Goal: Use online tool/utility: Utilize a website feature to perform a specific function

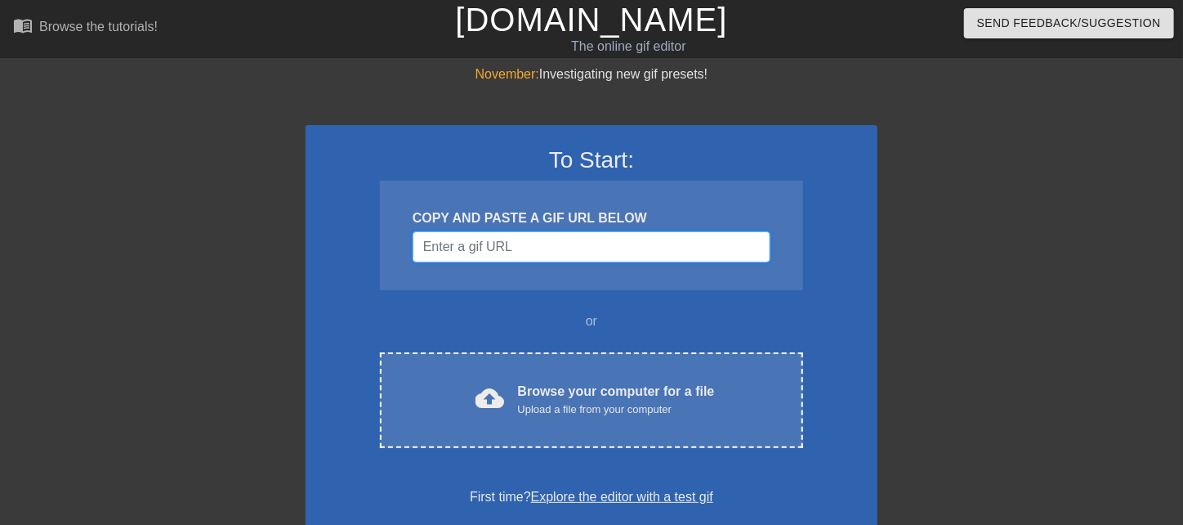
click at [504, 252] on input "Username" at bounding box center [592, 246] width 358 height 31
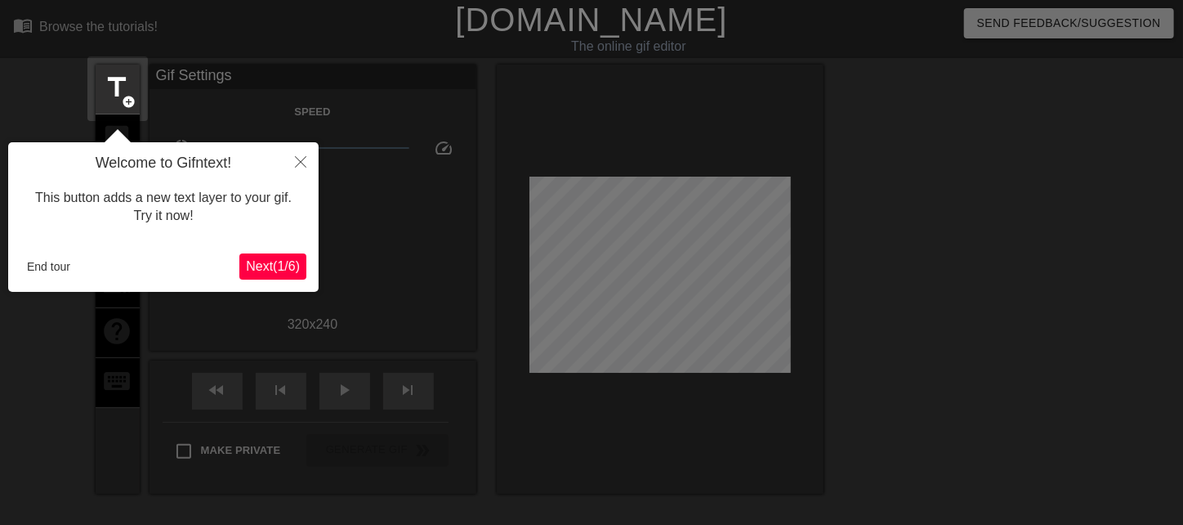
scroll to position [39, 0]
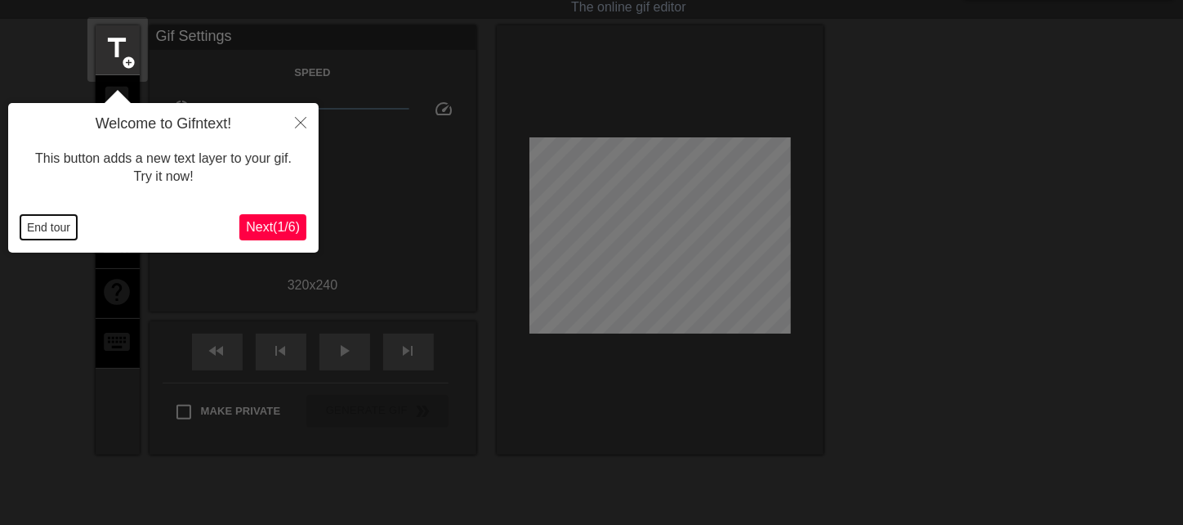
click at [67, 230] on button "End tour" at bounding box center [48, 227] width 56 height 25
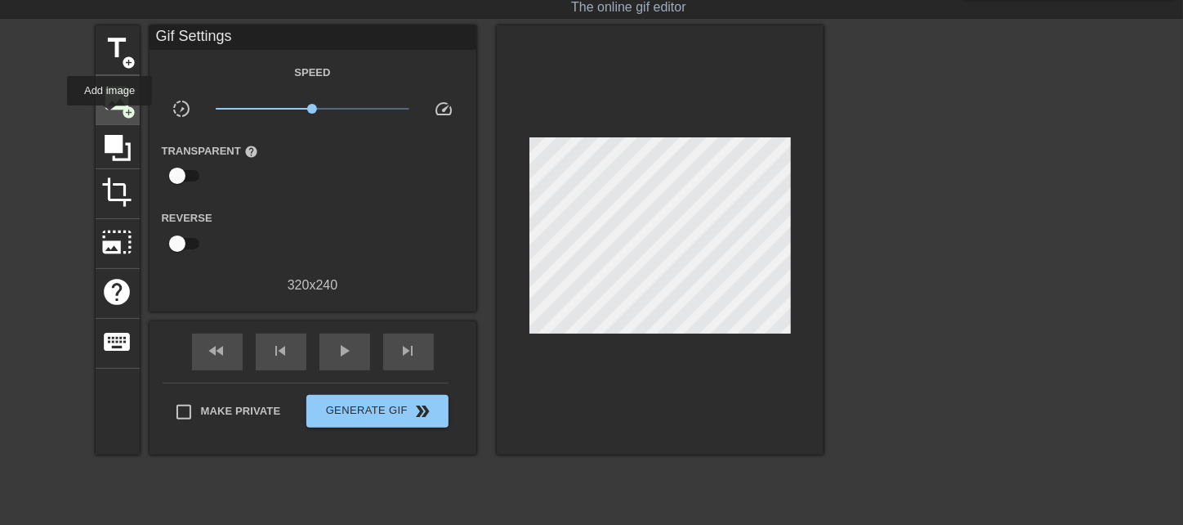
click at [110, 117] on div "image add_circle" at bounding box center [118, 100] width 44 height 50
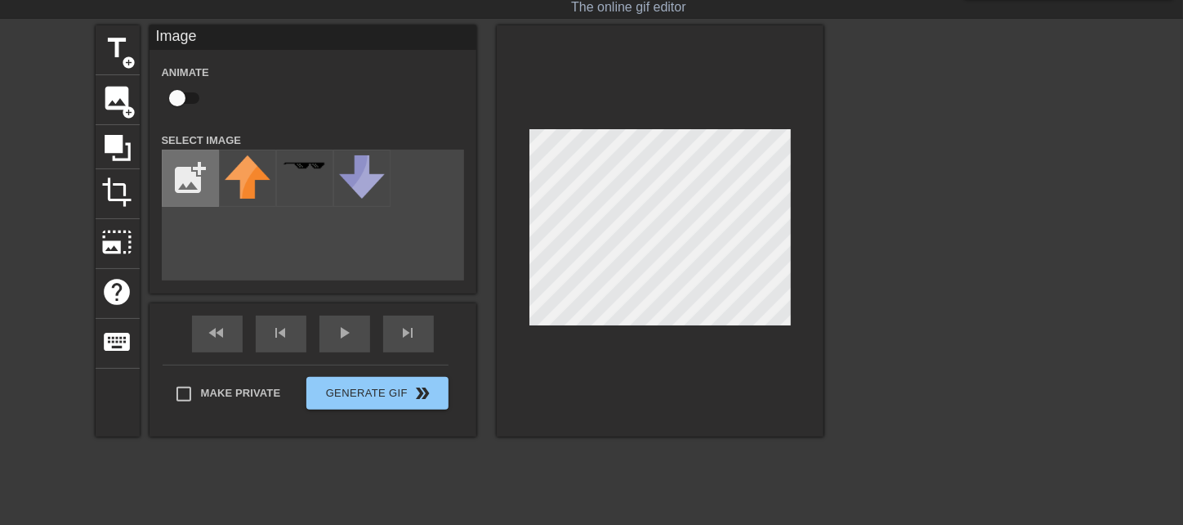
click at [201, 181] on input "file" at bounding box center [191, 178] width 56 height 56
type input "C:\fakepath\[PERSON_NAME] head.png"
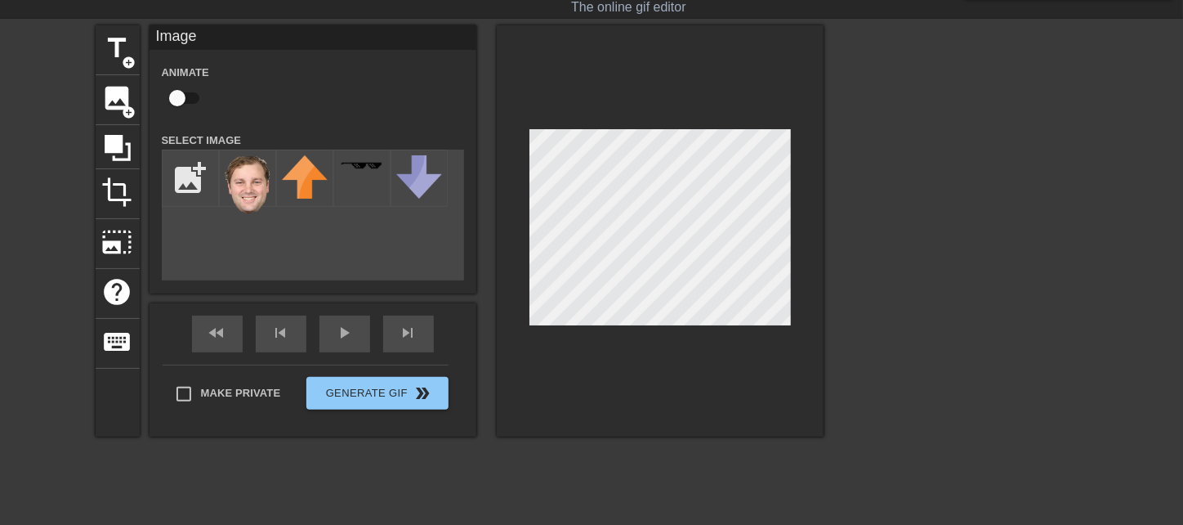
click at [1000, 221] on div at bounding box center [965, 270] width 245 height 490
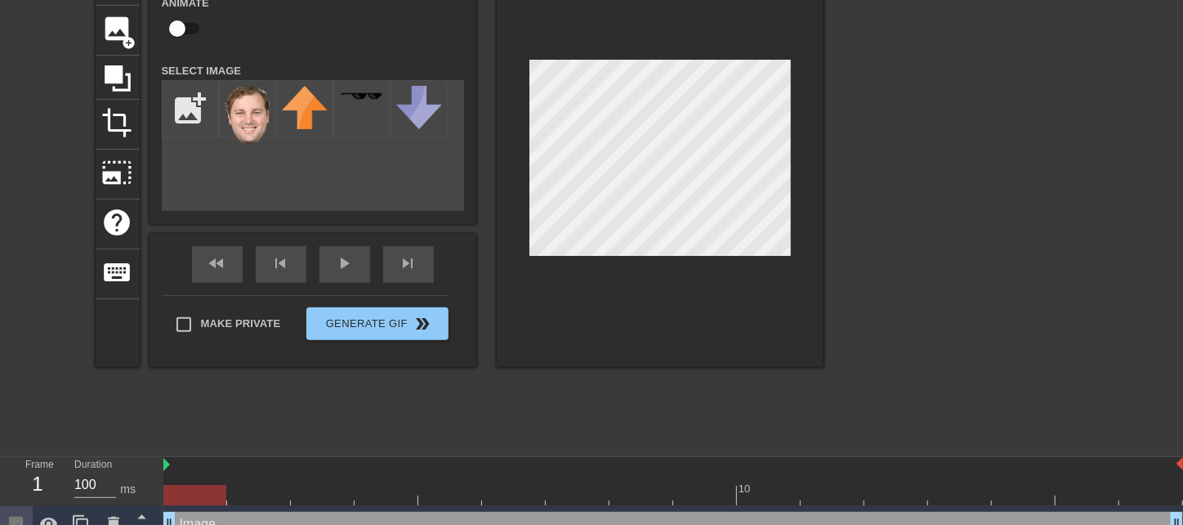
scroll to position [149, 0]
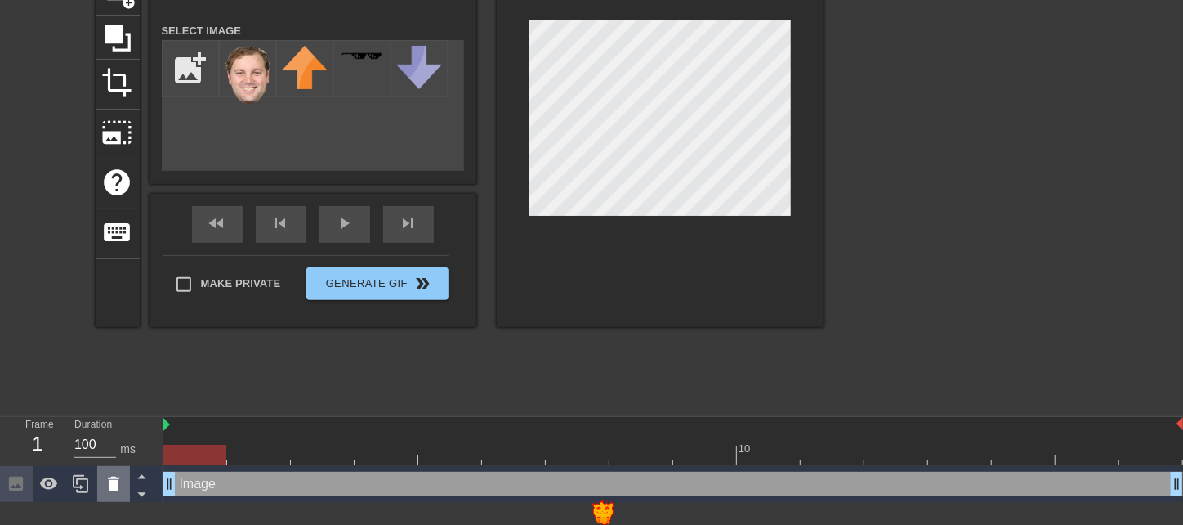
click at [110, 490] on icon at bounding box center [113, 483] width 11 height 15
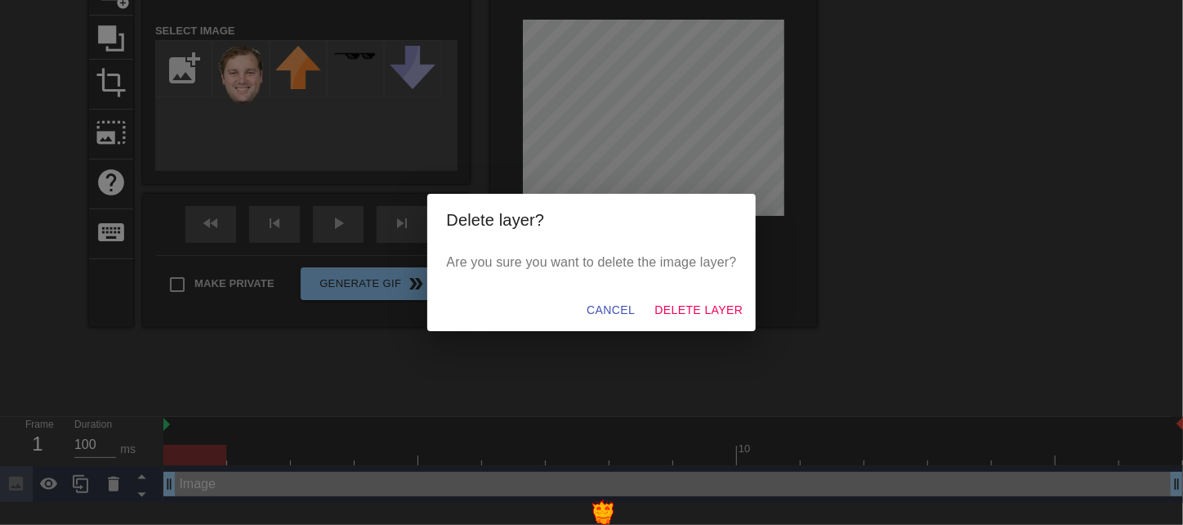
scroll to position [136, 0]
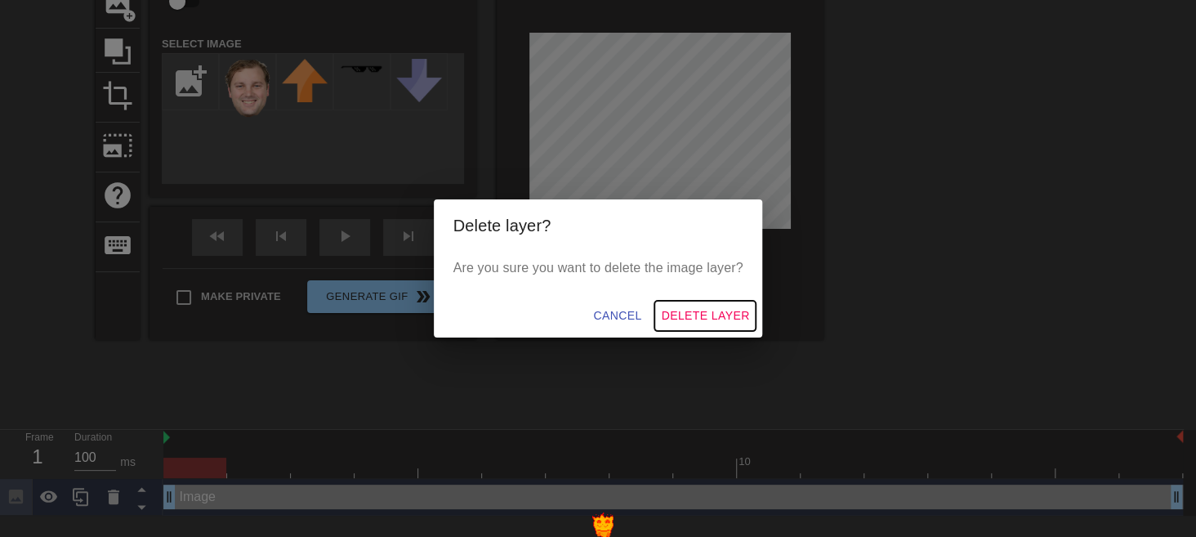
click at [696, 311] on span "Delete Layer" at bounding box center [705, 316] width 88 height 20
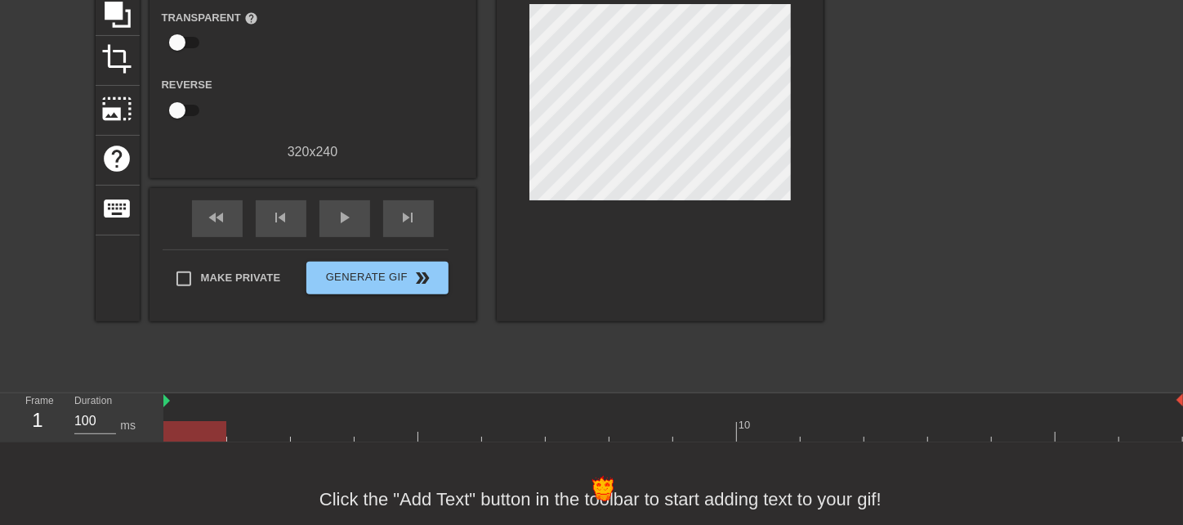
scroll to position [203, 0]
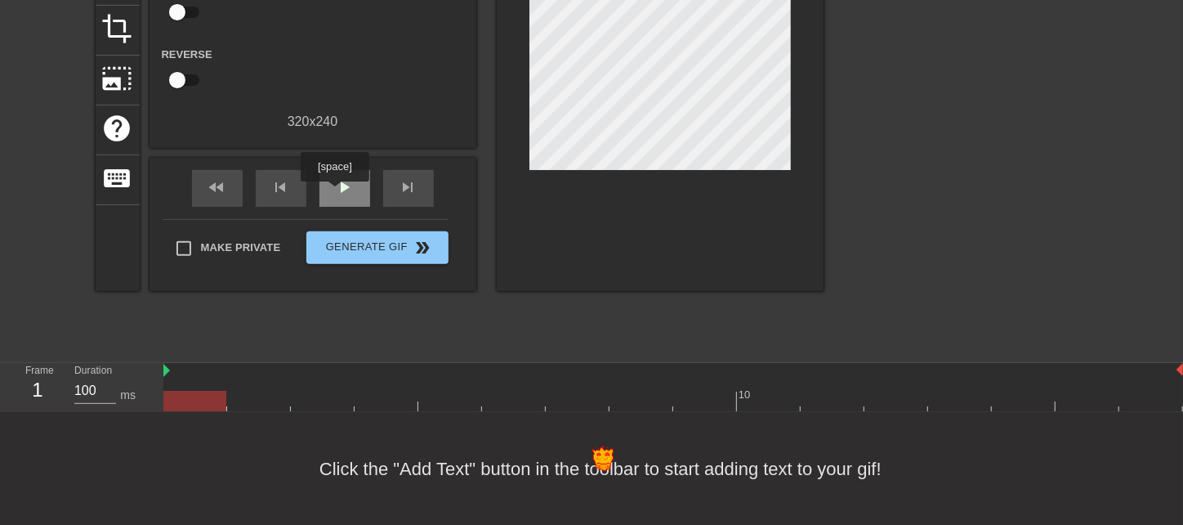
click at [335, 193] on span "play_arrow" at bounding box center [345, 187] width 20 height 20
click at [365, 182] on div "pause" at bounding box center [345, 188] width 51 height 37
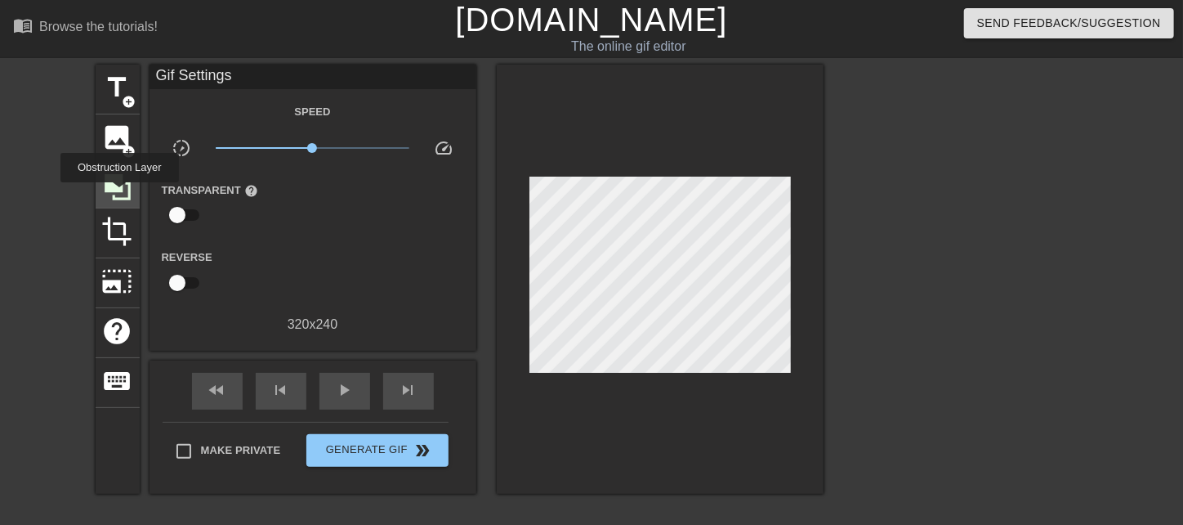
click at [119, 194] on icon at bounding box center [117, 187] width 31 height 31
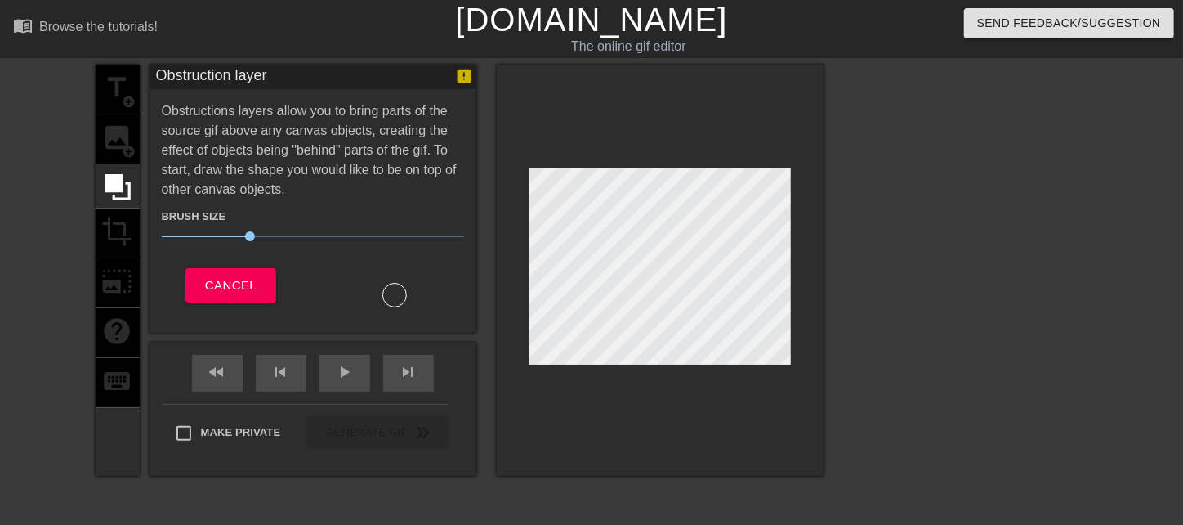
click at [116, 233] on div "title add_circle image add_circle crop photo_size_select_large help keyboard" at bounding box center [118, 270] width 44 height 411
click at [245, 284] on span "Cancel" at bounding box center [230, 285] width 51 height 21
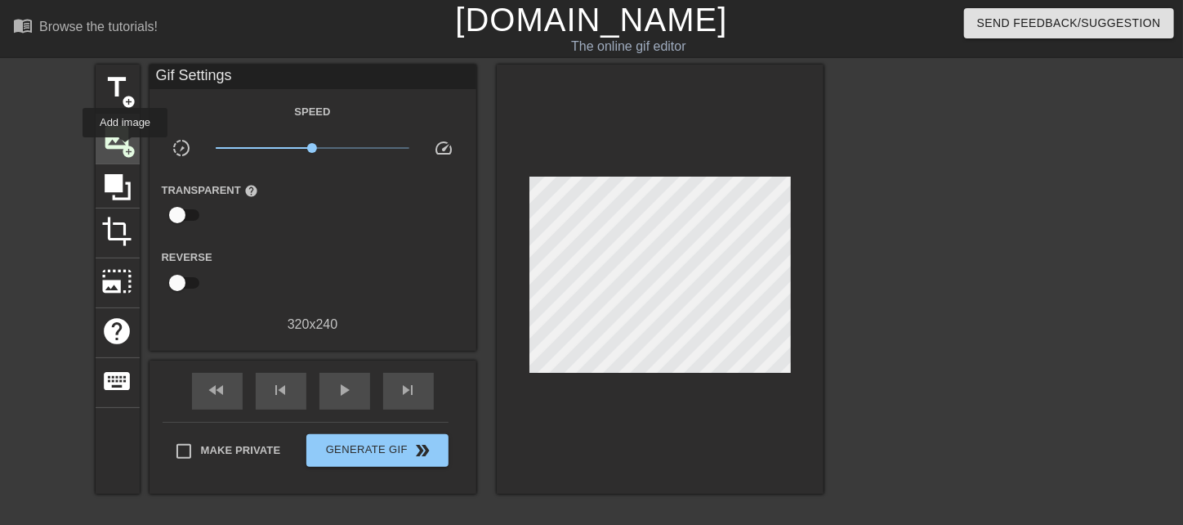
click at [125, 149] on span "add_circle" at bounding box center [130, 152] width 14 height 14
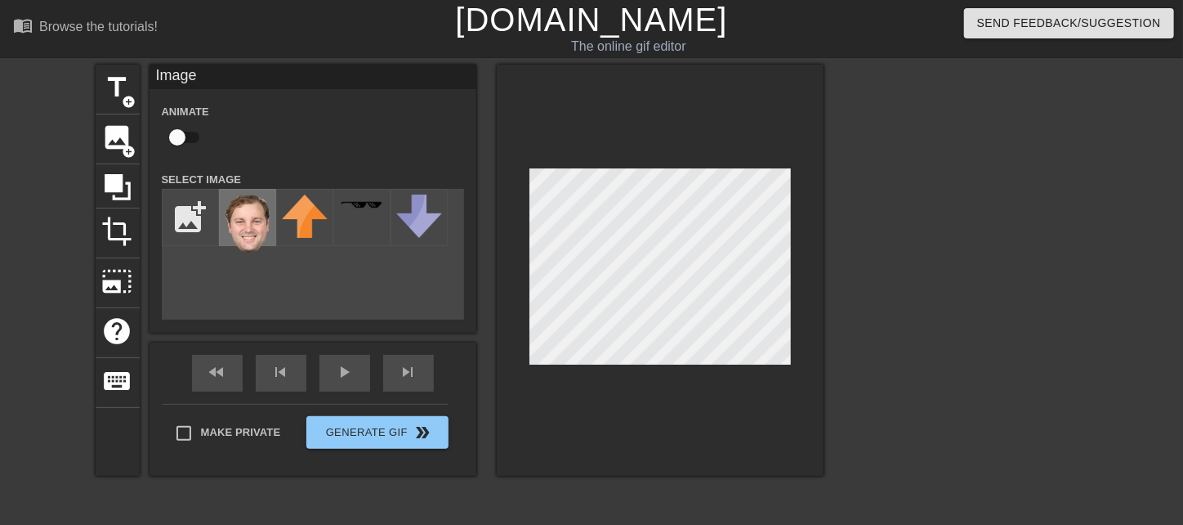
click at [245, 215] on img at bounding box center [248, 224] width 46 height 59
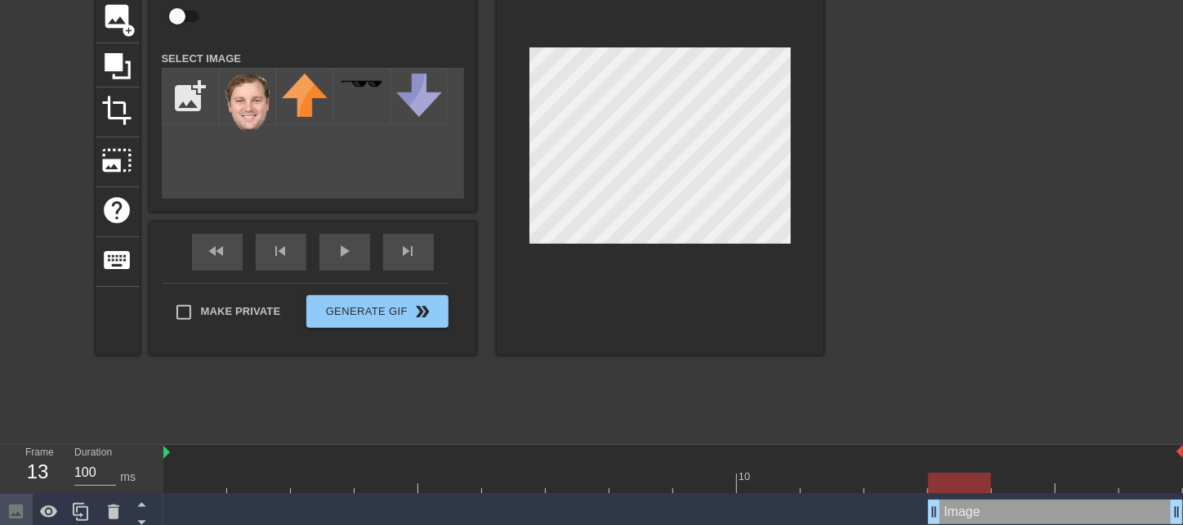
scroll to position [149, 0]
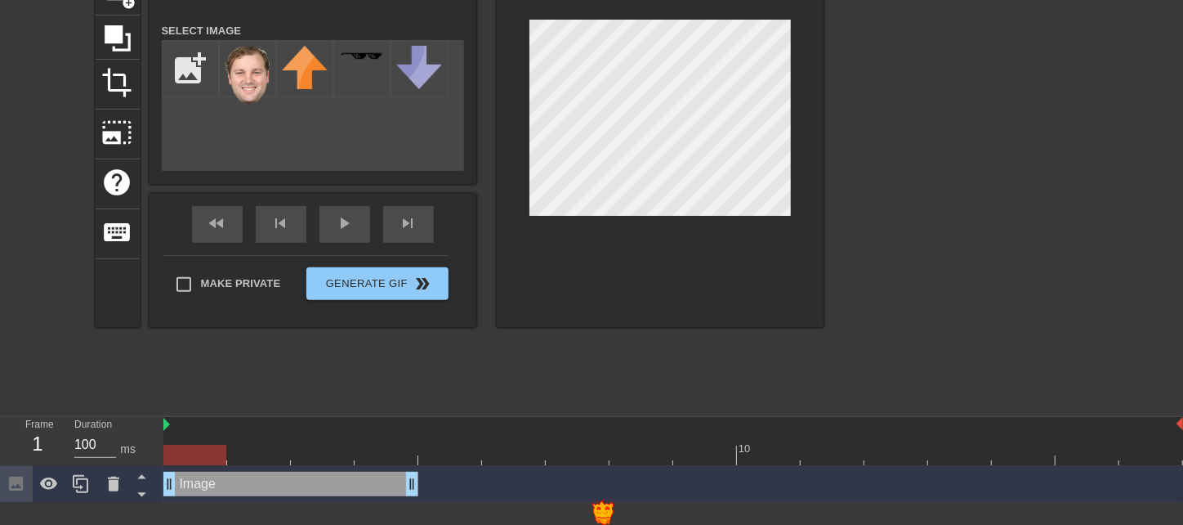
drag, startPoint x: 958, startPoint y: 486, endPoint x: 170, endPoint y: 509, distance: 788.2
click at [171, 503] on html "menu_book Browse the tutorials! [DOMAIN_NAME] The online gif editor Send Feedba…" at bounding box center [591, 176] width 1183 height 651
drag, startPoint x: 409, startPoint y: 488, endPoint x: 219, endPoint y: 499, distance: 189.9
click at [219, 499] on div "Image drag_handle drag_handle" at bounding box center [673, 484] width 1020 height 37
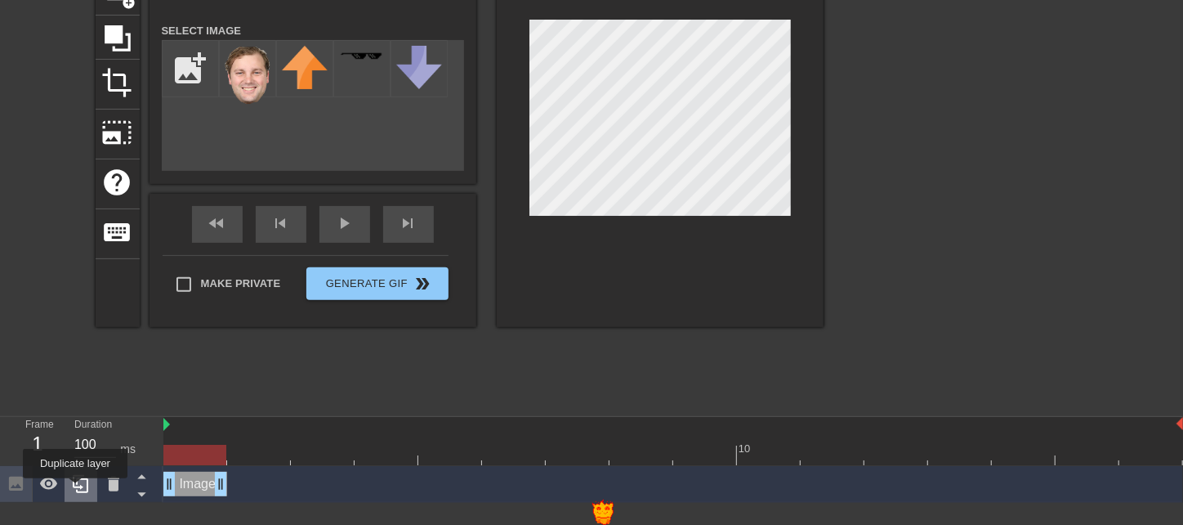
click at [77, 489] on icon at bounding box center [81, 484] width 20 height 20
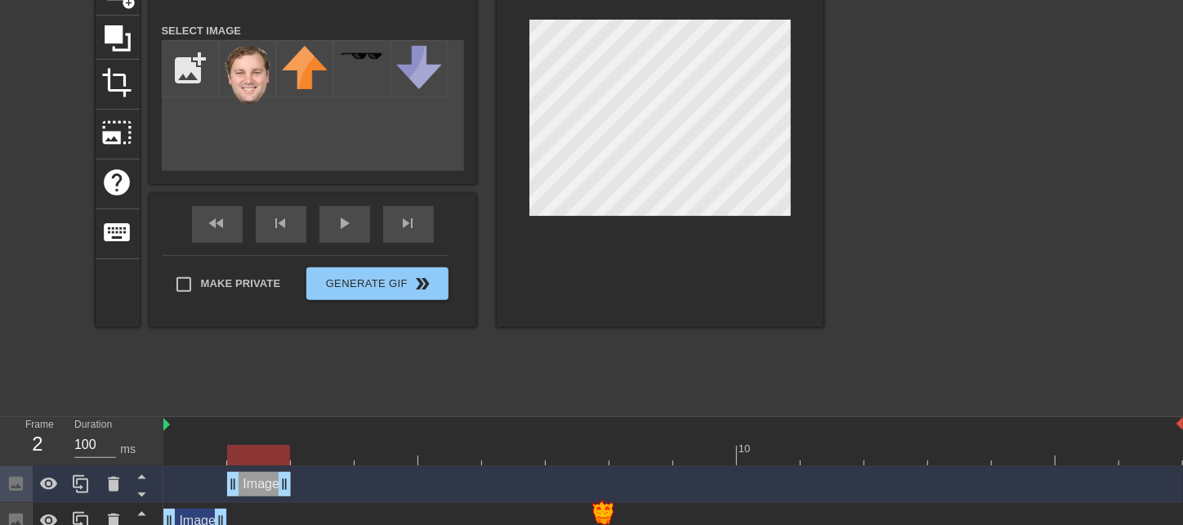
drag, startPoint x: 198, startPoint y: 486, endPoint x: 258, endPoint y: 479, distance: 60.9
click at [258, 479] on div "Image drag_handle drag_handle" at bounding box center [259, 484] width 64 height 25
click at [75, 484] on icon at bounding box center [81, 484] width 20 height 20
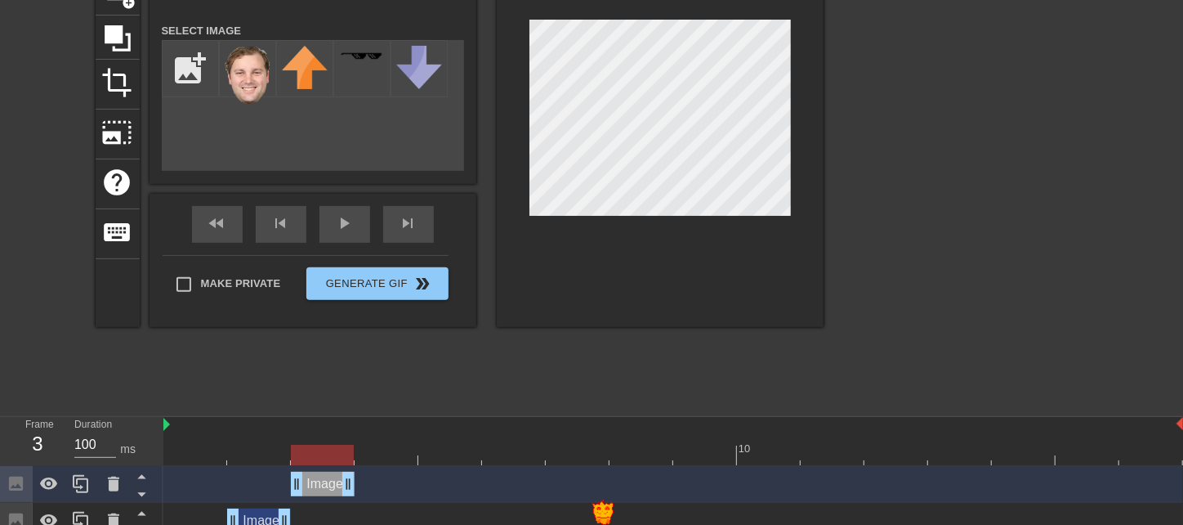
drag, startPoint x: 258, startPoint y: 483, endPoint x: 309, endPoint y: 477, distance: 51.0
click at [309, 477] on div "Image drag_handle drag_handle" at bounding box center [323, 484] width 64 height 25
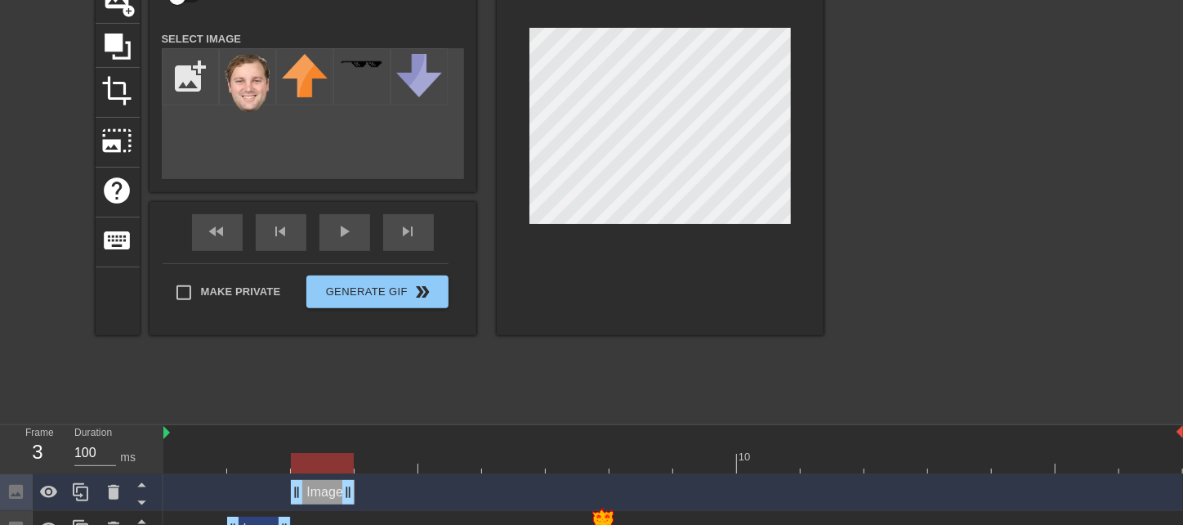
scroll to position [163, 0]
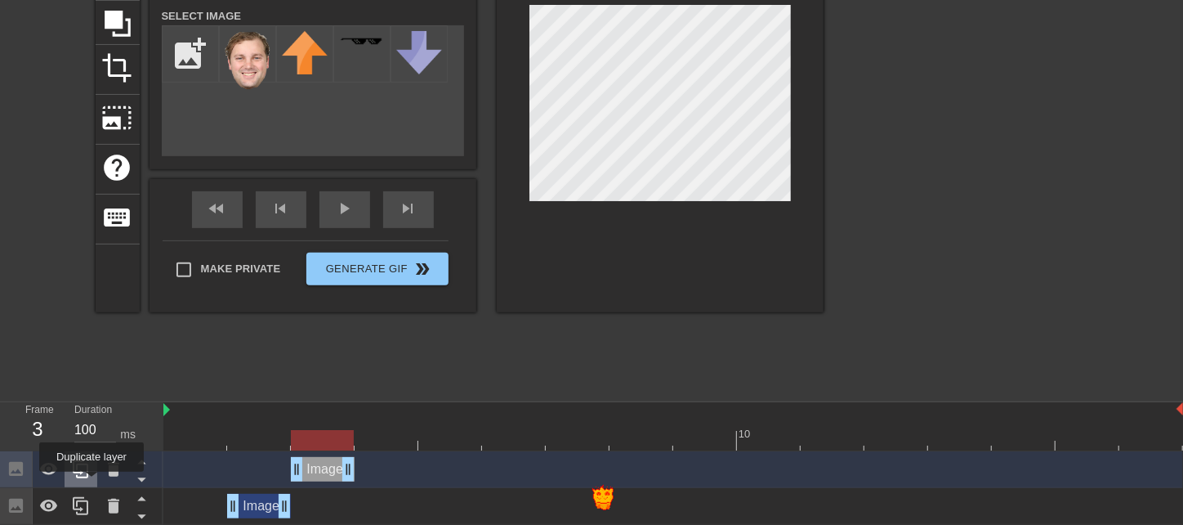
click at [86, 479] on div at bounding box center [81, 469] width 33 height 36
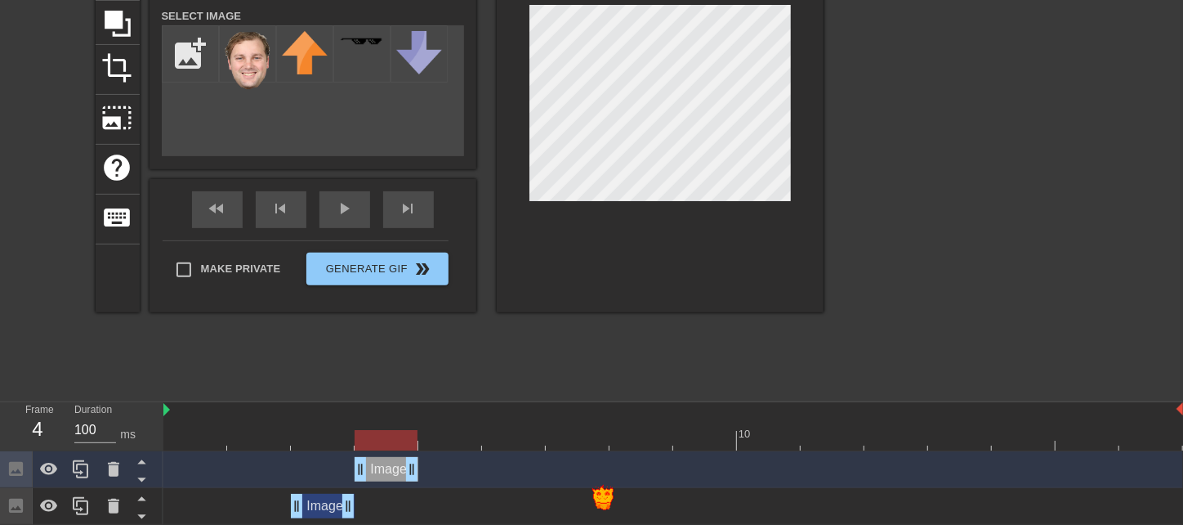
drag, startPoint x: 329, startPoint y: 473, endPoint x: 369, endPoint y: 472, distance: 40.1
click at [369, 472] on div "Image drag_handle drag_handle" at bounding box center [387, 469] width 64 height 25
click at [87, 478] on icon at bounding box center [81, 469] width 20 height 20
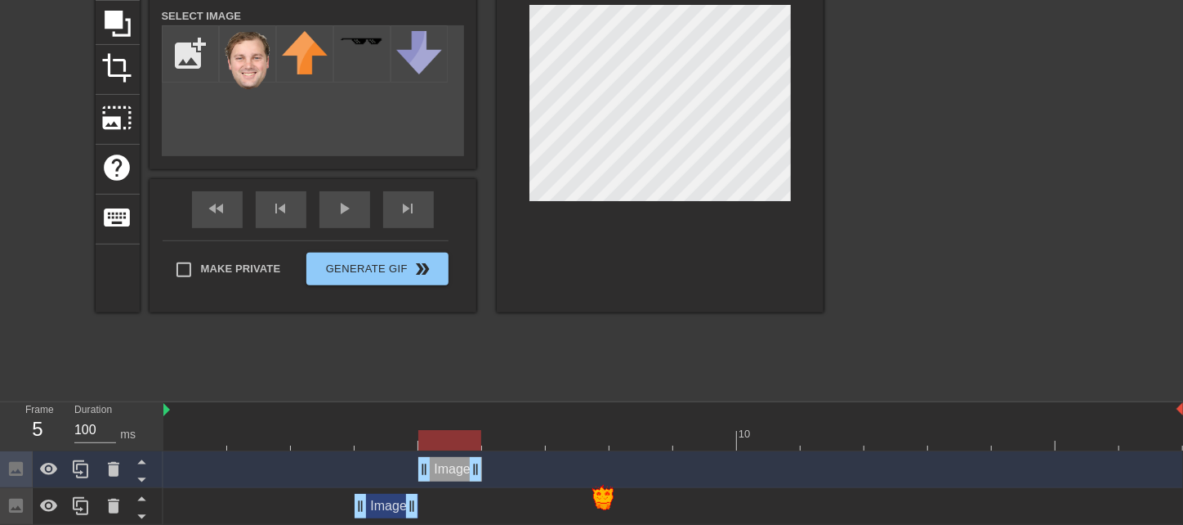
drag, startPoint x: 387, startPoint y: 463, endPoint x: 447, endPoint y: 454, distance: 60.2
click at [447, 454] on div "Image drag_handle drag_handle" at bounding box center [673, 469] width 1020 height 37
click at [92, 476] on div at bounding box center [81, 469] width 33 height 36
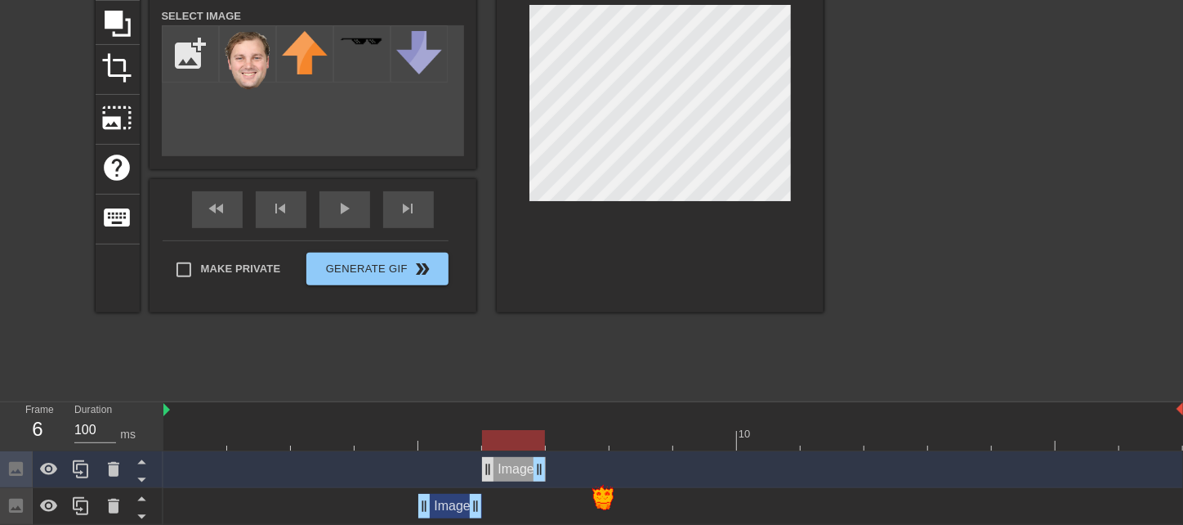
drag, startPoint x: 434, startPoint y: 470, endPoint x: 487, endPoint y: 465, distance: 53.3
click at [487, 465] on div "Image drag_handle drag_handle" at bounding box center [514, 469] width 64 height 25
click at [78, 476] on icon at bounding box center [81, 469] width 16 height 18
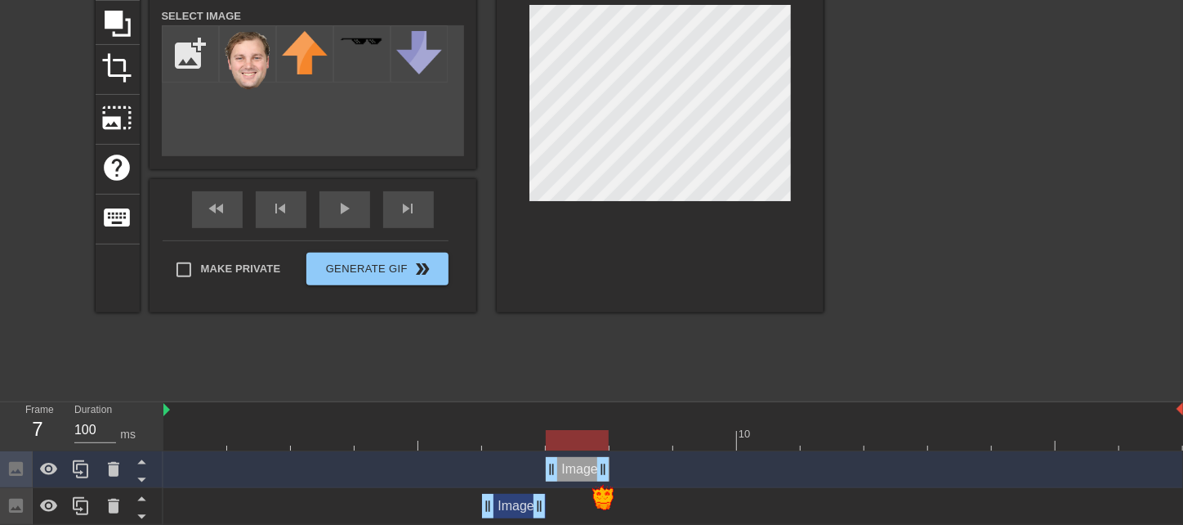
drag, startPoint x: 503, startPoint y: 466, endPoint x: 581, endPoint y: 459, distance: 77.9
click at [581, 459] on div "Image drag_handle drag_handle" at bounding box center [578, 469] width 64 height 25
click at [598, 494] on img at bounding box center [602, 496] width 29 height 31
click at [85, 470] on icon at bounding box center [81, 469] width 20 height 20
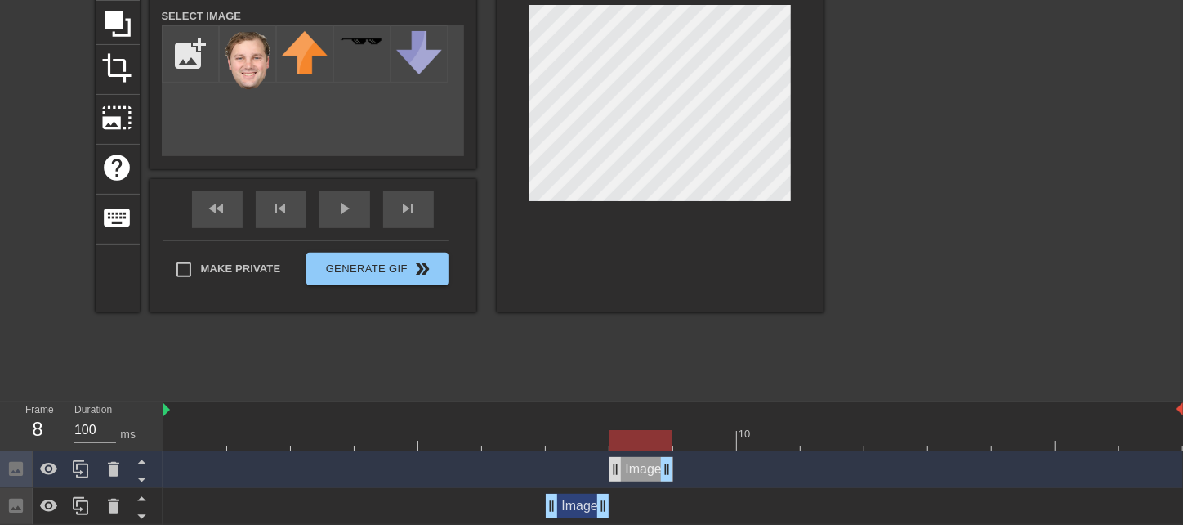
drag, startPoint x: 572, startPoint y: 467, endPoint x: 619, endPoint y: 463, distance: 47.7
click at [619, 463] on div "Image drag_handle drag_handle" at bounding box center [642, 469] width 64 height 25
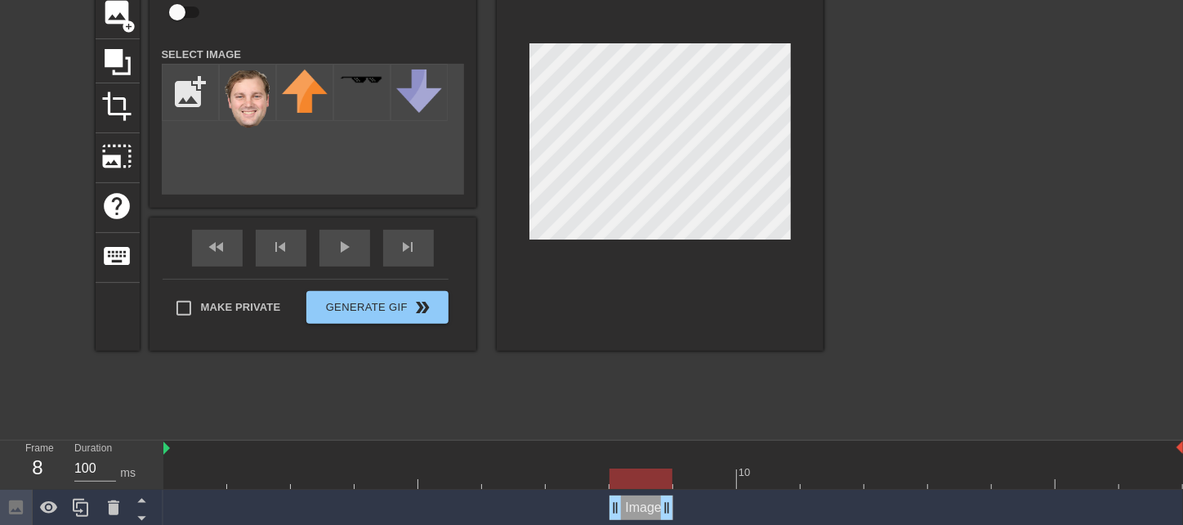
scroll to position [327, 0]
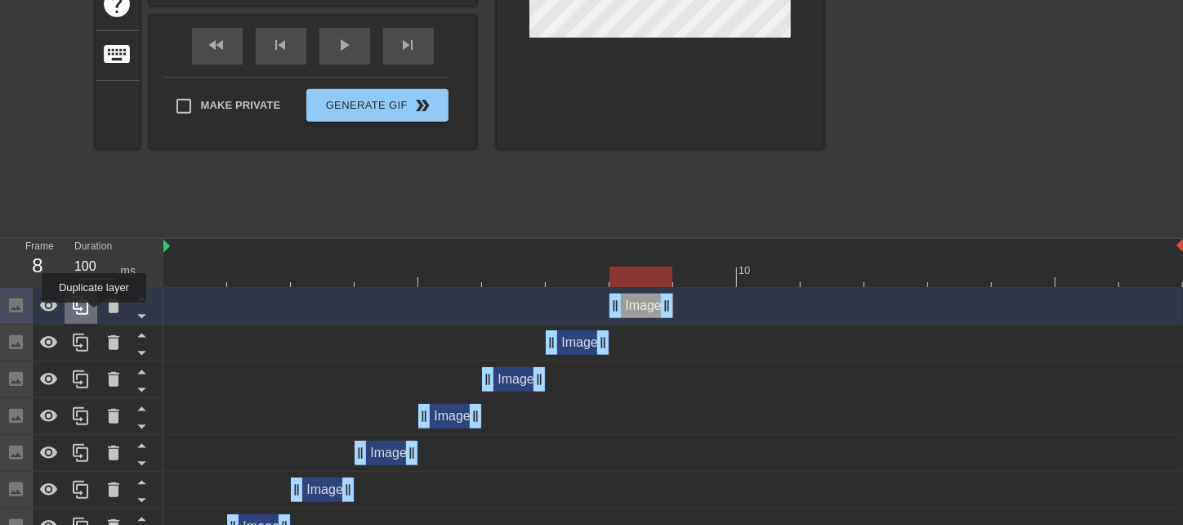
click at [94, 314] on div at bounding box center [81, 306] width 33 height 36
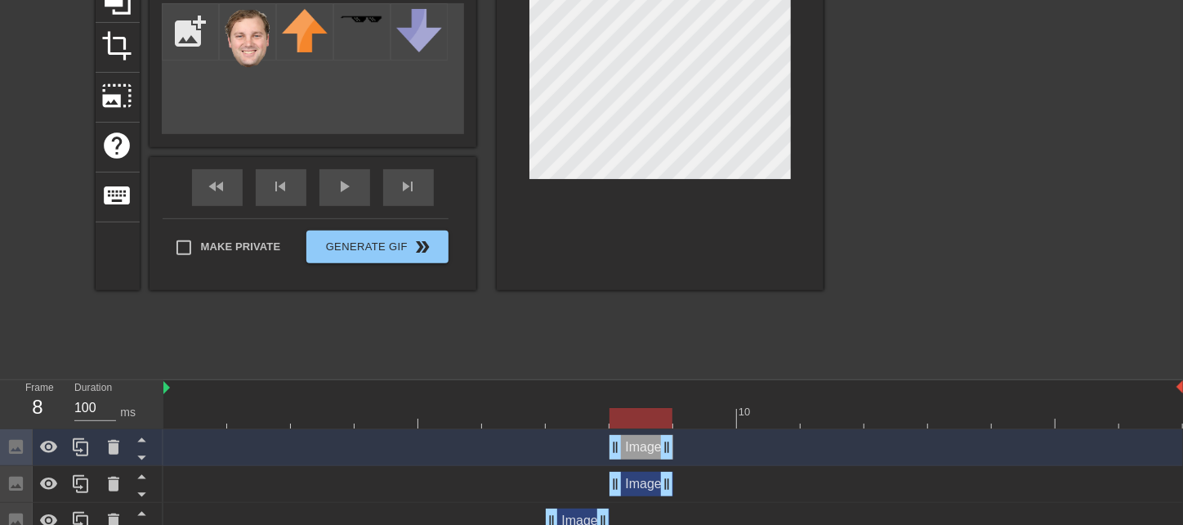
scroll to position [163, 0]
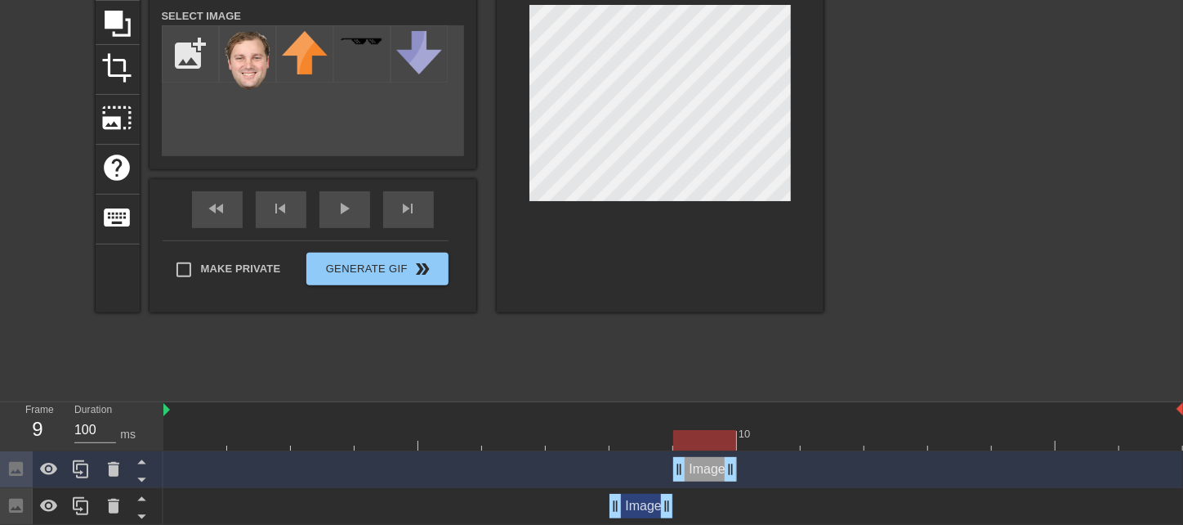
drag, startPoint x: 637, startPoint y: 468, endPoint x: 691, endPoint y: 460, distance: 53.7
click at [691, 460] on div "Image drag_handle drag_handle" at bounding box center [705, 469] width 64 height 25
click at [88, 474] on icon at bounding box center [81, 469] width 20 height 20
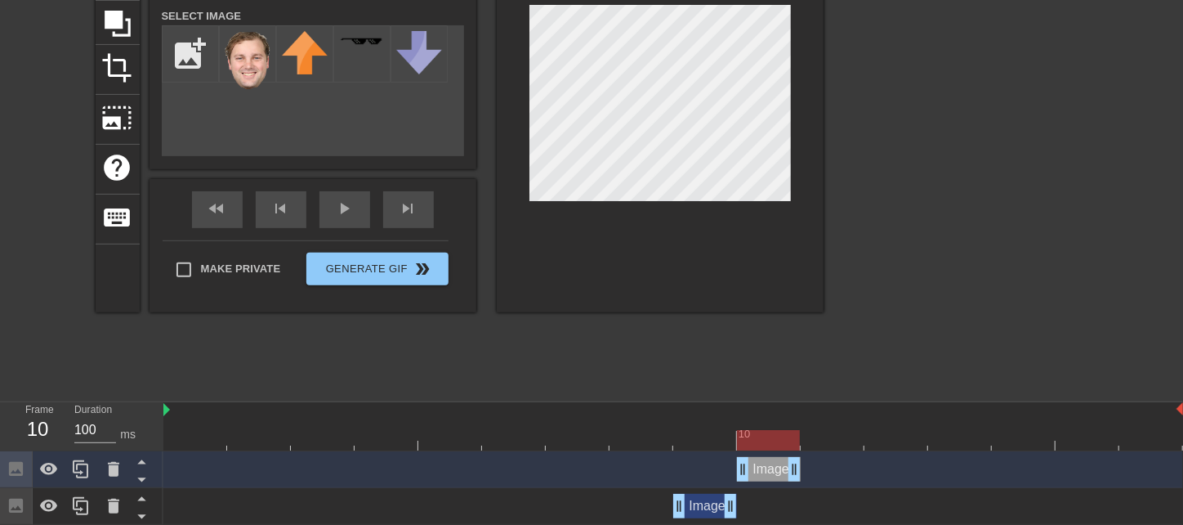
drag, startPoint x: 707, startPoint y: 473, endPoint x: 755, endPoint y: 465, distance: 48.9
click at [755, 465] on div "Image drag_handle drag_handle" at bounding box center [769, 469] width 64 height 25
click at [74, 466] on icon at bounding box center [81, 469] width 20 height 20
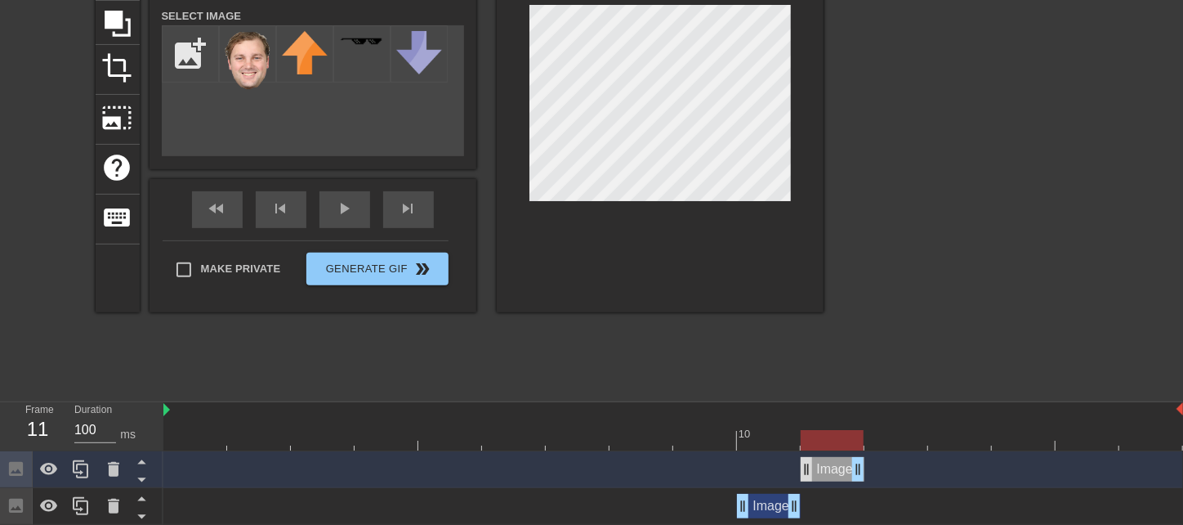
drag, startPoint x: 780, startPoint y: 466, endPoint x: 805, endPoint y: 463, distance: 24.7
click at [805, 463] on div "Image drag_handle drag_handle" at bounding box center [833, 469] width 64 height 25
click at [81, 471] on icon at bounding box center [81, 469] width 16 height 18
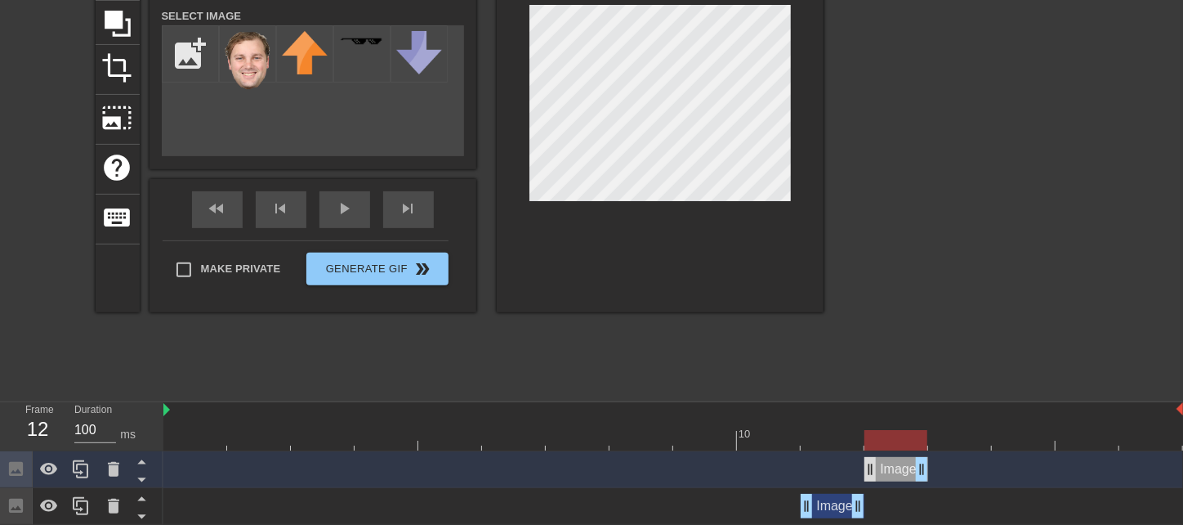
drag, startPoint x: 821, startPoint y: 467, endPoint x: 870, endPoint y: 461, distance: 49.4
click at [870, 461] on div "Image drag_handle drag_handle" at bounding box center [897, 469] width 64 height 25
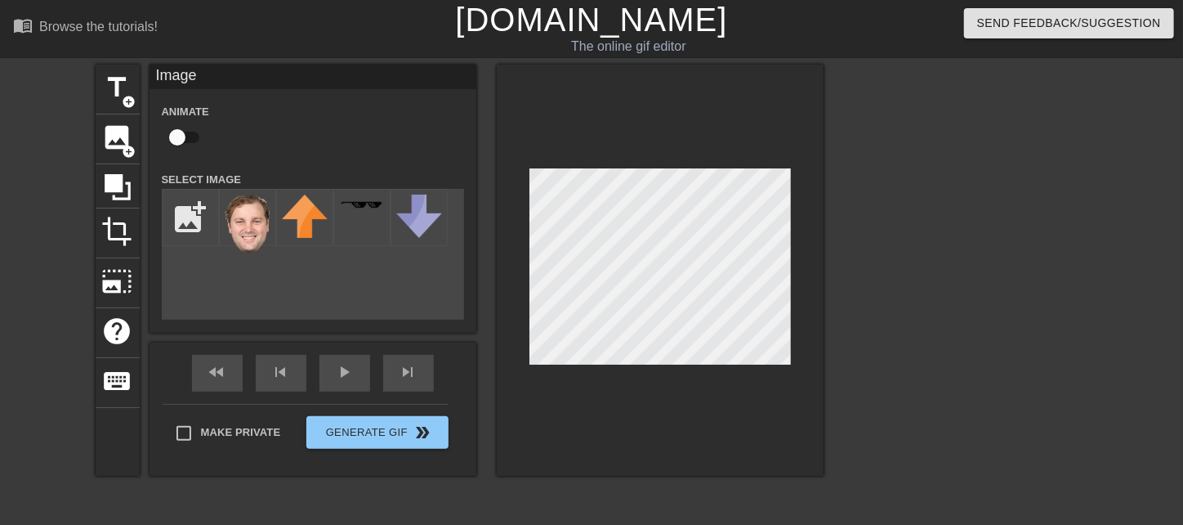
scroll to position [327, 0]
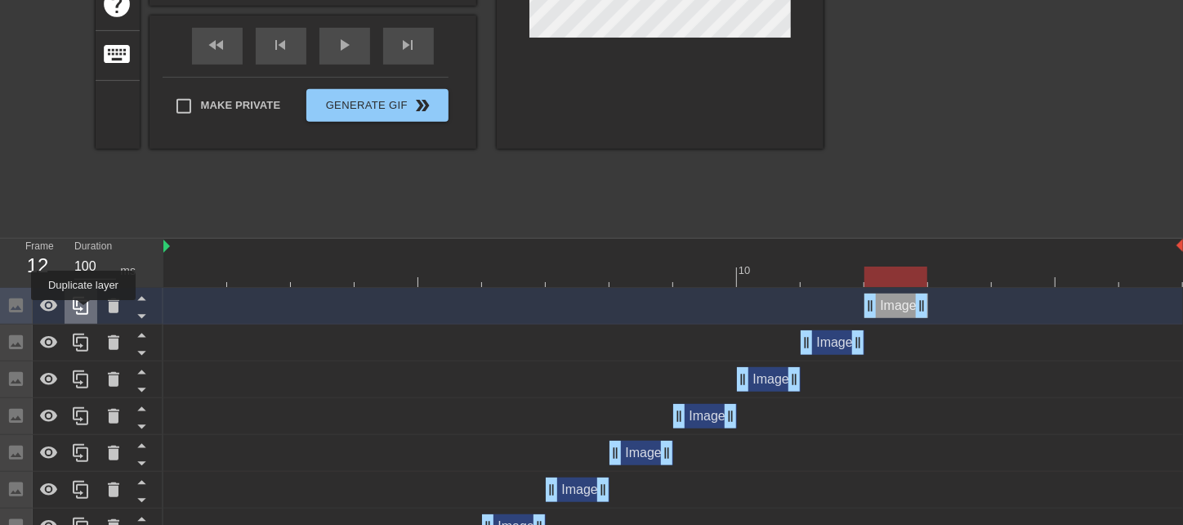
click at [83, 311] on icon at bounding box center [81, 306] width 20 height 20
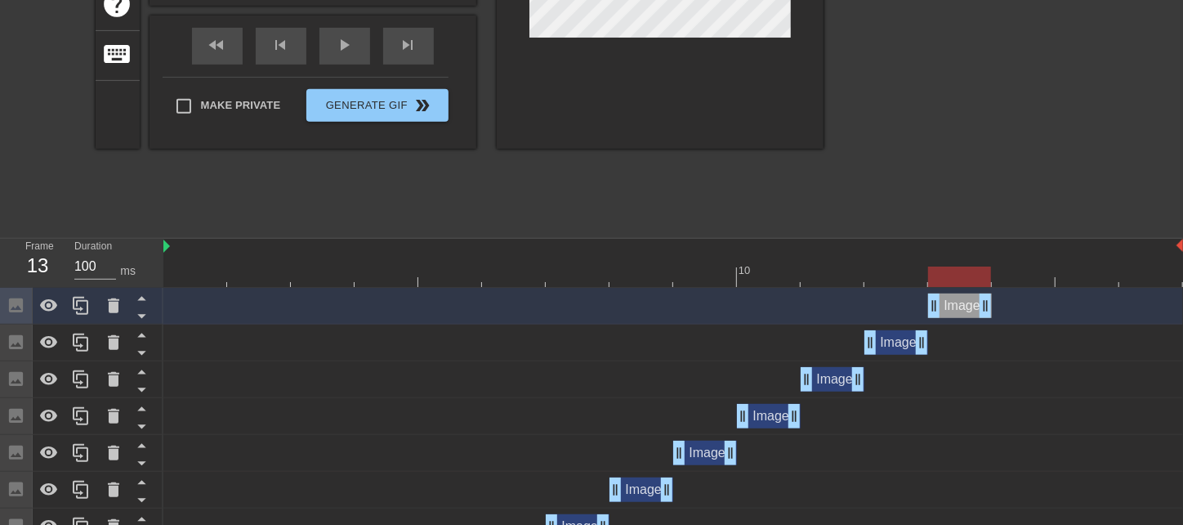
drag, startPoint x: 902, startPoint y: 311, endPoint x: 947, endPoint y: 307, distance: 45.1
click at [947, 307] on div "Image drag_handle drag_handle" at bounding box center [960, 305] width 64 height 25
click at [89, 308] on icon at bounding box center [81, 306] width 20 height 20
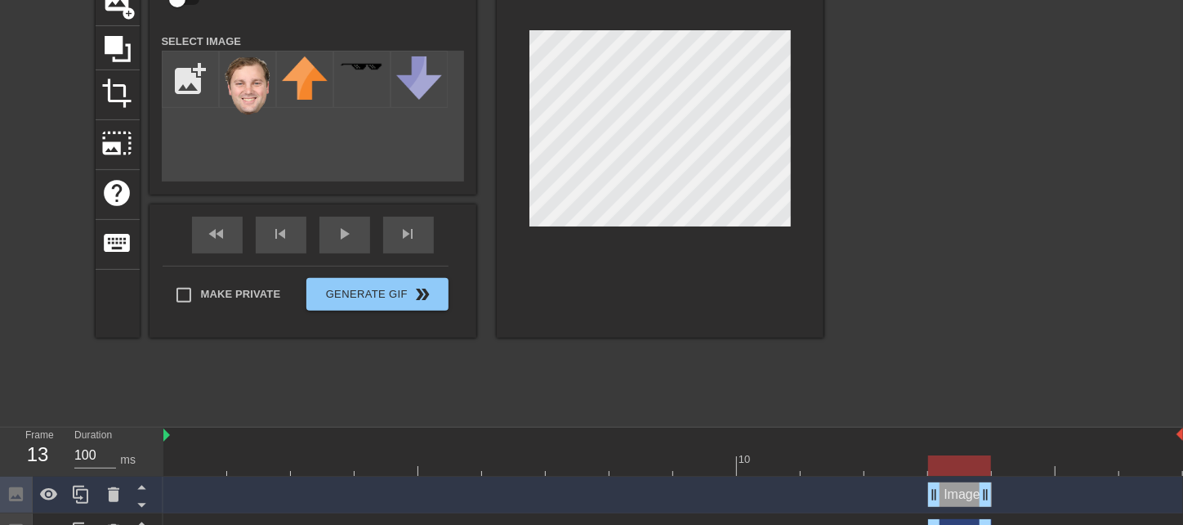
scroll to position [163, 0]
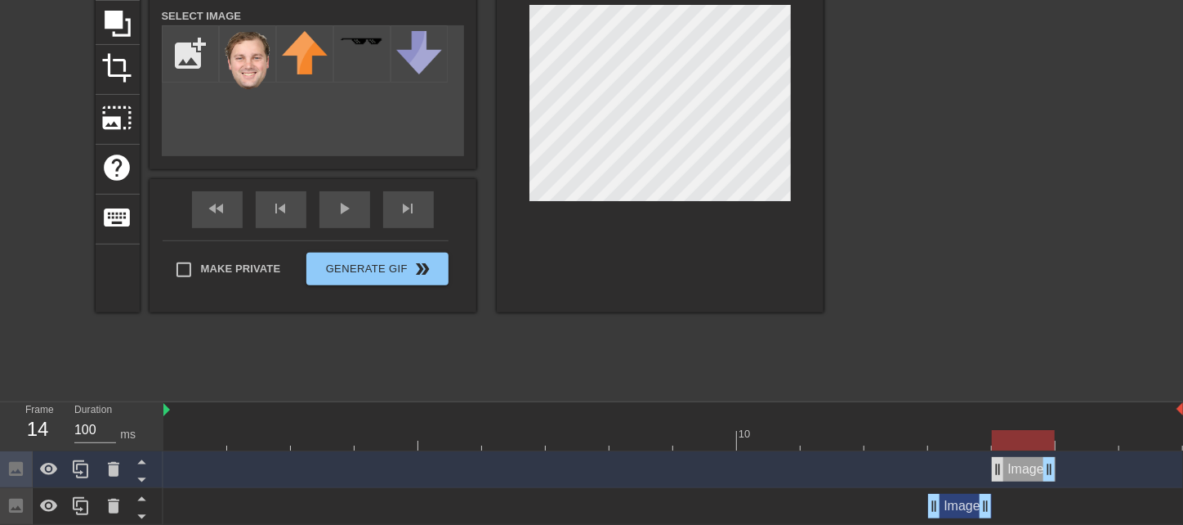
drag, startPoint x: 957, startPoint y: 468, endPoint x: 1000, endPoint y: 471, distance: 42.6
click at [1000, 471] on div "Image drag_handle drag_handle" at bounding box center [1024, 469] width 64 height 25
click at [73, 467] on icon at bounding box center [81, 469] width 20 height 20
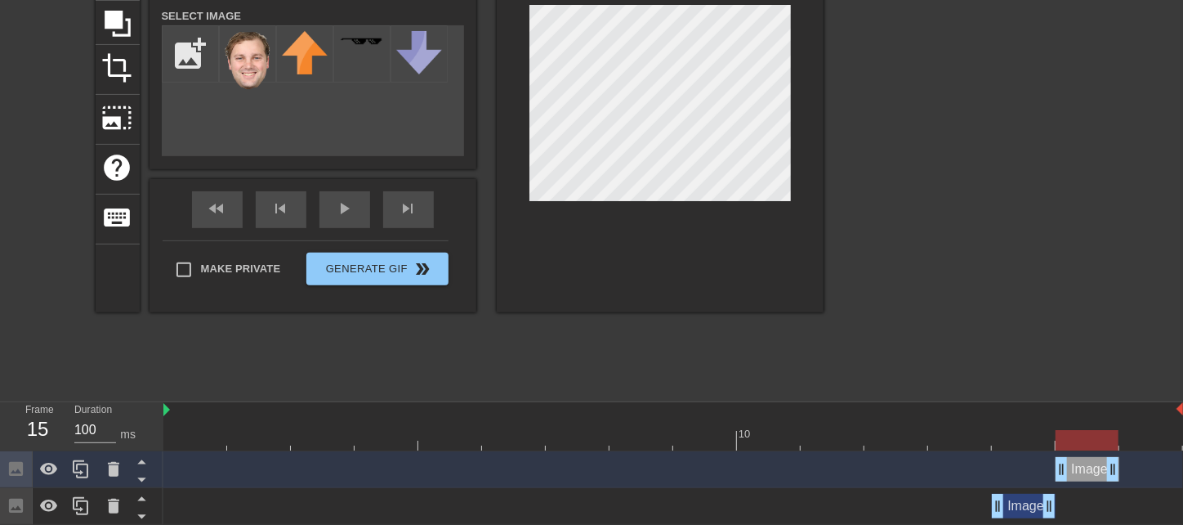
drag, startPoint x: 1035, startPoint y: 476, endPoint x: 1088, endPoint y: 470, distance: 53.5
click at [1089, 472] on div "Image drag_handle drag_handle" at bounding box center [1088, 469] width 64 height 25
click at [86, 464] on icon at bounding box center [81, 469] width 16 height 18
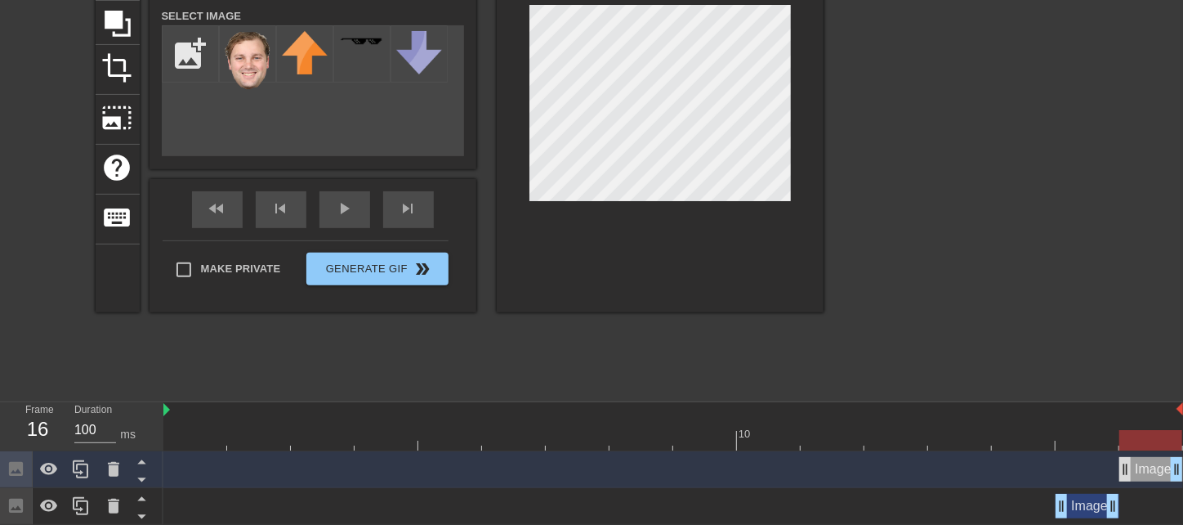
drag, startPoint x: 1093, startPoint y: 473, endPoint x: 1129, endPoint y: 468, distance: 37.1
click at [1129, 468] on div "Image drag_handle drag_handle" at bounding box center [1152, 469] width 64 height 25
click at [336, 213] on div "play_arrow" at bounding box center [345, 209] width 51 height 37
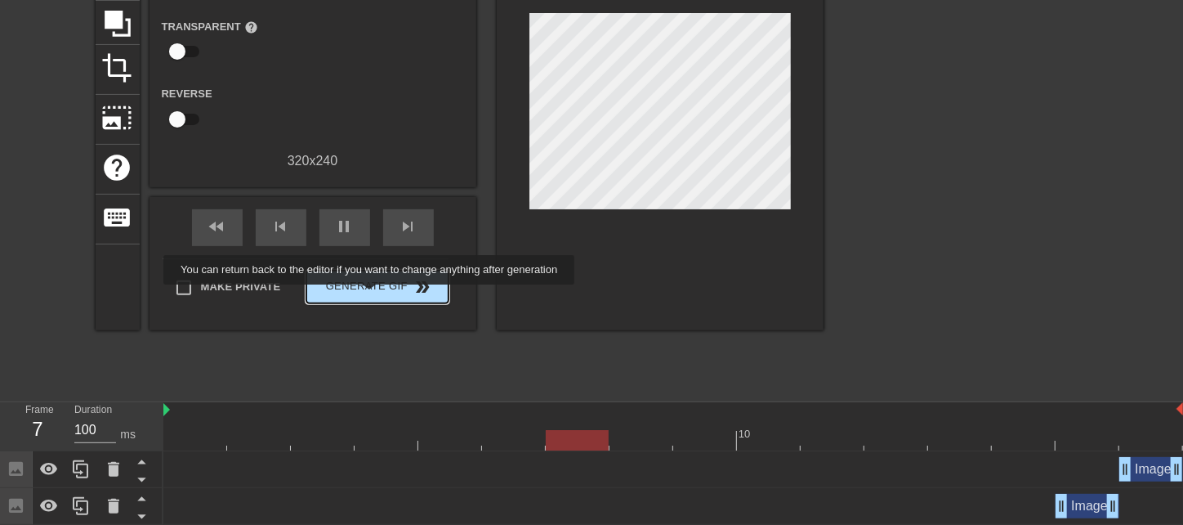
click at [371, 296] on button "Generate Gif double_arrow" at bounding box center [376, 287] width 141 height 33
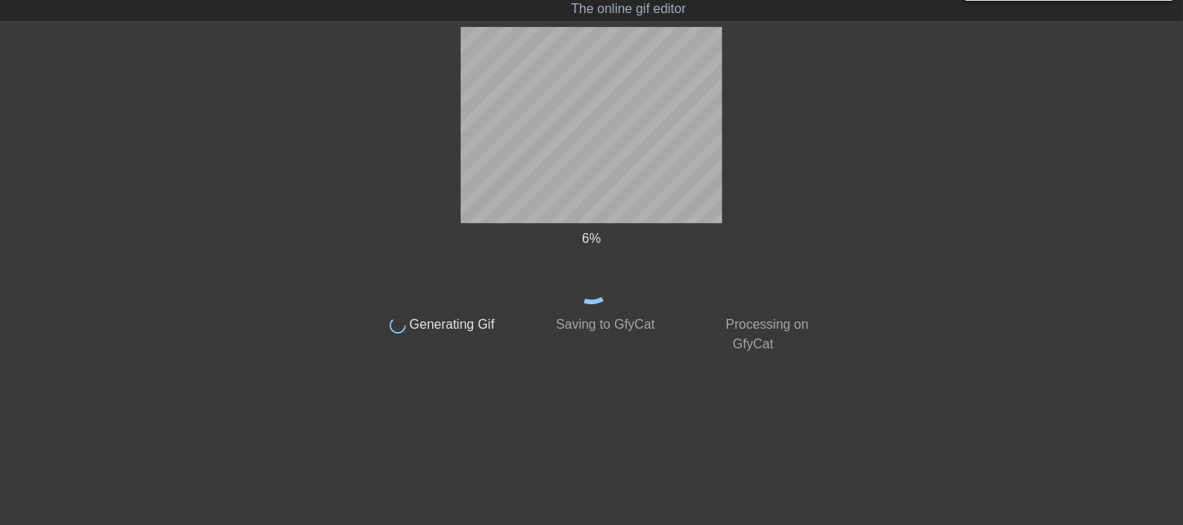
scroll to position [37, 0]
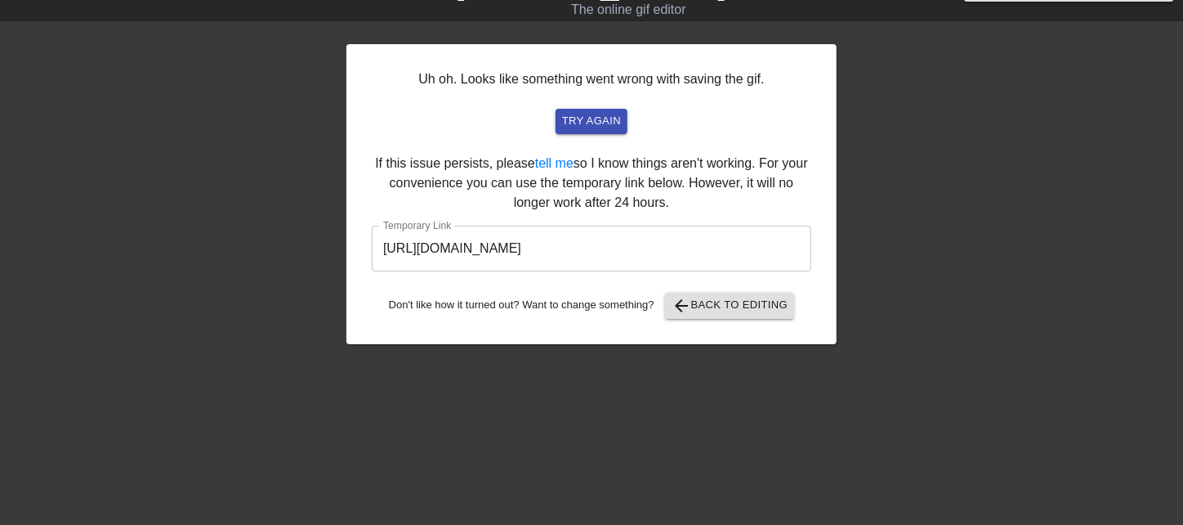
click at [787, 257] on input "[URL][DOMAIN_NAME]" at bounding box center [592, 249] width 440 height 46
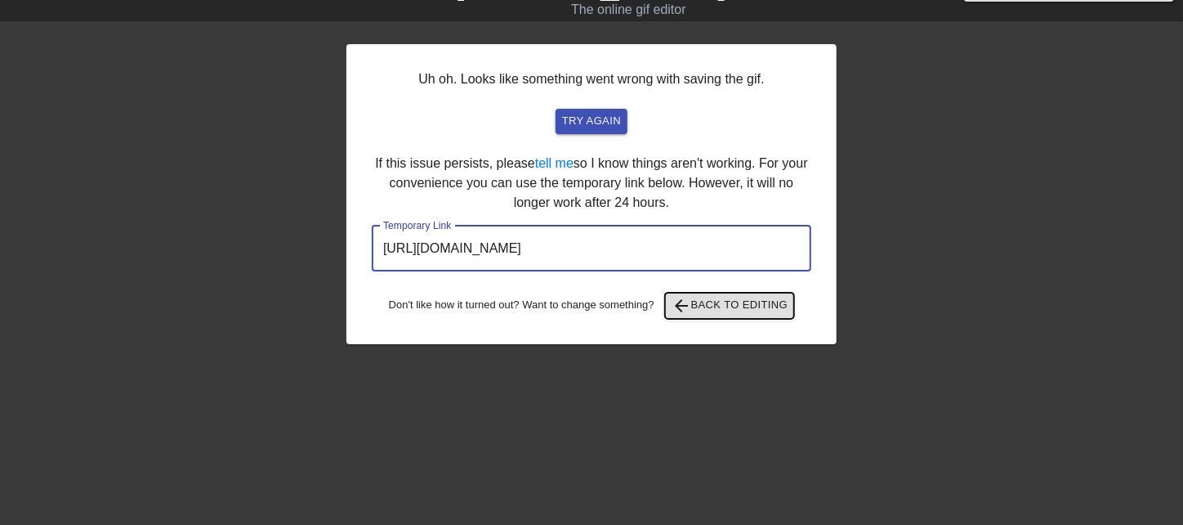
click at [698, 302] on span "arrow_back Back to Editing" at bounding box center [730, 306] width 117 height 20
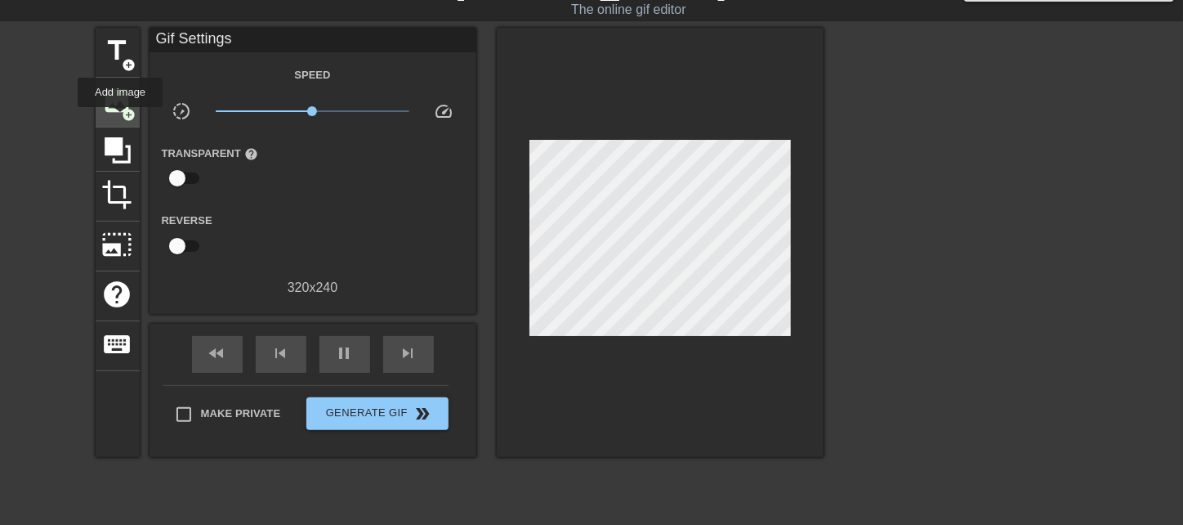
click at [120, 119] on div "image add_circle" at bounding box center [118, 103] width 44 height 50
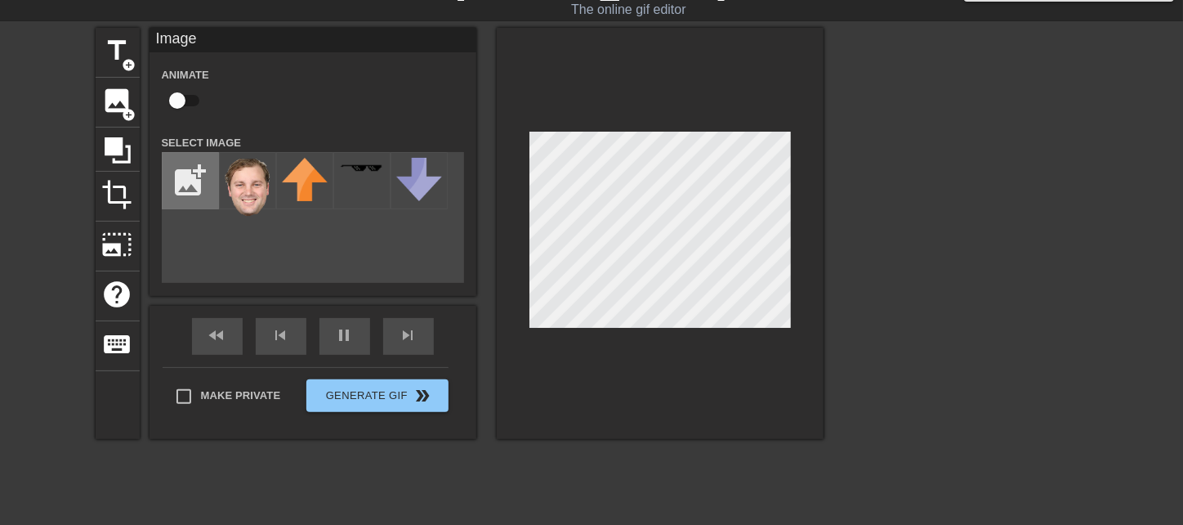
click at [204, 187] on input "file" at bounding box center [191, 181] width 56 height 56
type input "C:\fakepath\[PERSON_NAME].png"
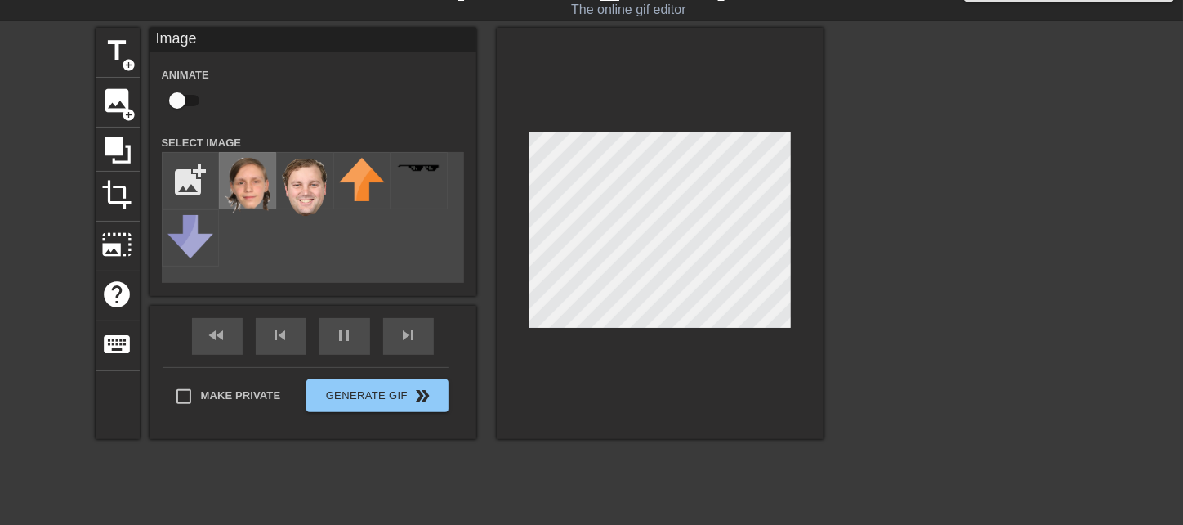
click at [266, 190] on img at bounding box center [248, 186] width 46 height 56
drag, startPoint x: 330, startPoint y: 329, endPoint x: 349, endPoint y: 329, distance: 18.8
click at [331, 329] on div "fast_rewind skip_previous pause skip_next" at bounding box center [313, 336] width 266 height 61
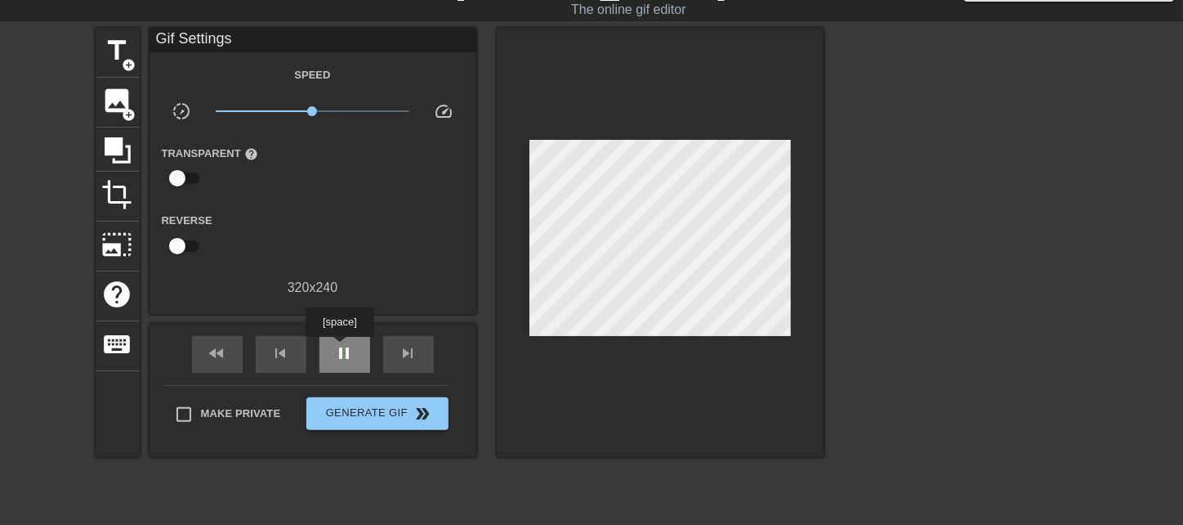
click at [339, 348] on span "pause" at bounding box center [345, 353] width 20 height 20
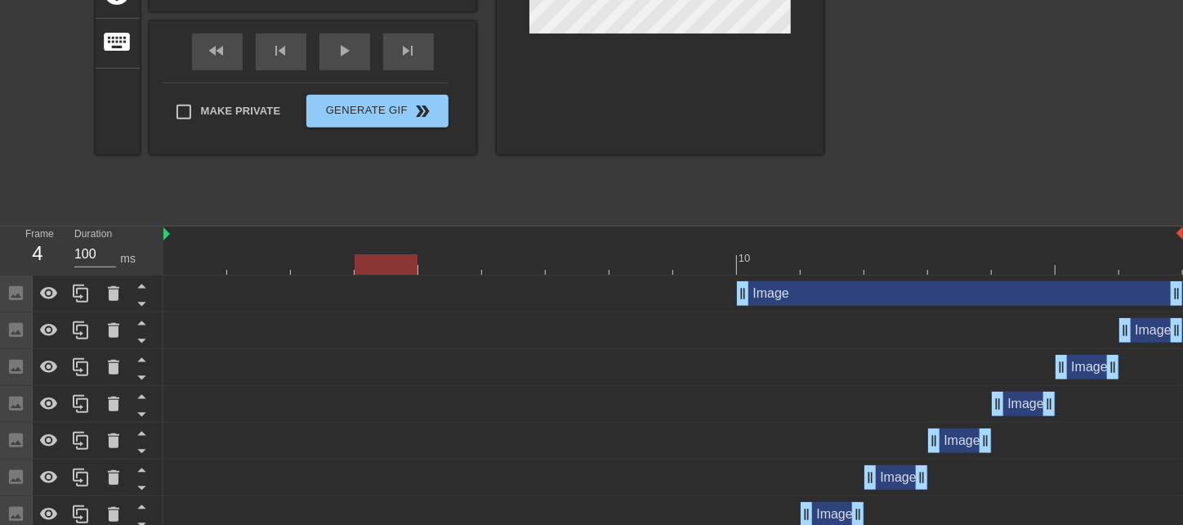
scroll to position [364, 0]
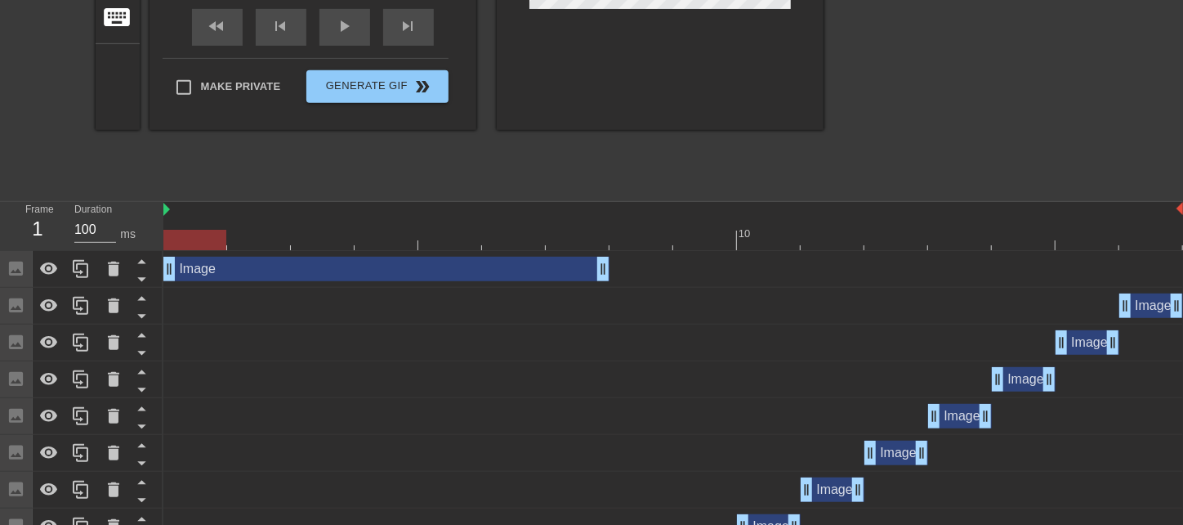
drag, startPoint x: 793, startPoint y: 270, endPoint x: 204, endPoint y: 298, distance: 589.9
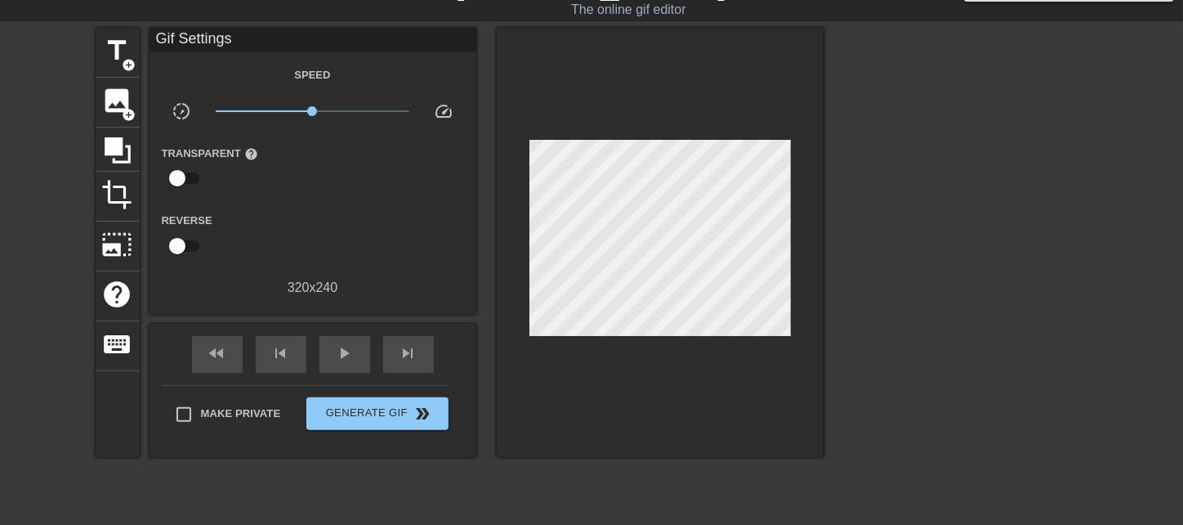
scroll to position [527, 0]
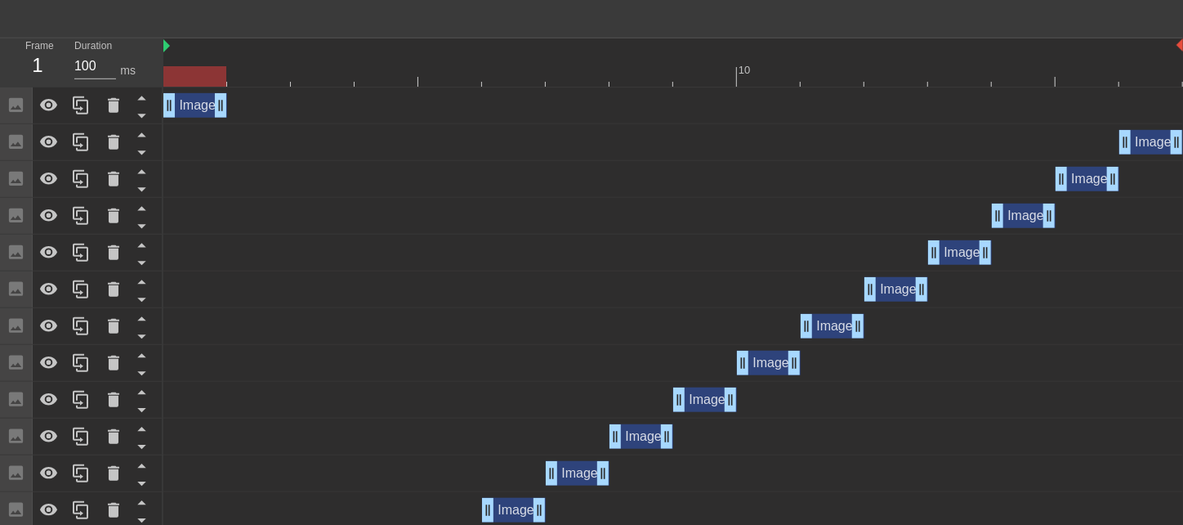
drag, startPoint x: 601, startPoint y: 110, endPoint x: 232, endPoint y: 127, distance: 369.0
click at [232, 127] on div "Image drag_handle drag_handle Image drag_handle drag_handle Image drag_handle d…" at bounding box center [673, 399] width 1020 height 625
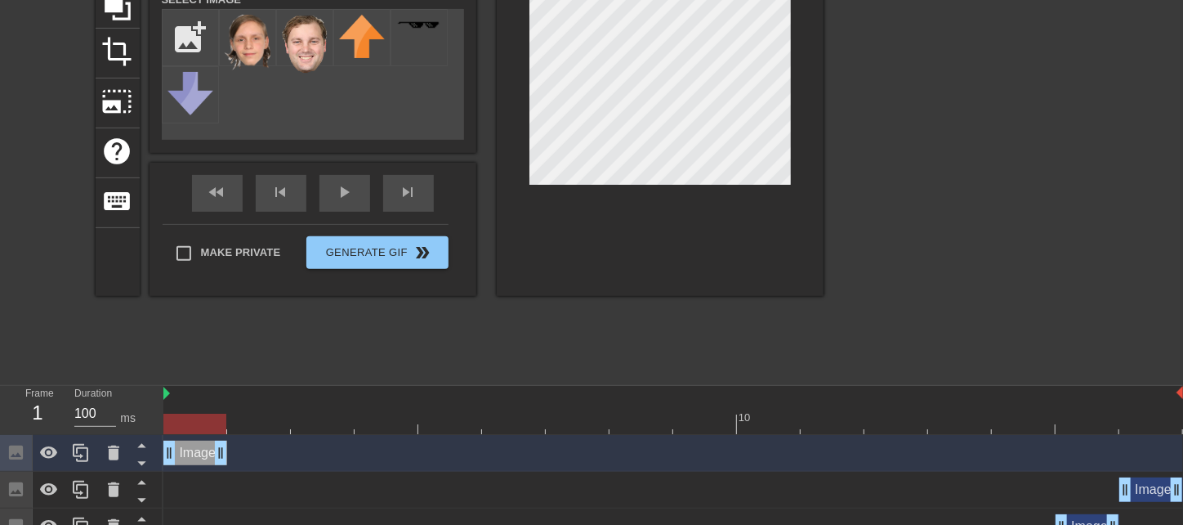
scroll to position [200, 0]
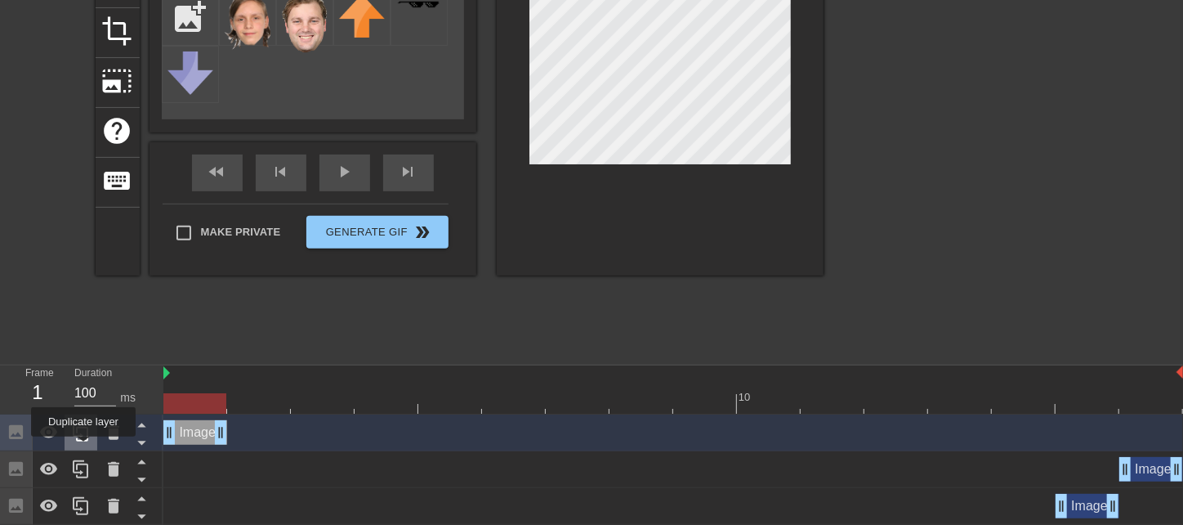
click at [77, 445] on div at bounding box center [81, 432] width 33 height 36
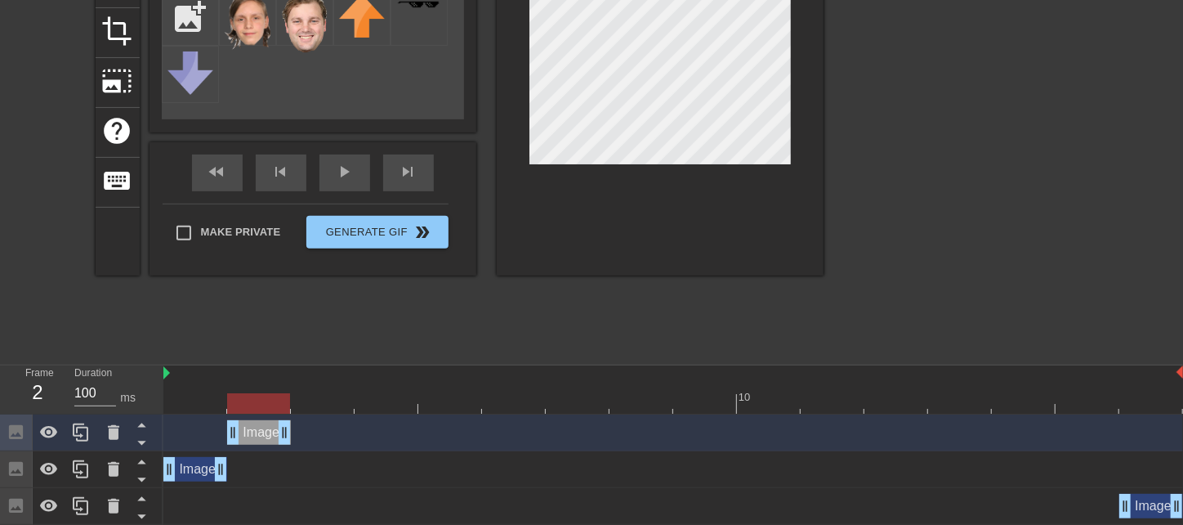
drag, startPoint x: 192, startPoint y: 431, endPoint x: 260, endPoint y: 425, distance: 68.1
click at [260, 425] on div "Image drag_handle drag_handle" at bounding box center [259, 432] width 64 height 25
click at [204, 476] on div "Image drag_handle drag_handle" at bounding box center [195, 469] width 64 height 25
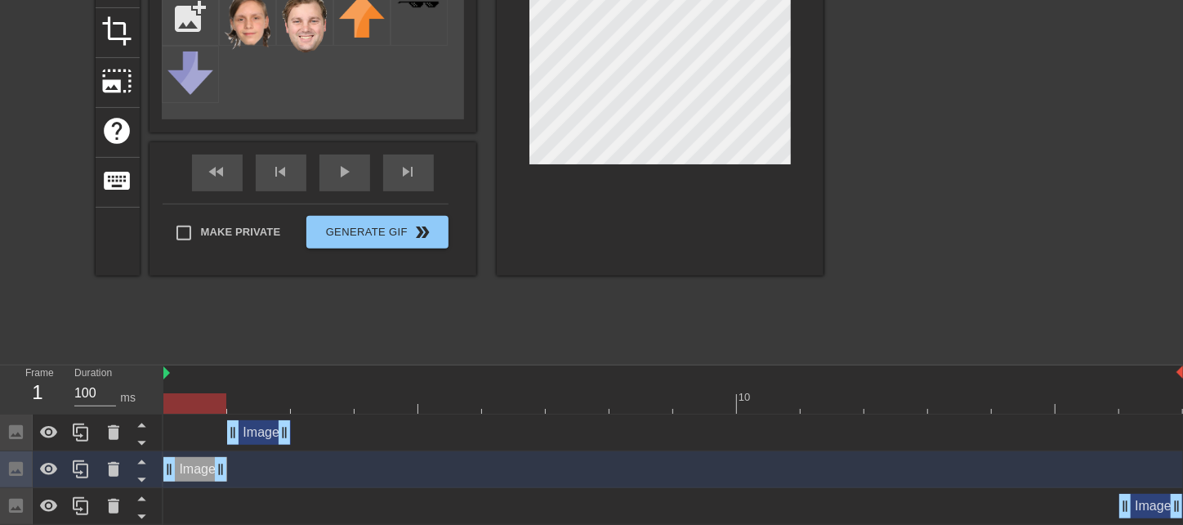
click at [197, 404] on div at bounding box center [673, 403] width 1020 height 20
click at [257, 434] on div "Image drag_handle drag_handle" at bounding box center [259, 432] width 64 height 25
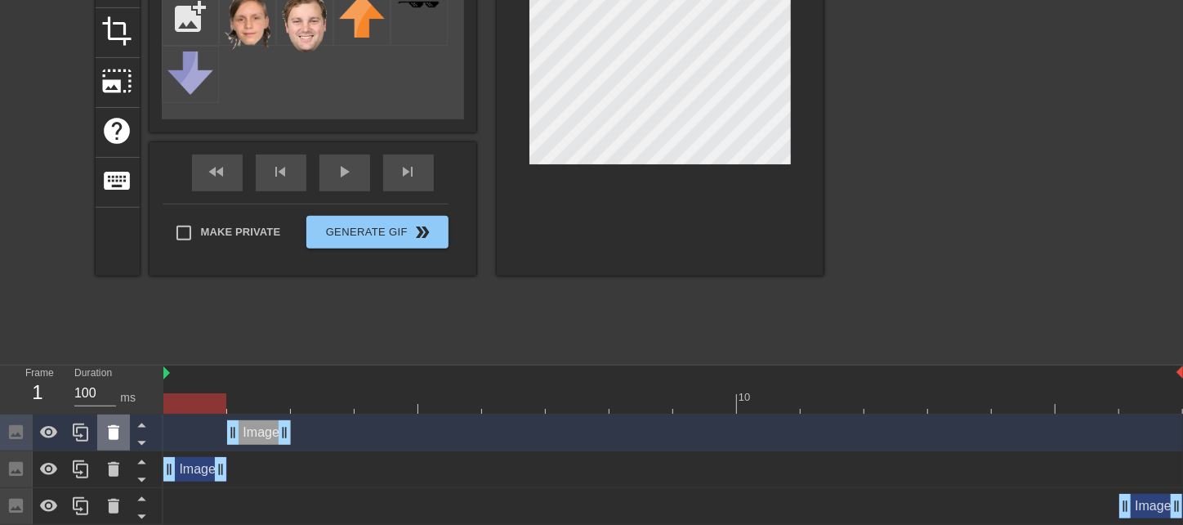
click at [110, 434] on icon at bounding box center [113, 432] width 11 height 15
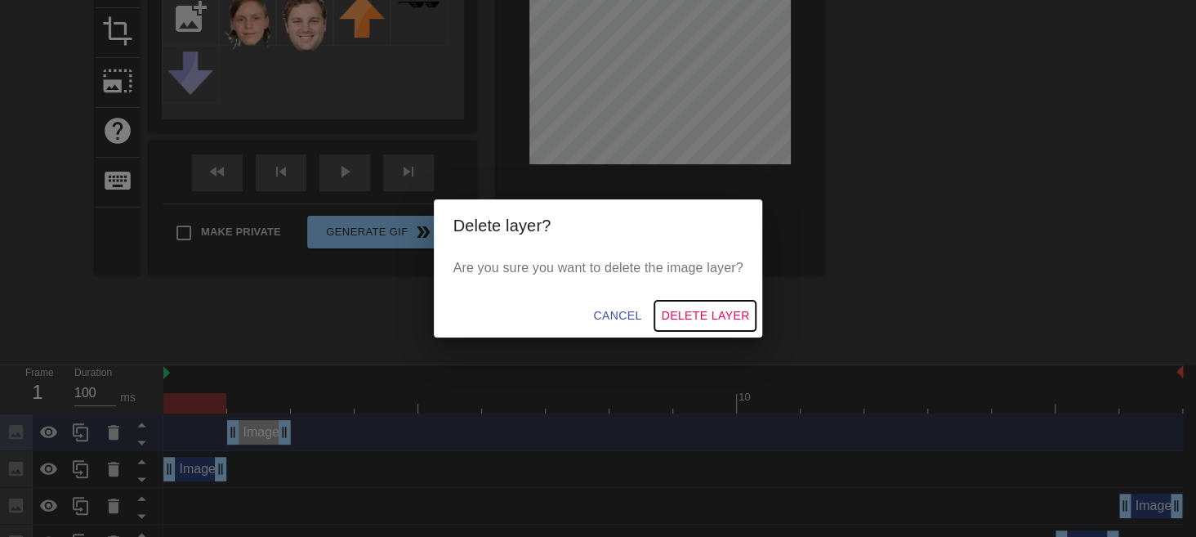
click at [718, 314] on span "Delete Layer" at bounding box center [705, 316] width 88 height 20
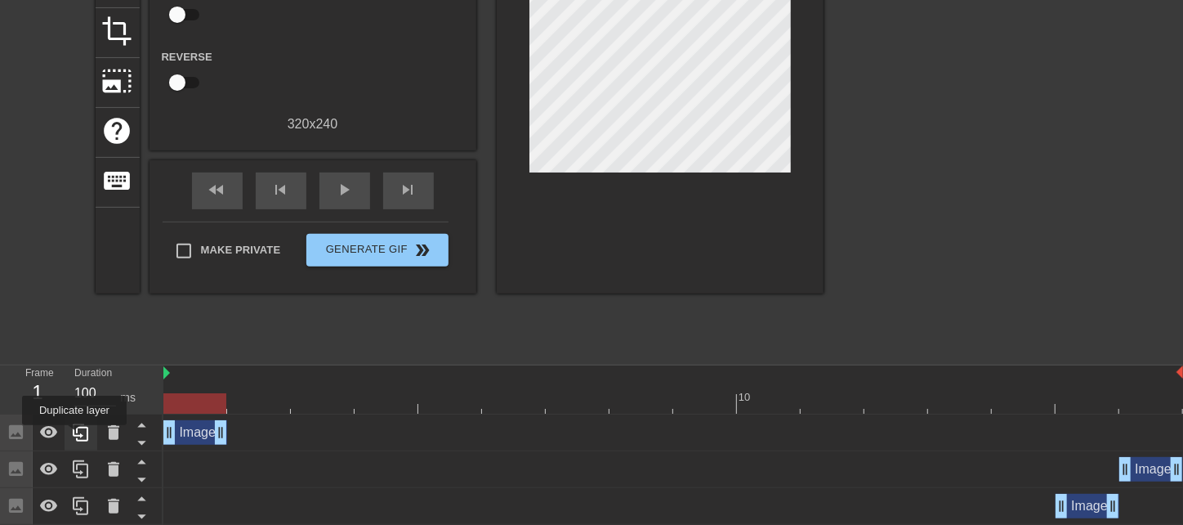
click at [75, 435] on icon at bounding box center [81, 432] width 16 height 18
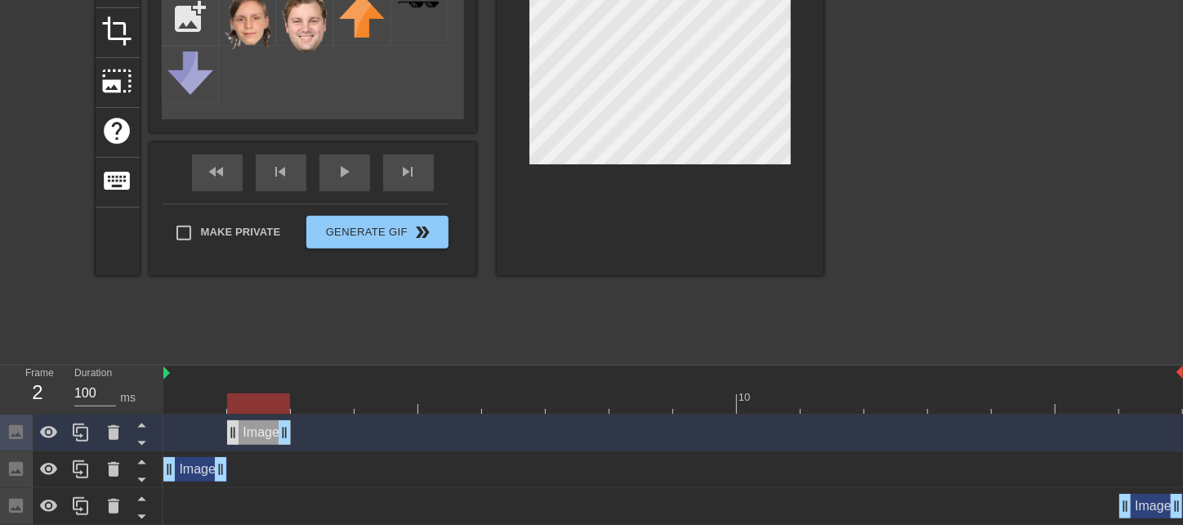
drag, startPoint x: 201, startPoint y: 434, endPoint x: 240, endPoint y: 432, distance: 39.3
click at [240, 432] on div "Image drag_handle drag_handle" at bounding box center [259, 432] width 64 height 25
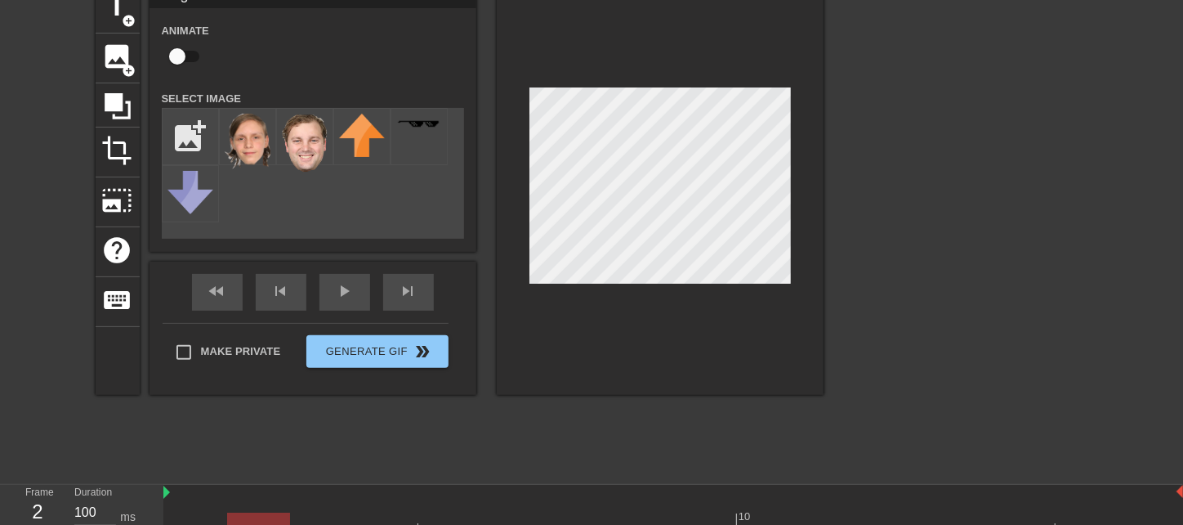
scroll to position [37, 0]
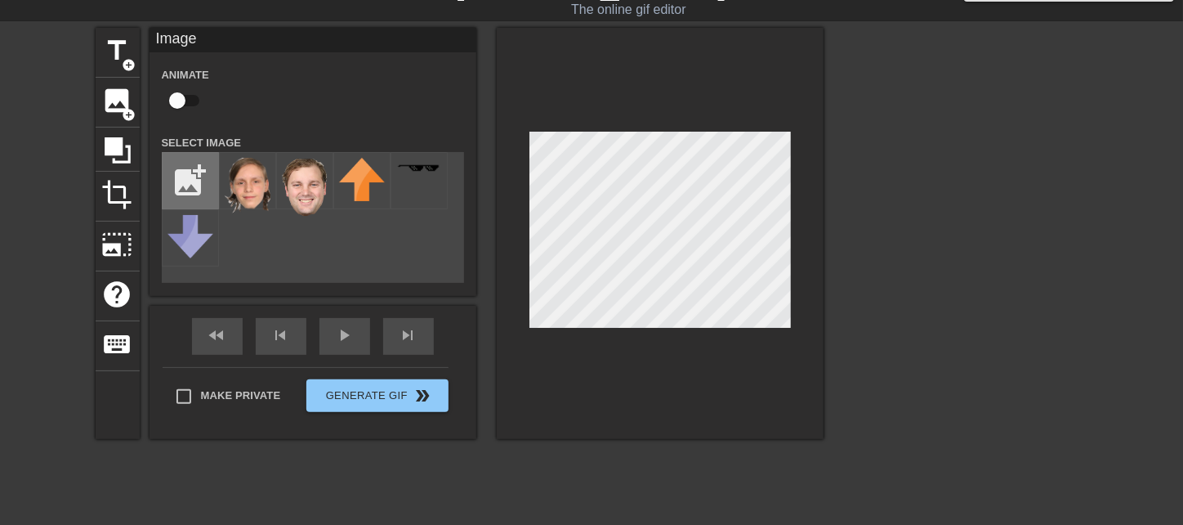
click at [195, 180] on input "file" at bounding box center [191, 181] width 56 height 56
type input "C:\fakepath\[PERSON_NAME] head.png"
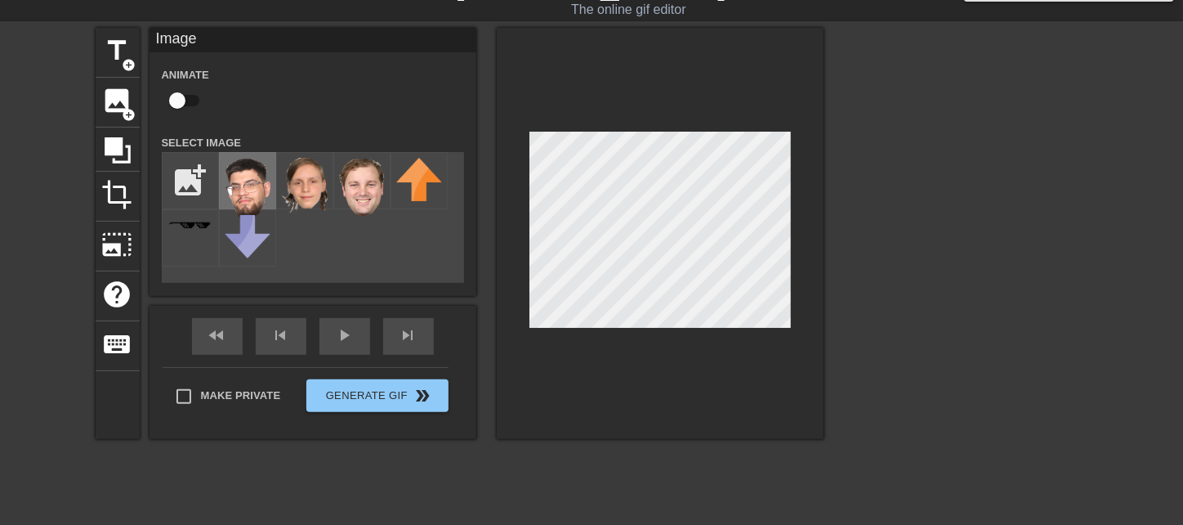
click at [258, 193] on img at bounding box center [248, 190] width 46 height 64
click at [315, 199] on img at bounding box center [305, 186] width 46 height 56
click at [622, 373] on div at bounding box center [660, 233] width 327 height 411
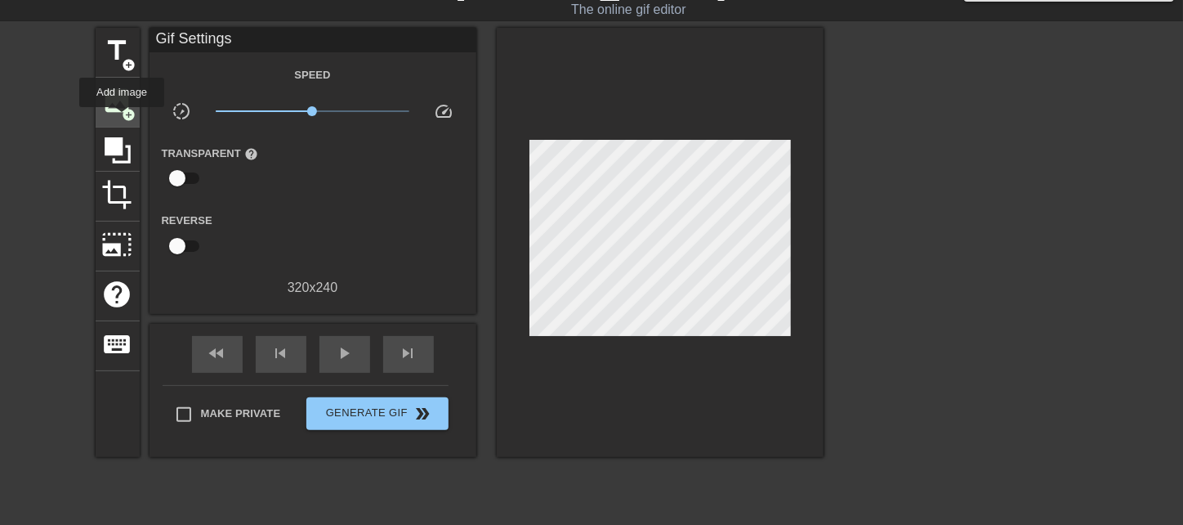
click at [123, 110] on span "add_circle" at bounding box center [130, 115] width 14 height 14
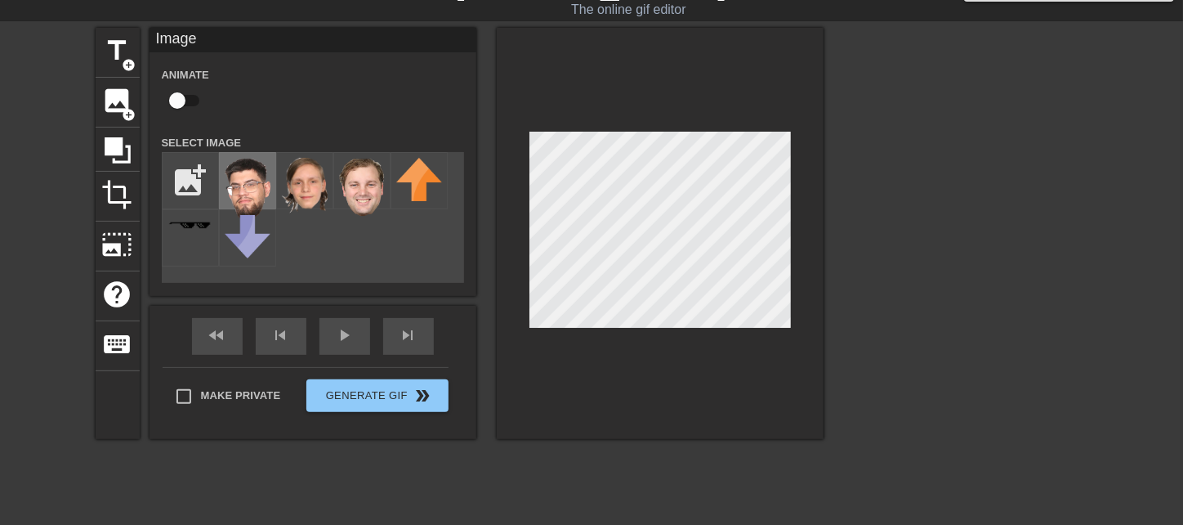
click at [253, 190] on img at bounding box center [248, 190] width 46 height 64
click at [800, 256] on div at bounding box center [660, 233] width 327 height 411
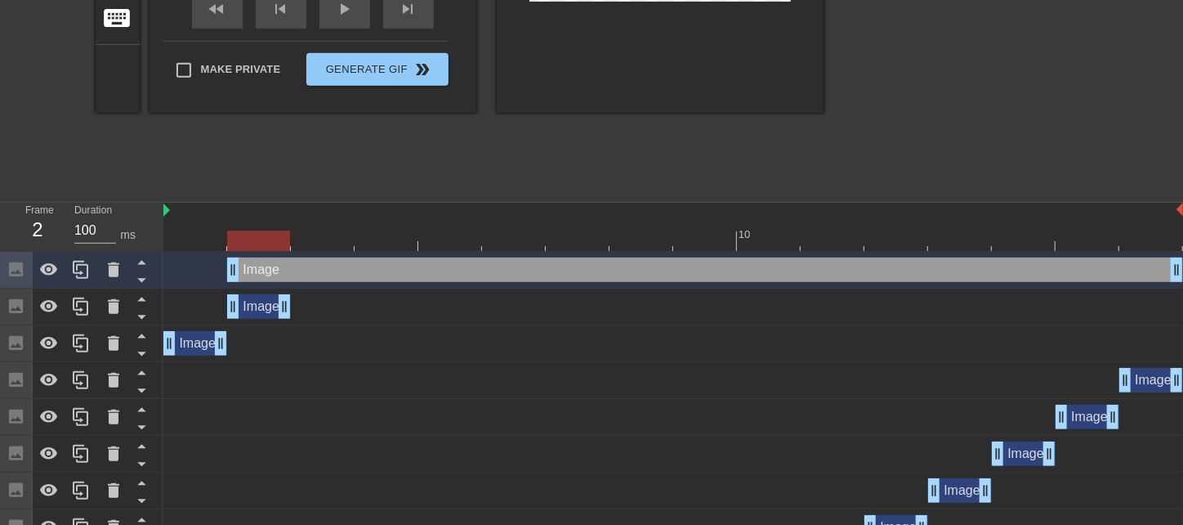
scroll to position [364, 0]
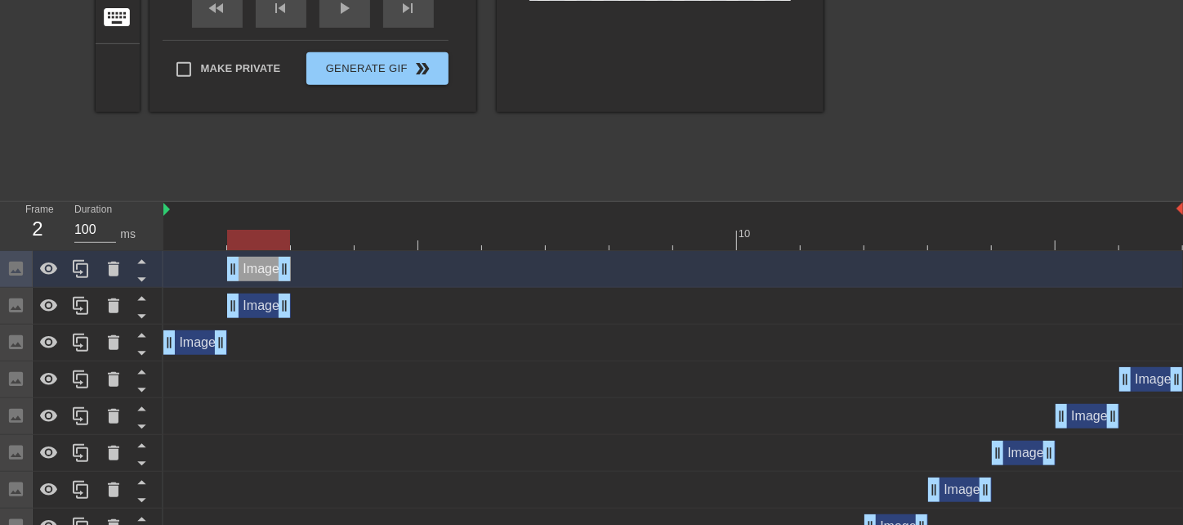
drag, startPoint x: 1171, startPoint y: 266, endPoint x: 297, endPoint y: 316, distance: 875.1
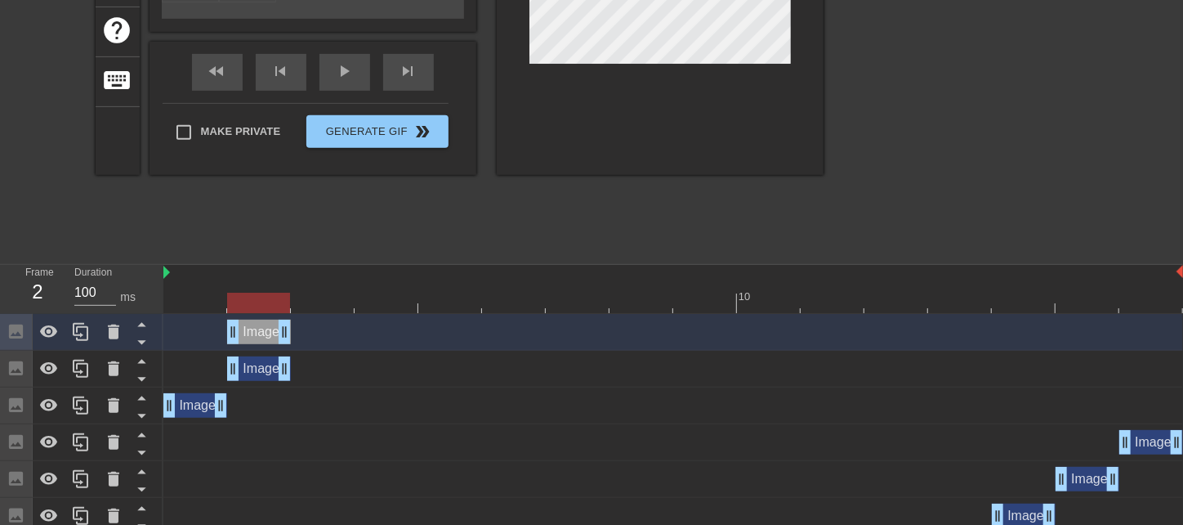
scroll to position [200, 0]
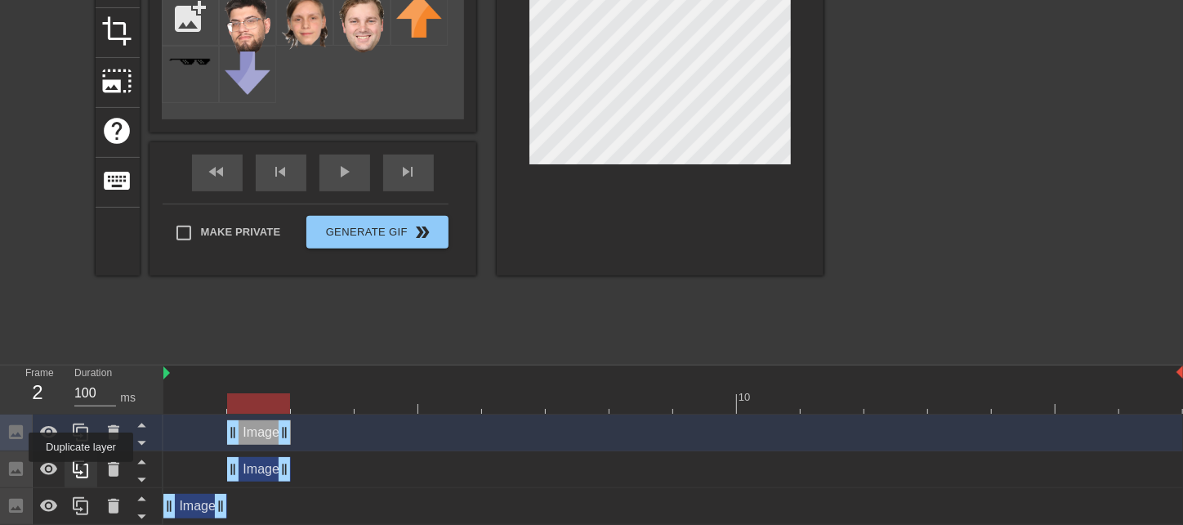
click at [81, 471] on icon at bounding box center [81, 469] width 20 height 20
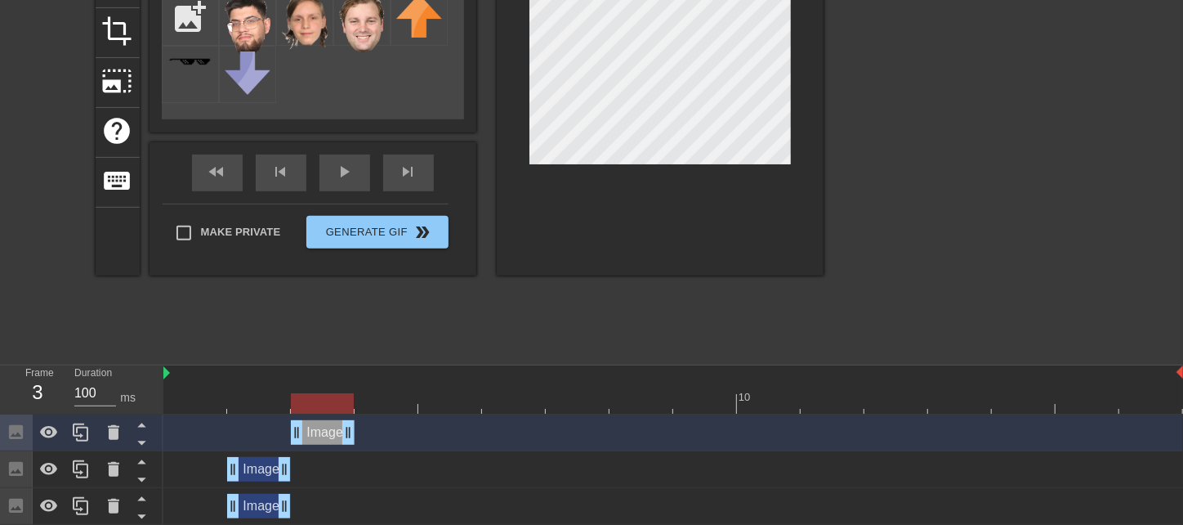
drag, startPoint x: 254, startPoint y: 430, endPoint x: 320, endPoint y: 424, distance: 66.4
click at [320, 424] on div "Image drag_handle drag_handle" at bounding box center [323, 432] width 64 height 25
click at [257, 469] on div "Image drag_handle drag_handle" at bounding box center [259, 469] width 64 height 25
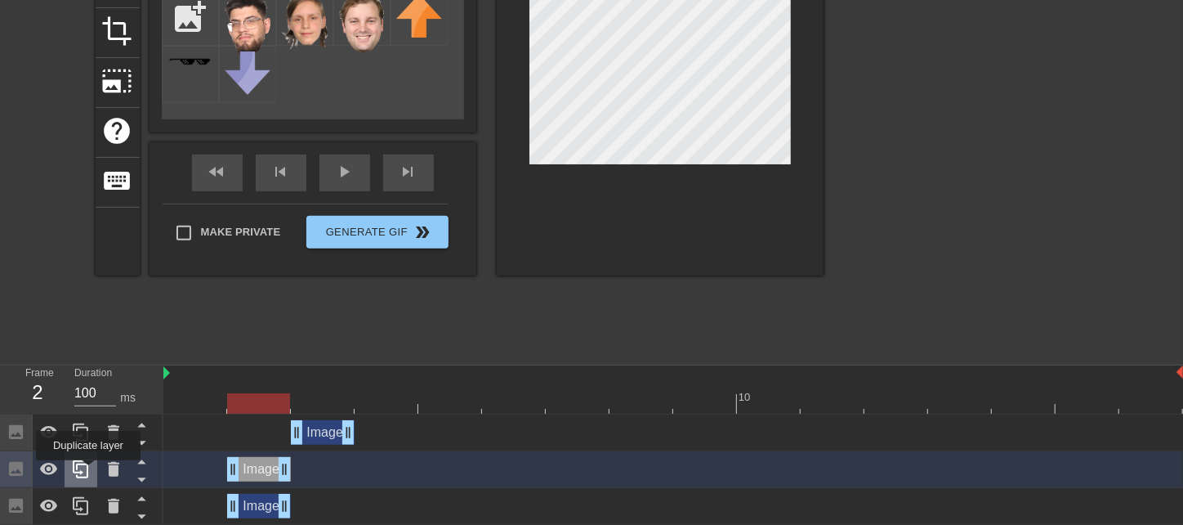
click at [88, 471] on icon at bounding box center [81, 469] width 16 height 18
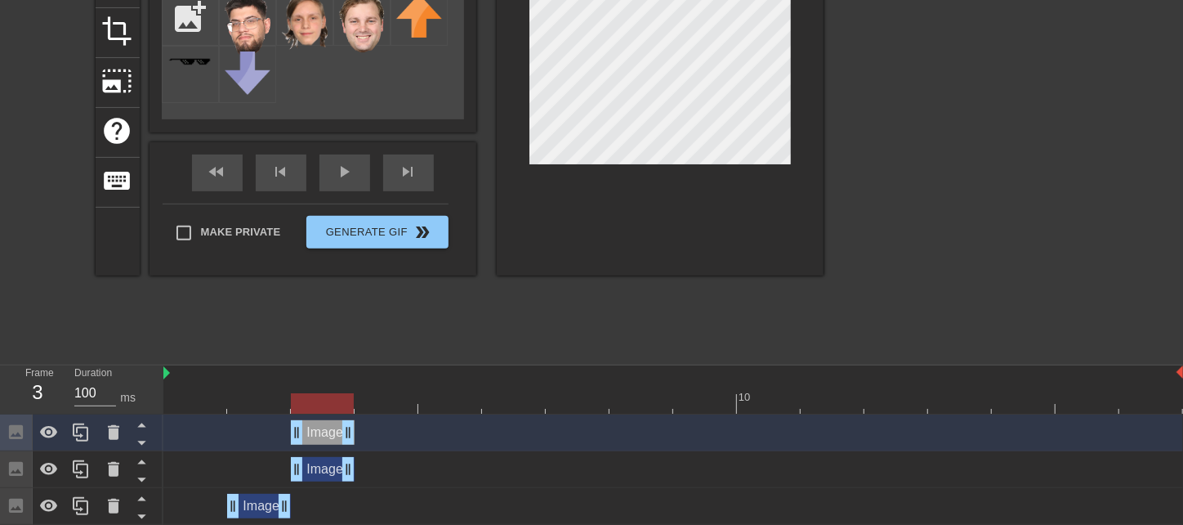
drag, startPoint x: 262, startPoint y: 444, endPoint x: 340, endPoint y: 442, distance: 78.5
click at [340, 442] on div "Image drag_handle drag_handle" at bounding box center [323, 432] width 64 height 25
click at [332, 474] on div "Image drag_handle drag_handle" at bounding box center [323, 469] width 64 height 25
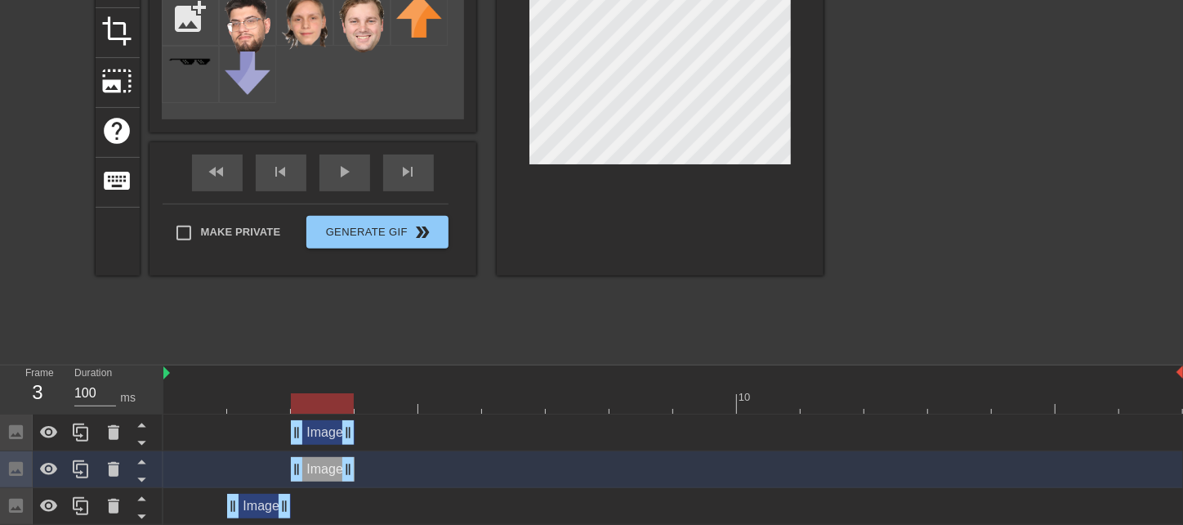
click at [251, 505] on div "Image drag_handle drag_handle" at bounding box center [259, 506] width 64 height 25
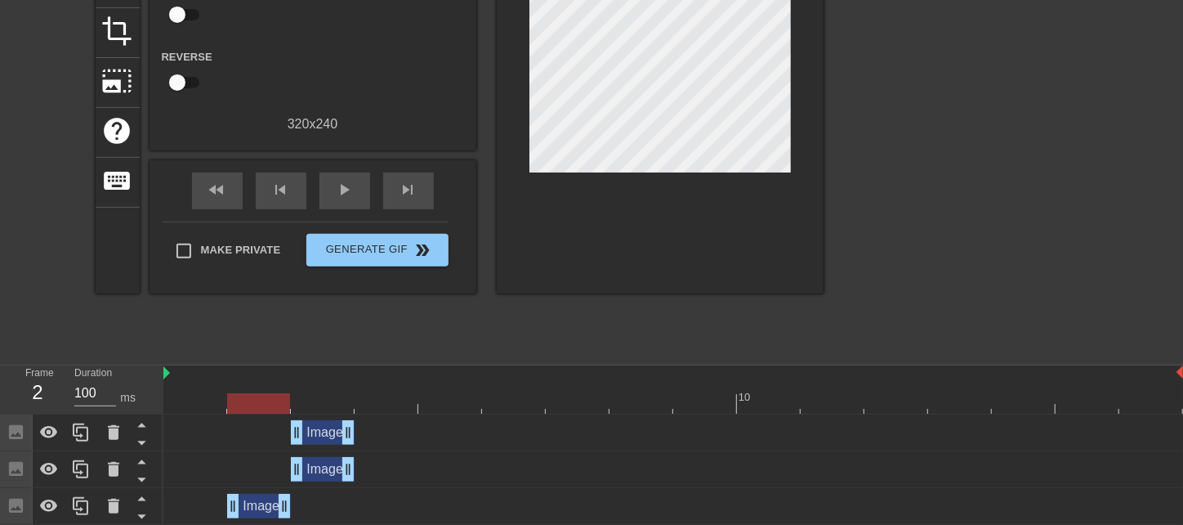
click at [259, 405] on div at bounding box center [673, 403] width 1020 height 20
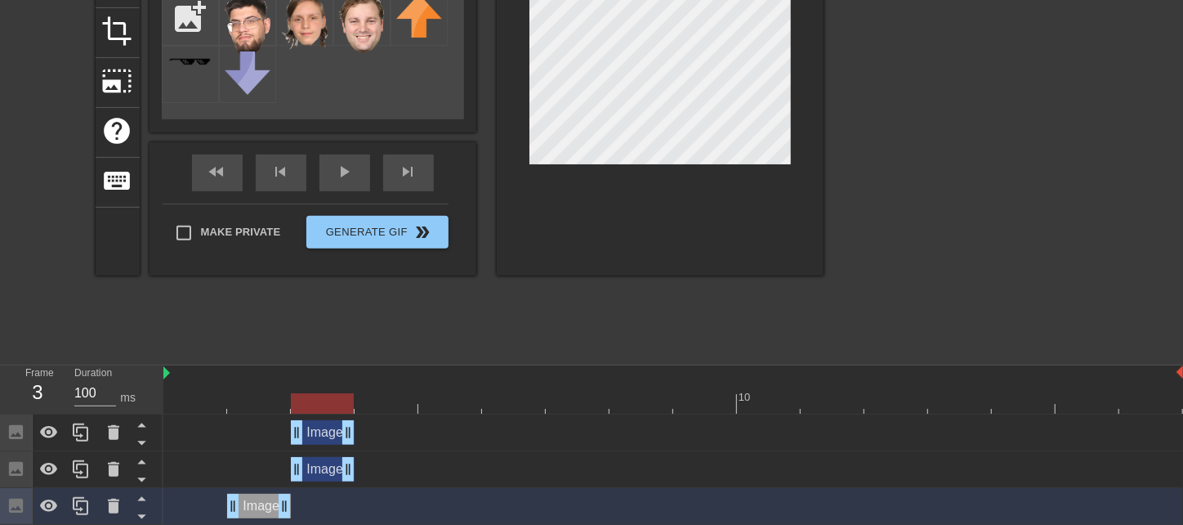
click at [308, 400] on div at bounding box center [673, 403] width 1020 height 20
click at [189, 411] on div at bounding box center [673, 403] width 1020 height 20
click at [232, 405] on div at bounding box center [673, 403] width 1020 height 20
click at [332, 396] on div at bounding box center [673, 403] width 1020 height 20
click at [383, 404] on div at bounding box center [673, 403] width 1020 height 20
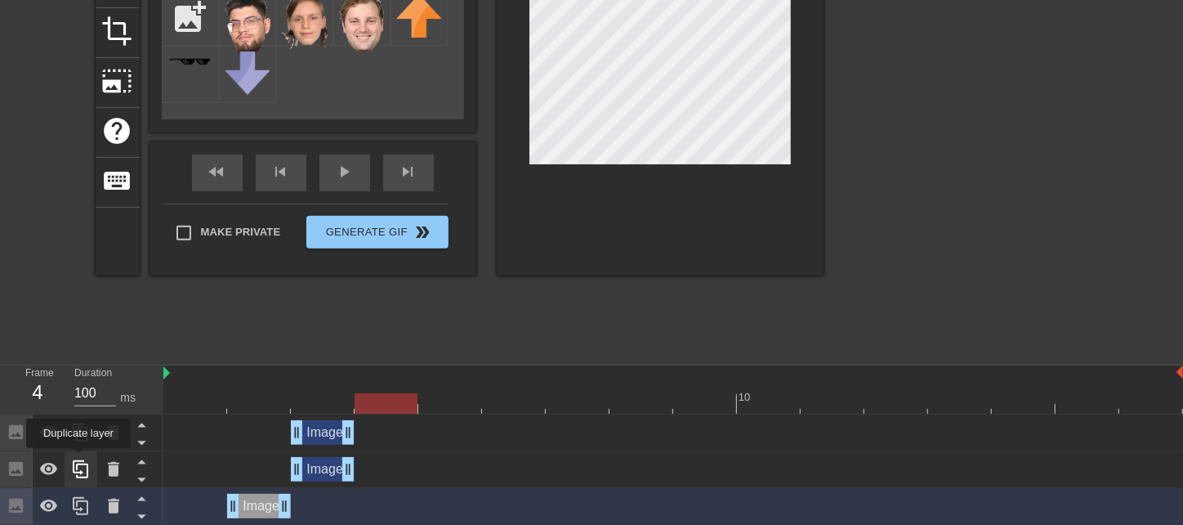
click at [78, 463] on icon at bounding box center [81, 469] width 20 height 20
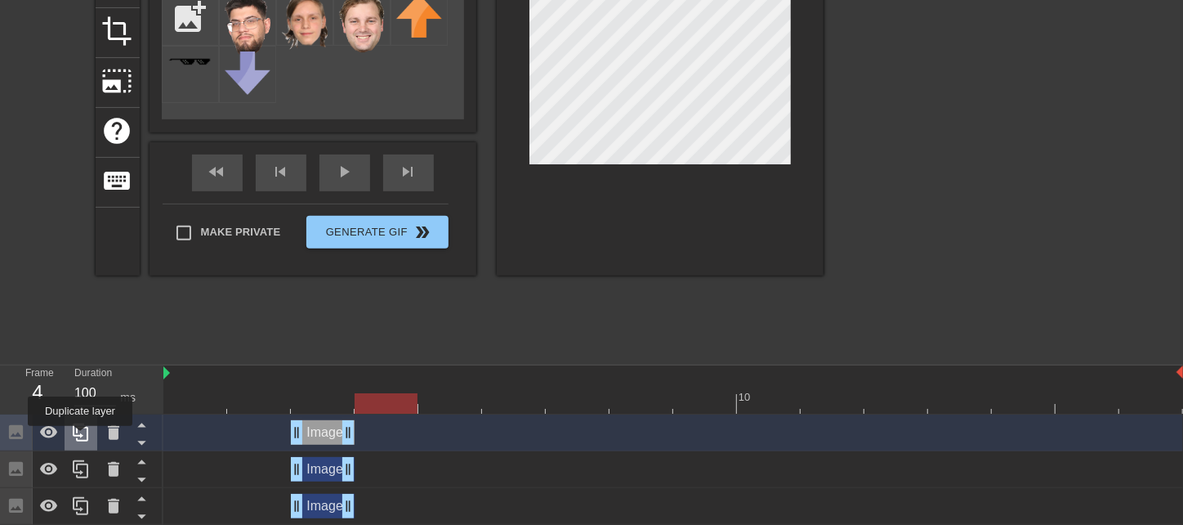
click at [80, 437] on icon at bounding box center [81, 433] width 20 height 20
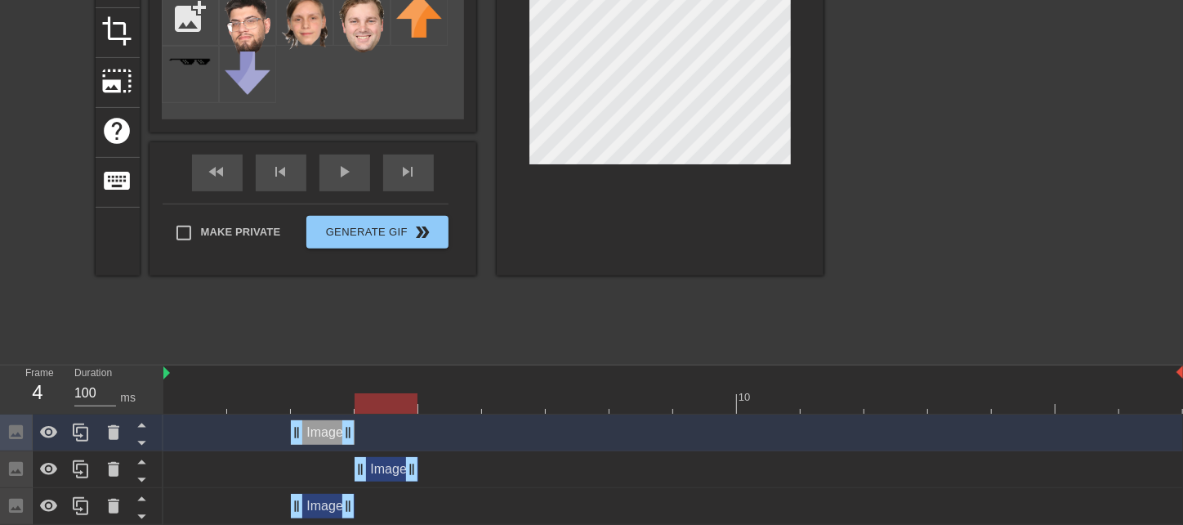
drag, startPoint x: 338, startPoint y: 463, endPoint x: 378, endPoint y: 458, distance: 39.6
click at [378, 458] on div "Image drag_handle drag_handle" at bounding box center [387, 469] width 64 height 25
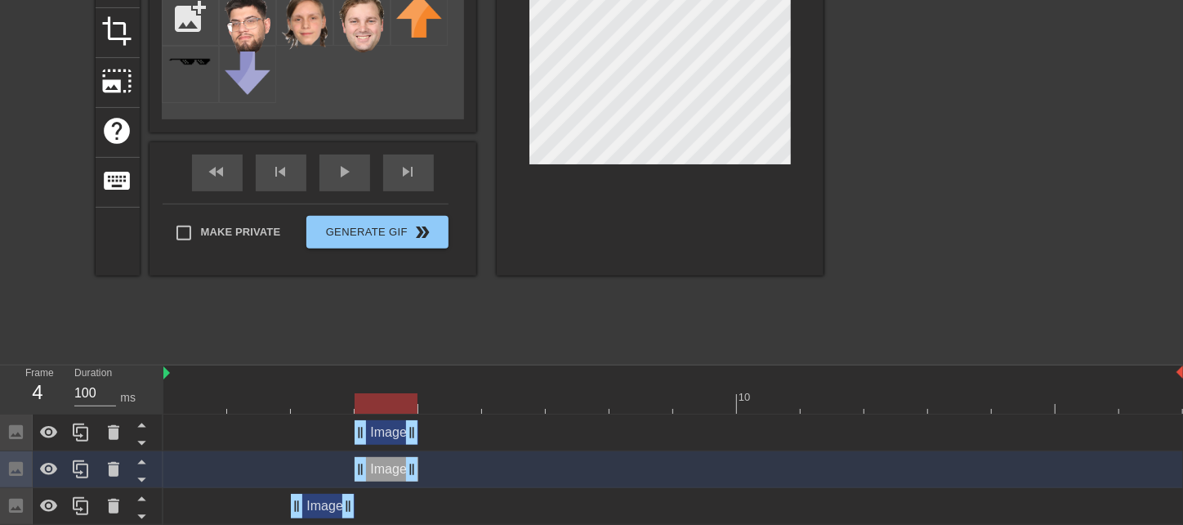
drag, startPoint x: 360, startPoint y: 429, endPoint x: 400, endPoint y: 428, distance: 39.2
click at [400, 428] on div "Image drag_handle drag_handle" at bounding box center [387, 432] width 64 height 25
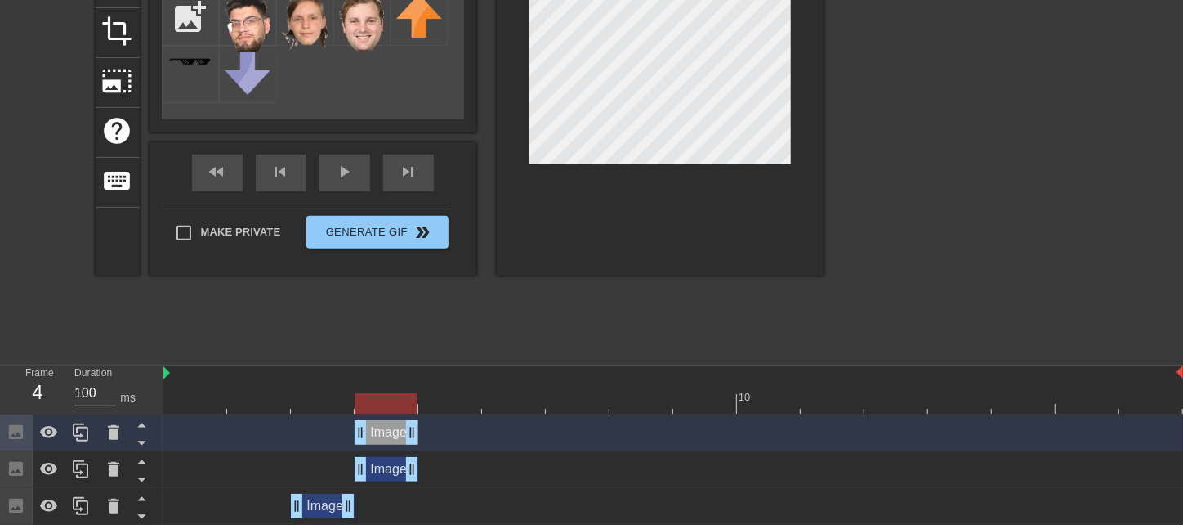
click at [393, 468] on div "Image drag_handle drag_handle" at bounding box center [387, 469] width 64 height 25
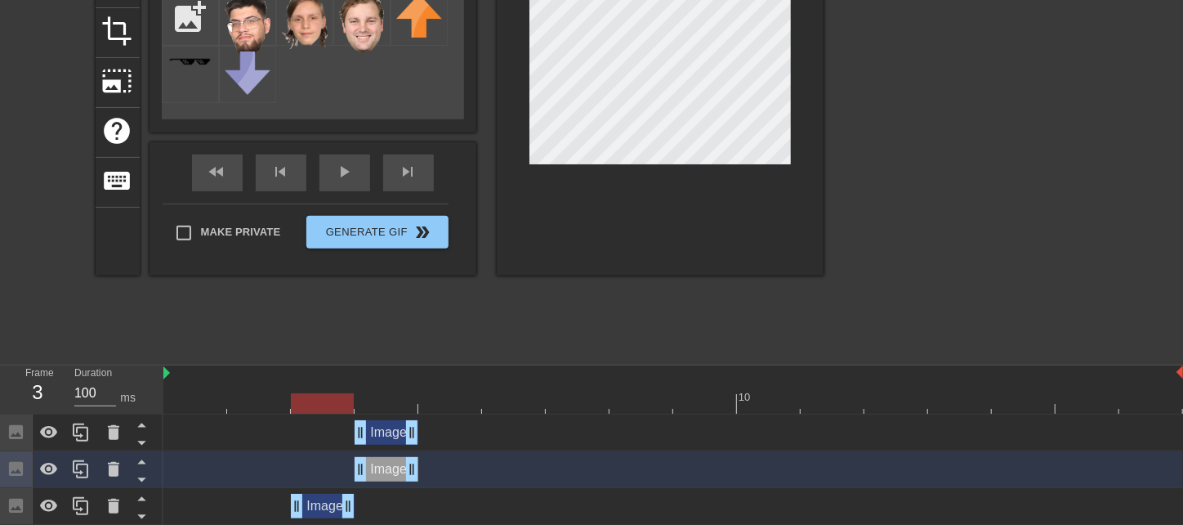
click at [324, 400] on div at bounding box center [673, 403] width 1020 height 20
click at [376, 427] on div "Image drag_handle drag_handle" at bounding box center [387, 432] width 64 height 25
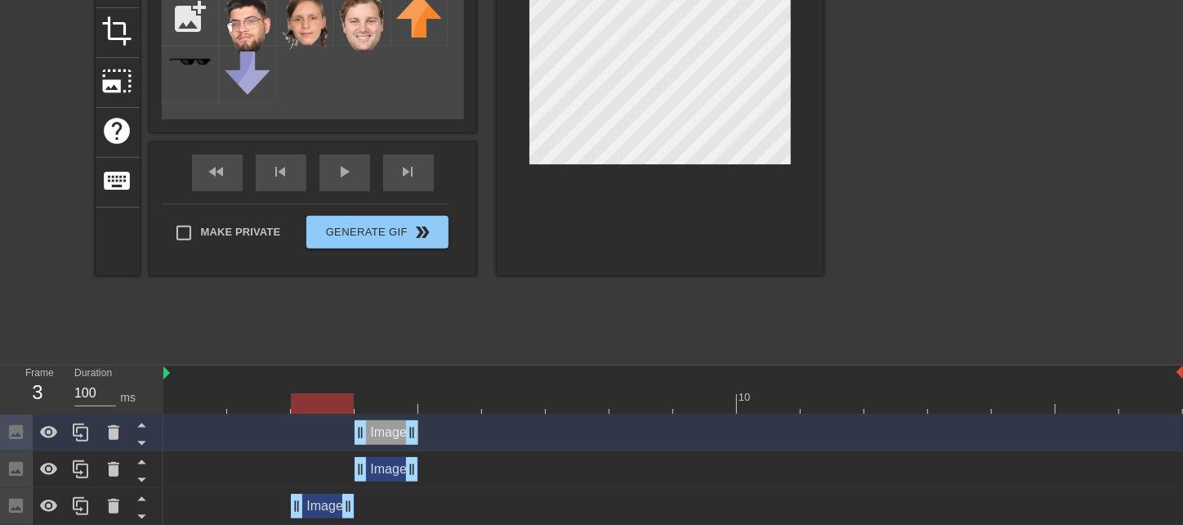
click at [387, 466] on div "Image drag_handle drag_handle" at bounding box center [387, 469] width 64 height 25
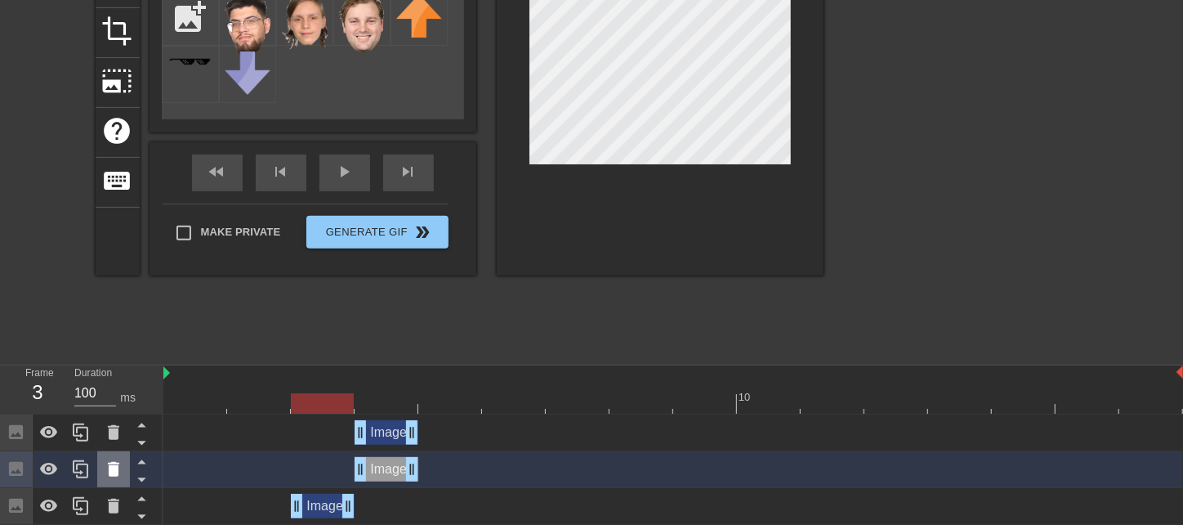
click at [119, 472] on icon at bounding box center [114, 469] width 20 height 20
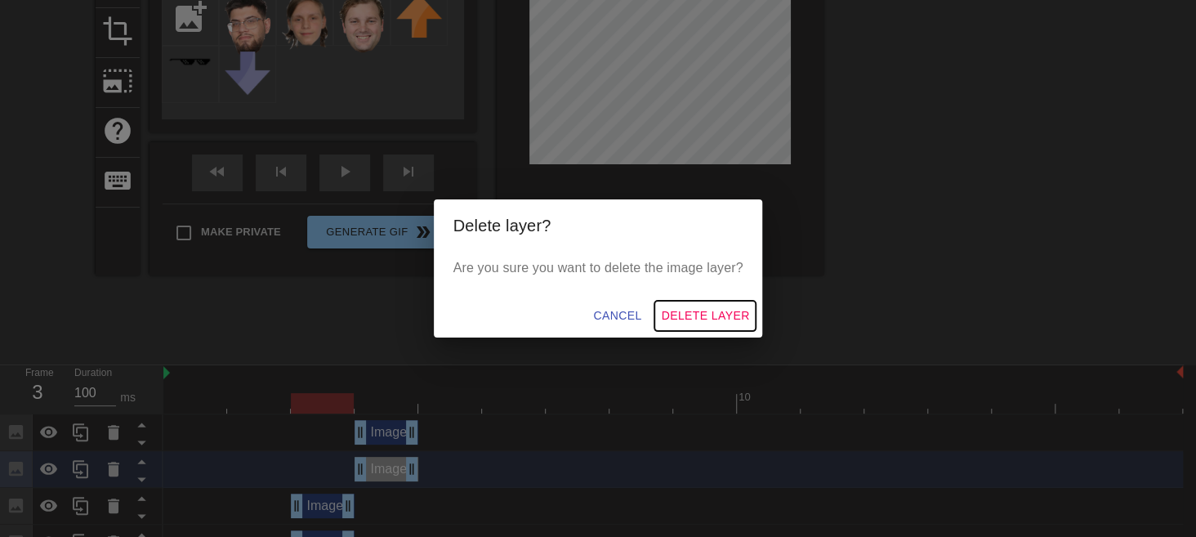
click at [690, 320] on span "Delete Layer" at bounding box center [705, 316] width 88 height 20
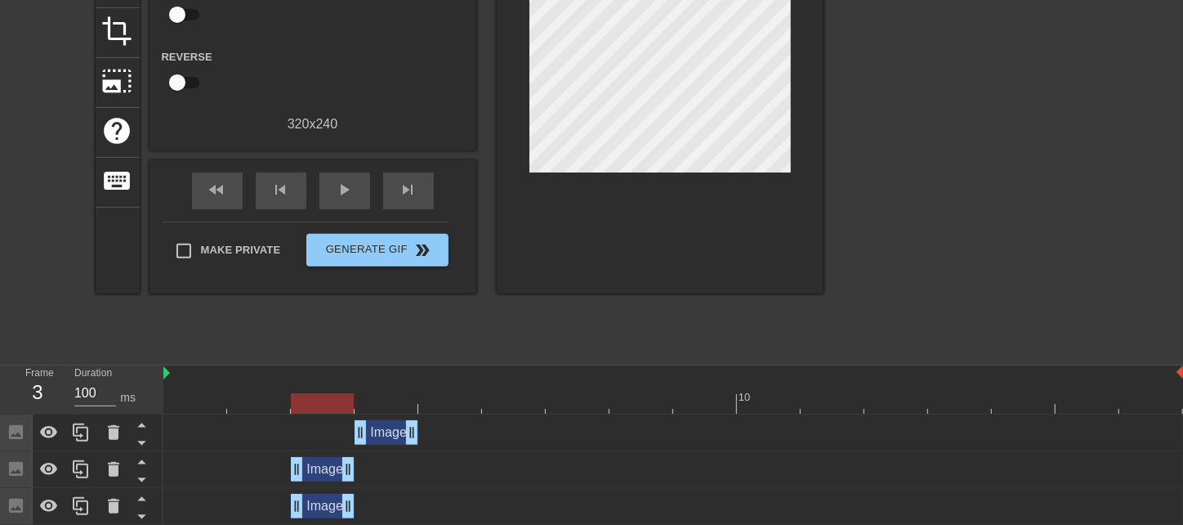
click at [320, 472] on div "Image drag_handle drag_handle" at bounding box center [323, 469] width 64 height 25
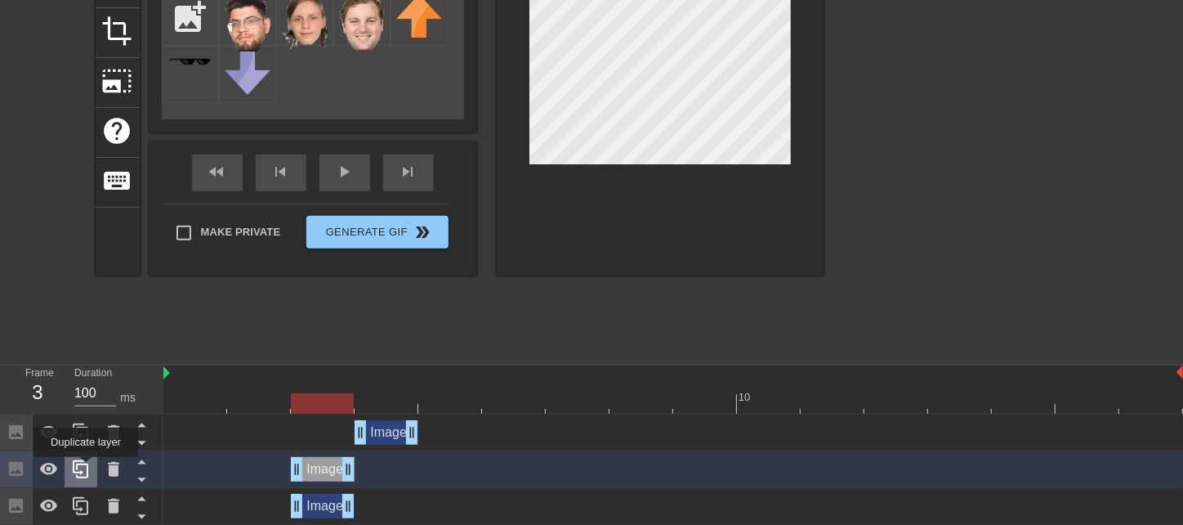
click at [86, 468] on icon at bounding box center [81, 469] width 20 height 20
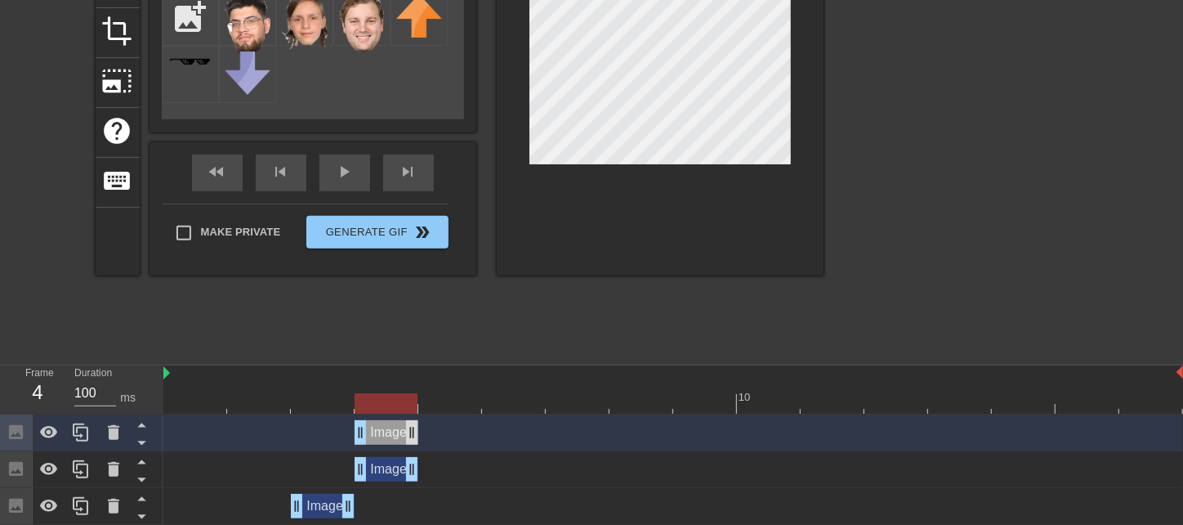
drag, startPoint x: 325, startPoint y: 432, endPoint x: 406, endPoint y: 425, distance: 81.2
click at [406, 425] on div "Image drag_handle drag_handle" at bounding box center [387, 432] width 64 height 25
click at [87, 469] on icon at bounding box center [81, 469] width 16 height 18
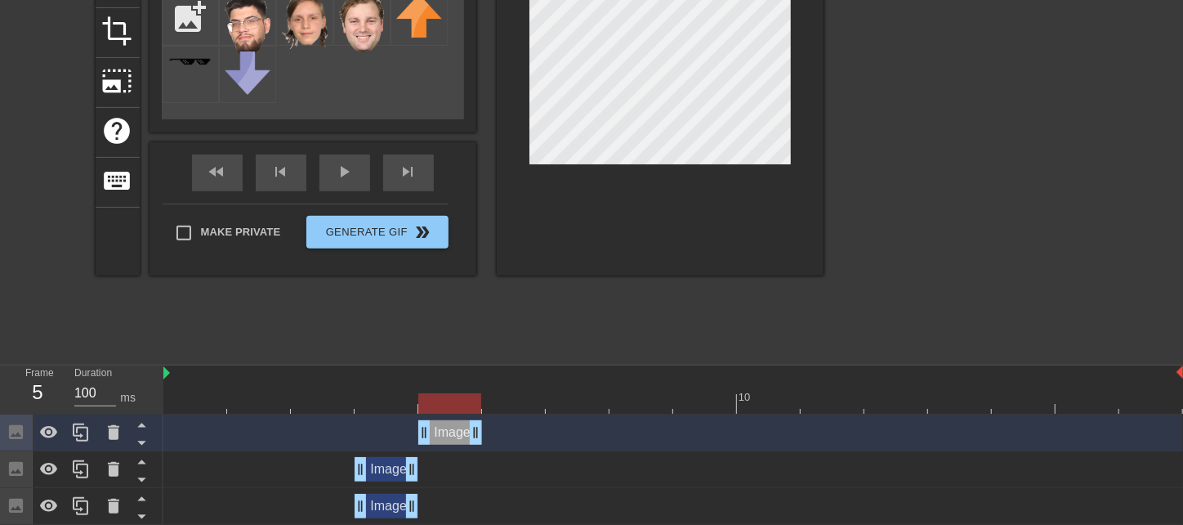
drag, startPoint x: 378, startPoint y: 435, endPoint x: 435, endPoint y: 434, distance: 56.4
click at [435, 434] on div "Image drag_handle drag_handle" at bounding box center [450, 432] width 64 height 25
click at [392, 468] on div "Image drag_handle drag_handle" at bounding box center [387, 469] width 64 height 25
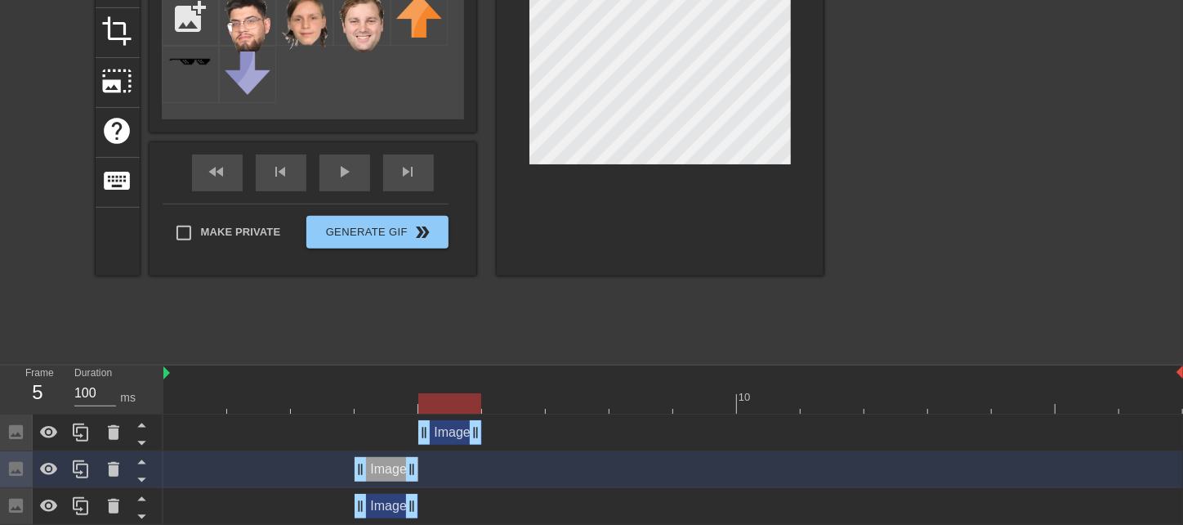
click at [318, 476] on div "Image drag_handle drag_handle" at bounding box center [673, 469] width 1020 height 25
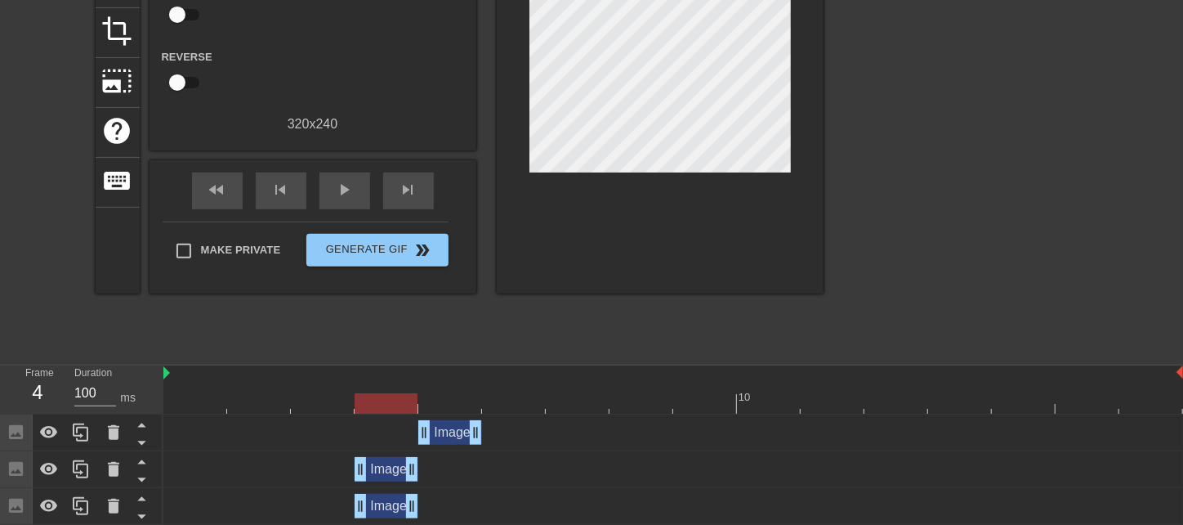
click at [382, 395] on div at bounding box center [673, 403] width 1020 height 20
click at [380, 469] on div "Image drag_handle drag_handle" at bounding box center [387, 469] width 64 height 25
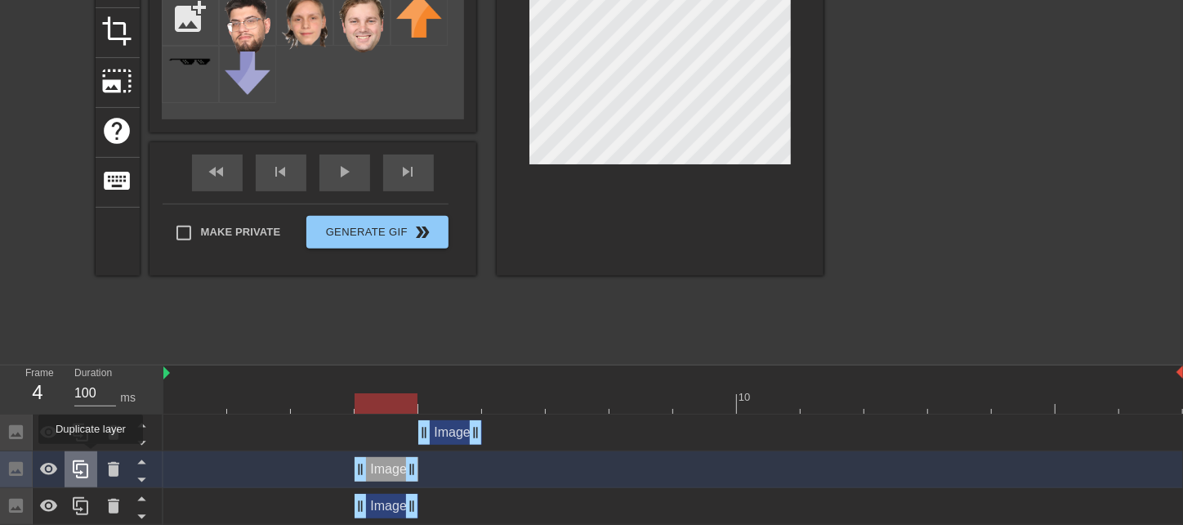
click at [88, 465] on icon at bounding box center [81, 469] width 20 height 20
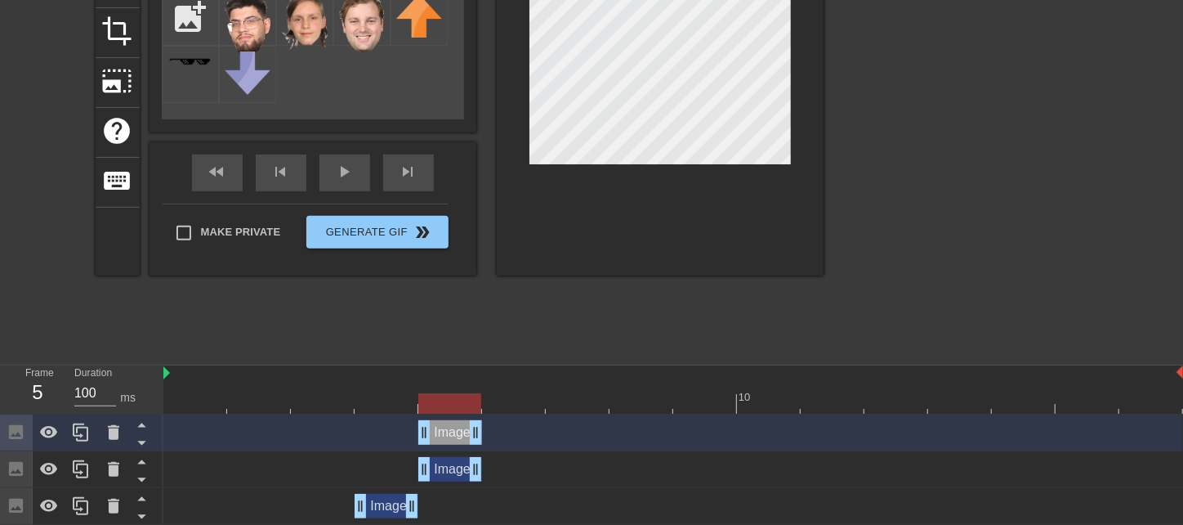
drag, startPoint x: 382, startPoint y: 432, endPoint x: 436, endPoint y: 427, distance: 54.1
click at [436, 427] on div "Image drag_handle drag_handle" at bounding box center [450, 432] width 64 height 25
click at [449, 473] on div "Image drag_handle drag_handle" at bounding box center [450, 469] width 64 height 25
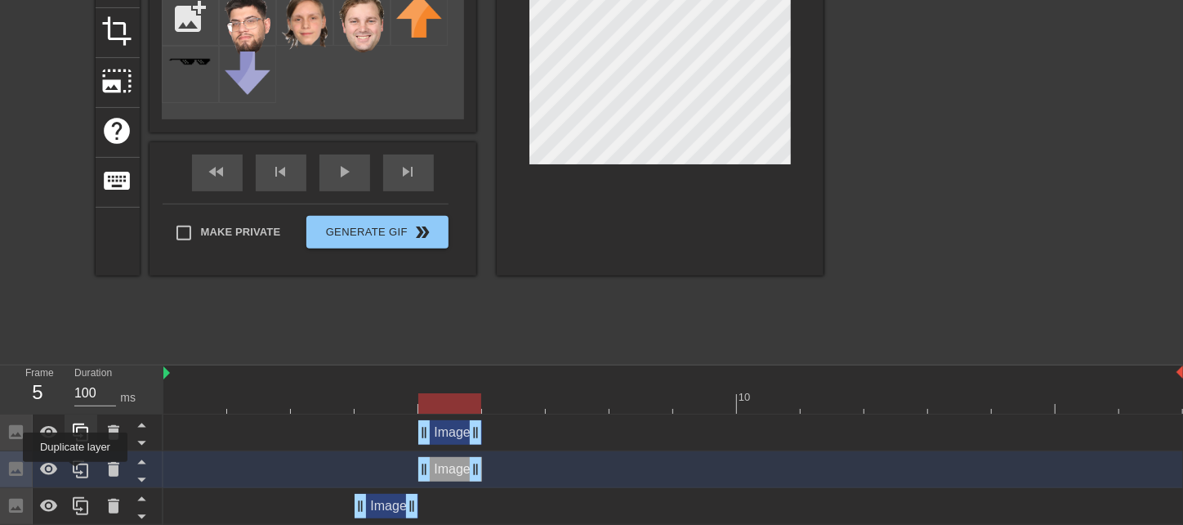
click at [76, 472] on icon at bounding box center [81, 469] width 16 height 18
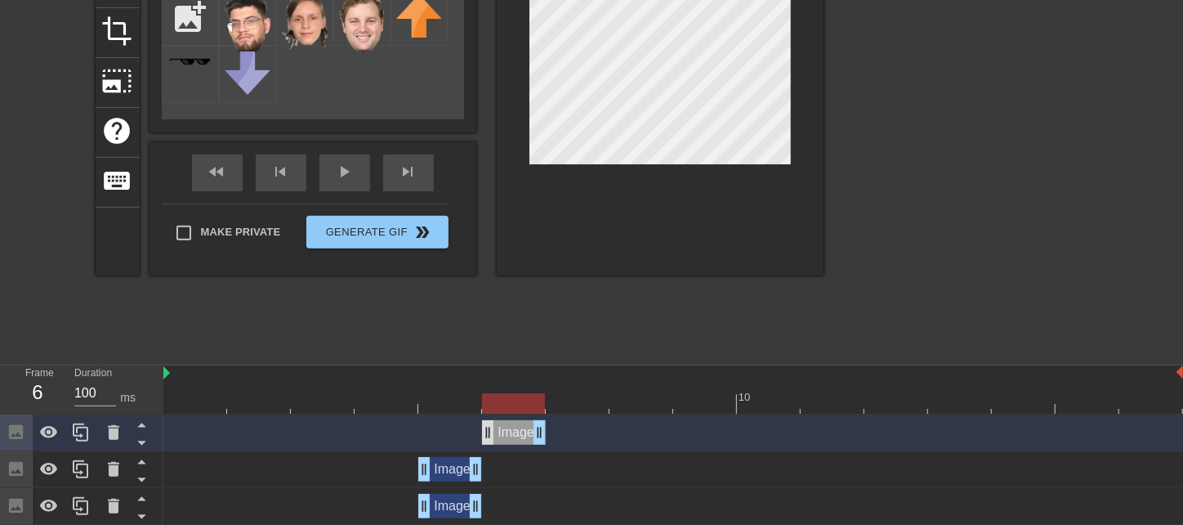
drag, startPoint x: 449, startPoint y: 435, endPoint x: 496, endPoint y: 423, distance: 48.2
click at [496, 423] on div "Image drag_handle drag_handle" at bounding box center [514, 432] width 64 height 25
click at [379, 475] on div "Image drag_handle drag_handle" at bounding box center [673, 469] width 1020 height 25
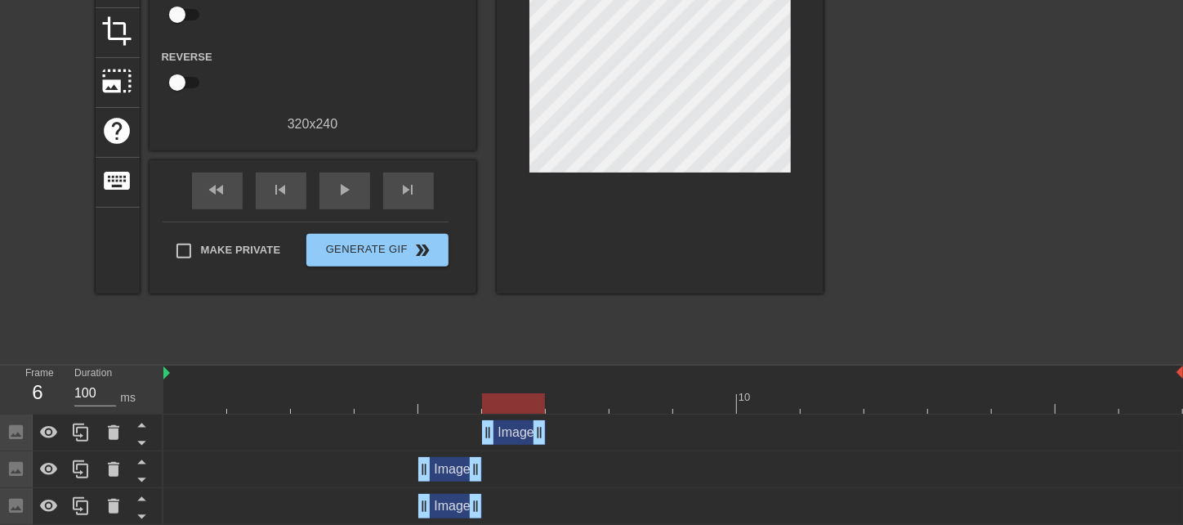
click at [441, 467] on div "Image drag_handle drag_handle" at bounding box center [450, 469] width 64 height 25
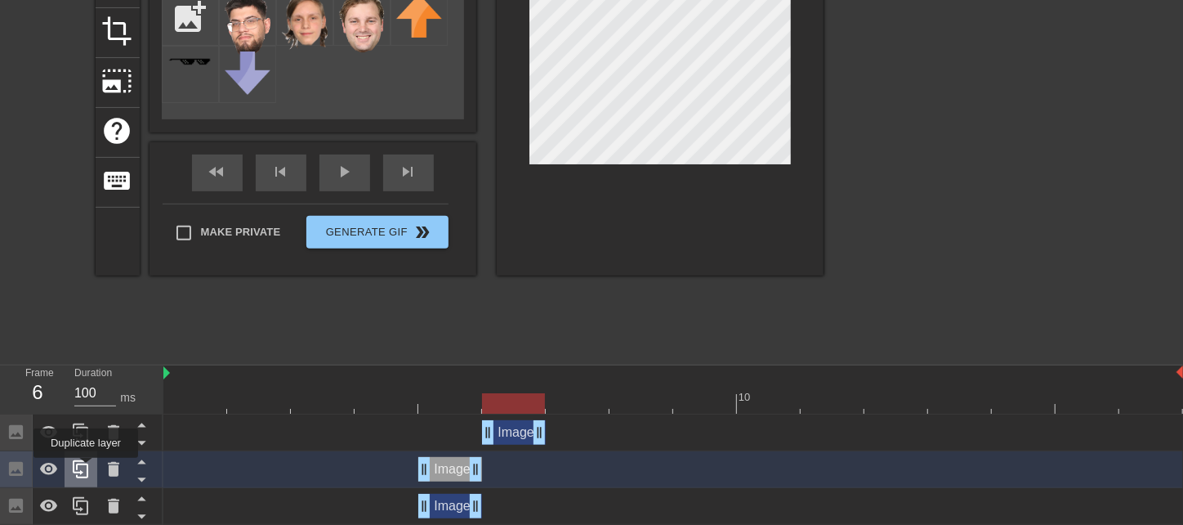
click at [86, 469] on icon at bounding box center [81, 469] width 20 height 20
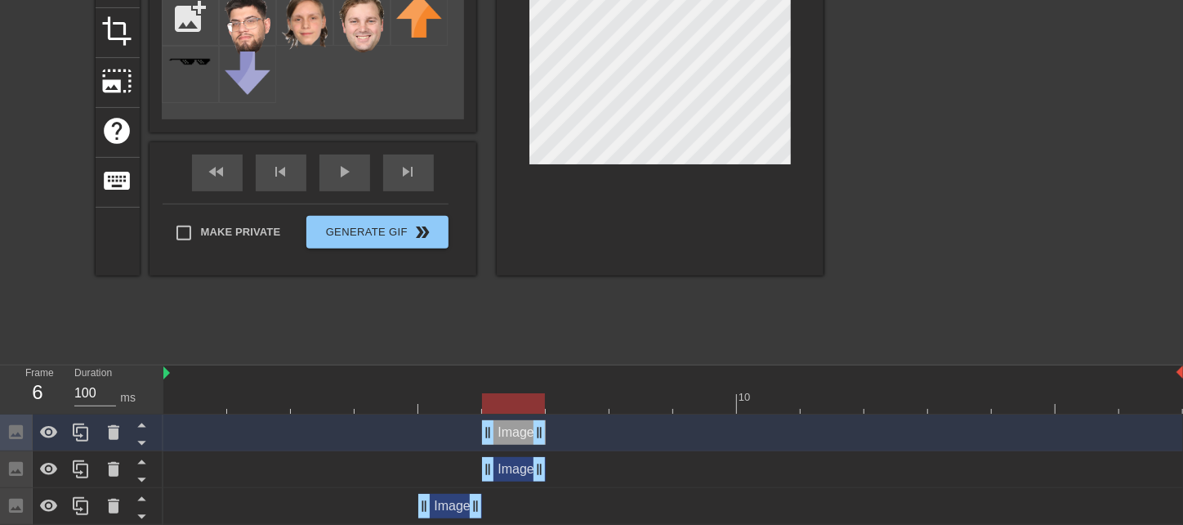
drag, startPoint x: 450, startPoint y: 437, endPoint x: 500, endPoint y: 436, distance: 49.9
click at [500, 436] on div "Image drag_handle drag_handle" at bounding box center [514, 432] width 64 height 25
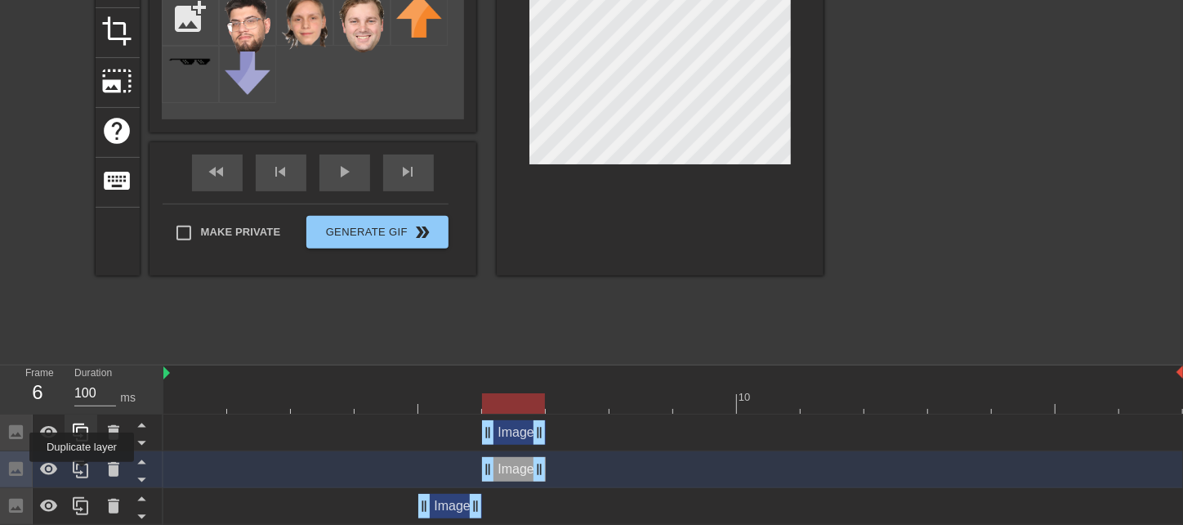
click at [82, 472] on icon at bounding box center [81, 469] width 16 height 18
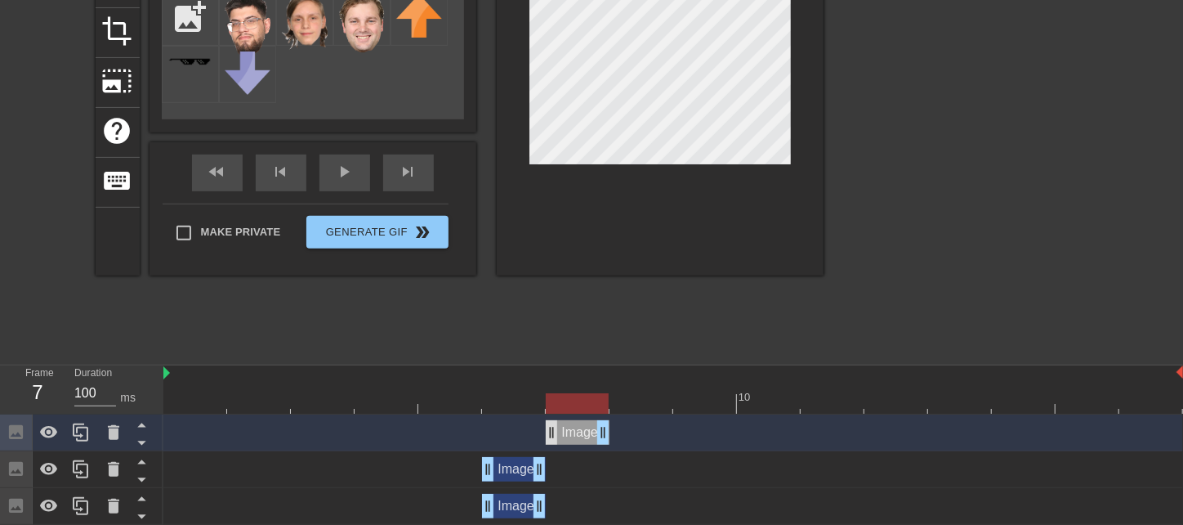
drag, startPoint x: 510, startPoint y: 436, endPoint x: 559, endPoint y: 430, distance: 49.4
click at [559, 430] on div "Image drag_handle drag_handle" at bounding box center [578, 432] width 64 height 25
click at [508, 472] on div "Image drag_handle drag_handle" at bounding box center [514, 469] width 64 height 25
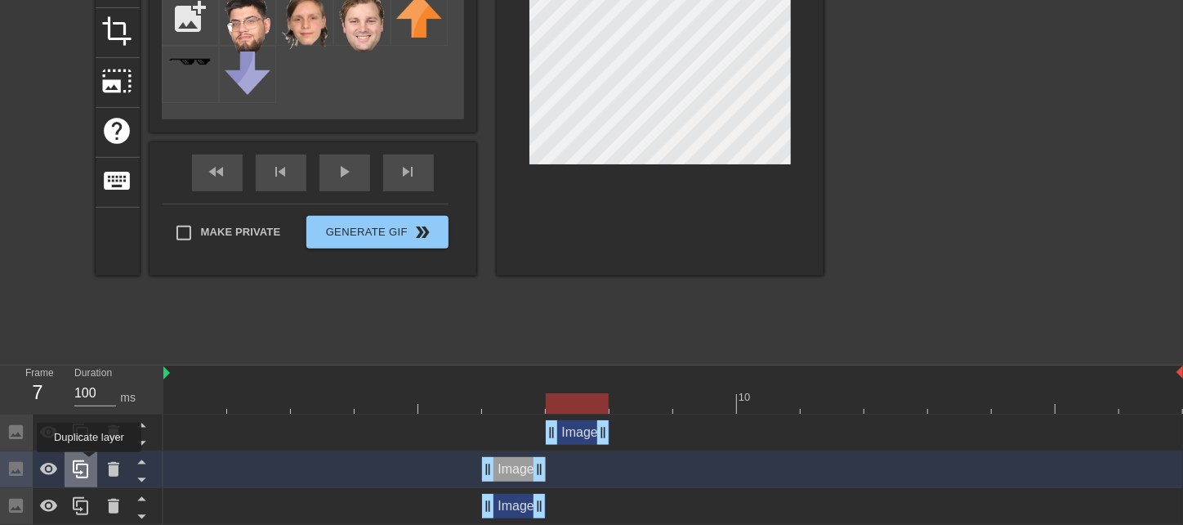
click at [81, 467] on icon at bounding box center [81, 469] width 20 height 20
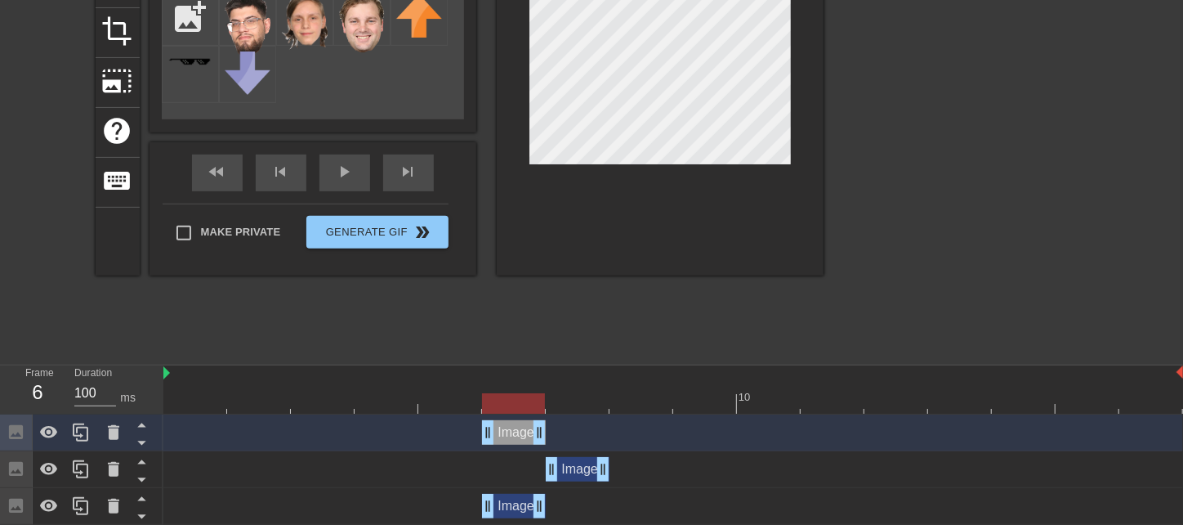
drag, startPoint x: 517, startPoint y: 433, endPoint x: 546, endPoint y: 431, distance: 29.5
click at [546, 431] on div "Image drag_handle drag_handle" at bounding box center [673, 432] width 1020 height 25
drag, startPoint x: 516, startPoint y: 432, endPoint x: 563, endPoint y: 428, distance: 47.6
click at [563, 428] on div "Image drag_handle drag_handle" at bounding box center [578, 432] width 64 height 25
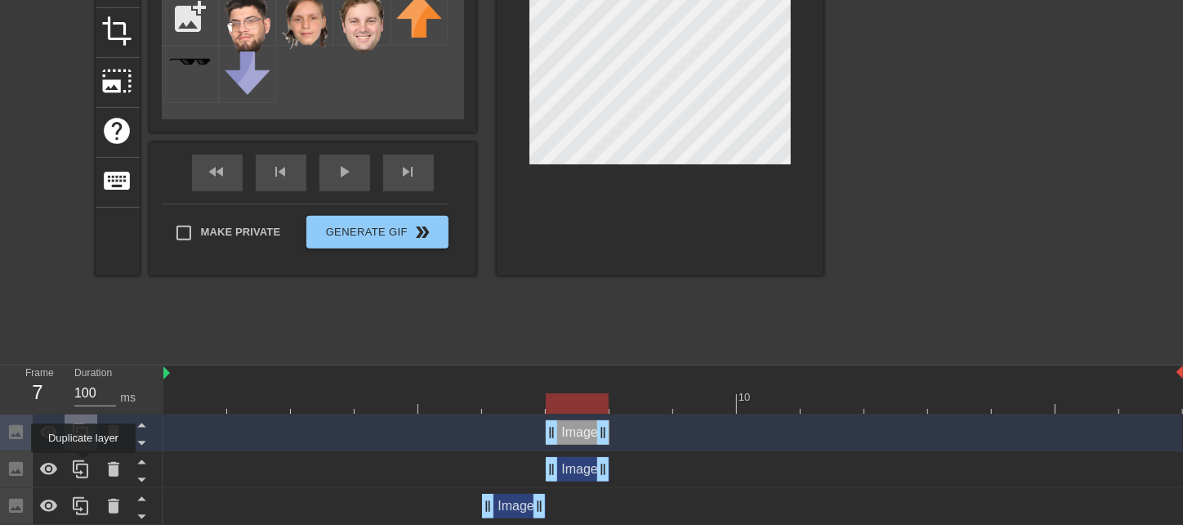
click at [83, 465] on icon at bounding box center [81, 469] width 16 height 18
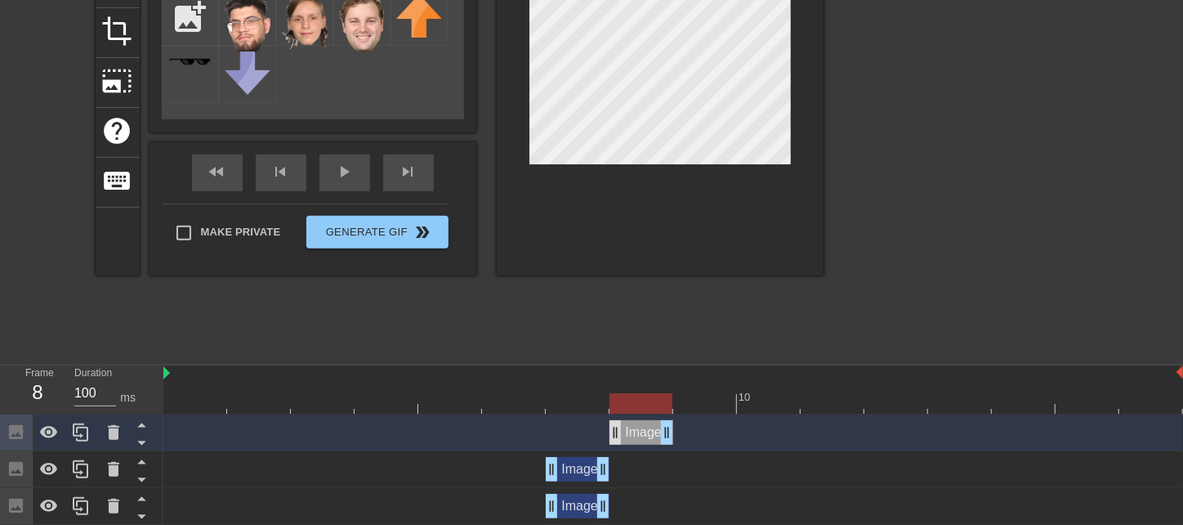
drag, startPoint x: 579, startPoint y: 437, endPoint x: 622, endPoint y: 430, distance: 43.9
click at [622, 430] on div "Image drag_handle drag_handle" at bounding box center [642, 432] width 64 height 25
click at [583, 472] on div "Image drag_handle drag_handle" at bounding box center [578, 469] width 64 height 25
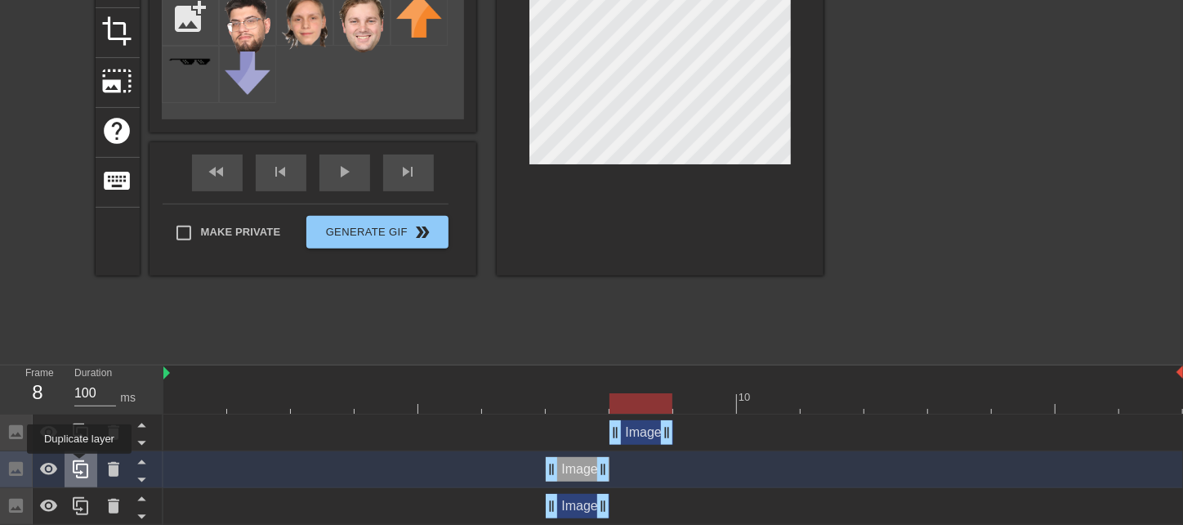
click at [79, 465] on icon at bounding box center [81, 469] width 16 height 18
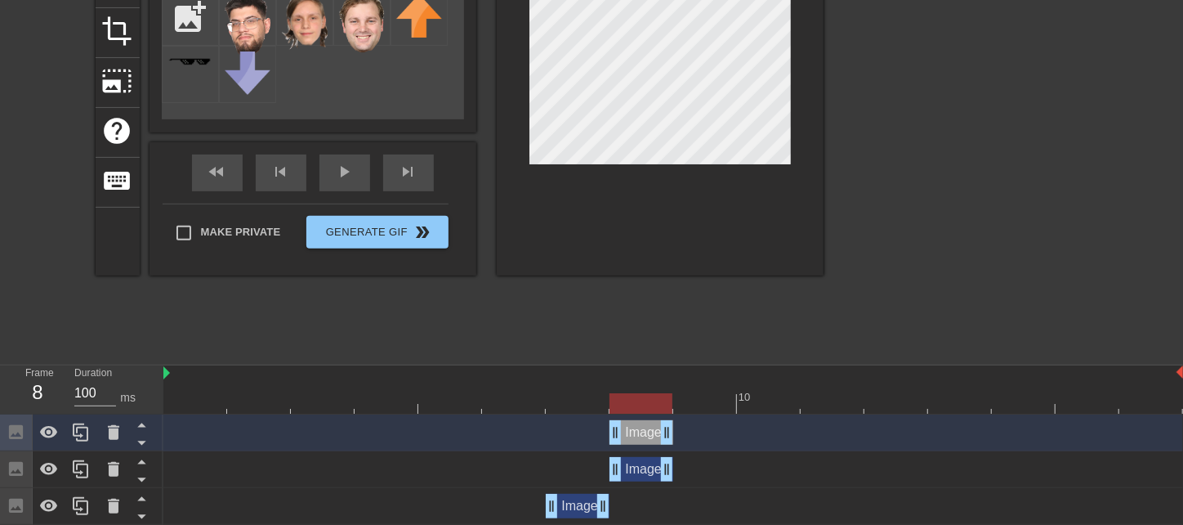
drag, startPoint x: 581, startPoint y: 439, endPoint x: 633, endPoint y: 434, distance: 52.5
click at [633, 434] on div "Image drag_handle drag_handle" at bounding box center [642, 432] width 64 height 25
click at [93, 477] on div at bounding box center [81, 469] width 33 height 36
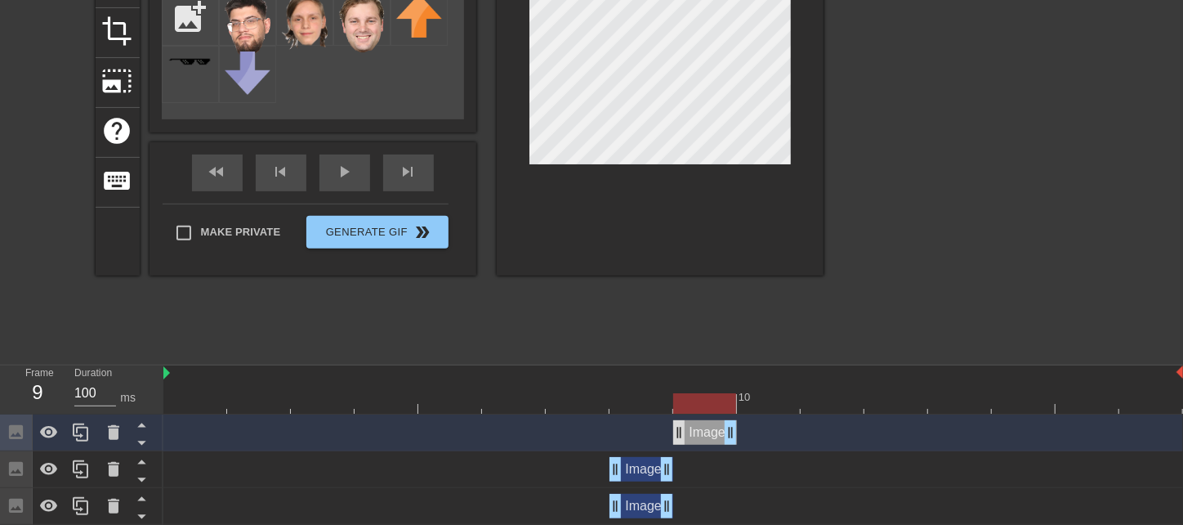
drag, startPoint x: 635, startPoint y: 434, endPoint x: 683, endPoint y: 429, distance: 48.5
click at [683, 429] on div "Image drag_handle drag_handle" at bounding box center [705, 432] width 64 height 25
click at [636, 468] on div "Image drag_handle drag_handle" at bounding box center [642, 469] width 64 height 25
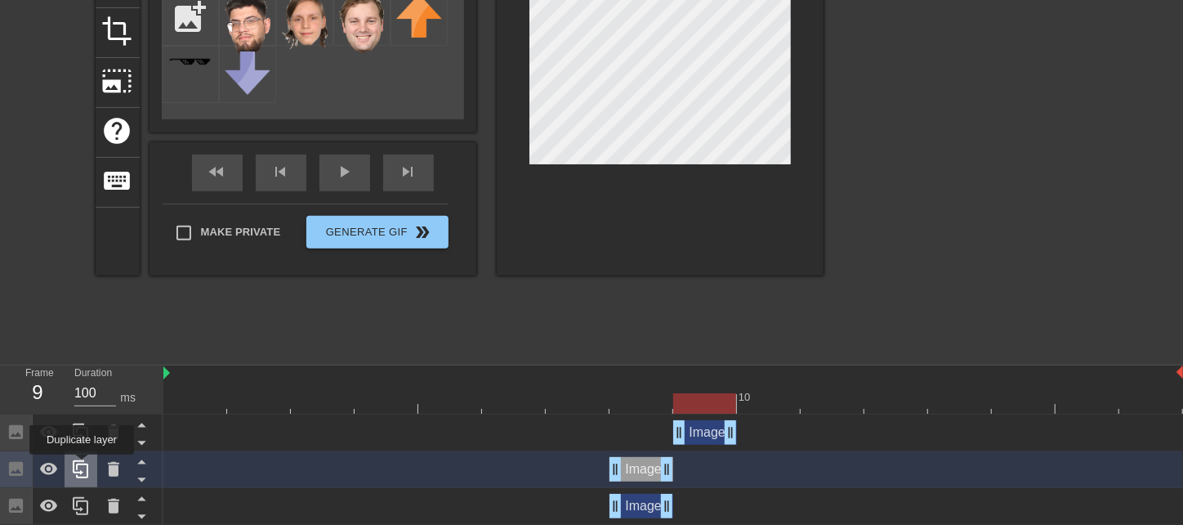
click at [82, 466] on icon at bounding box center [81, 469] width 20 height 20
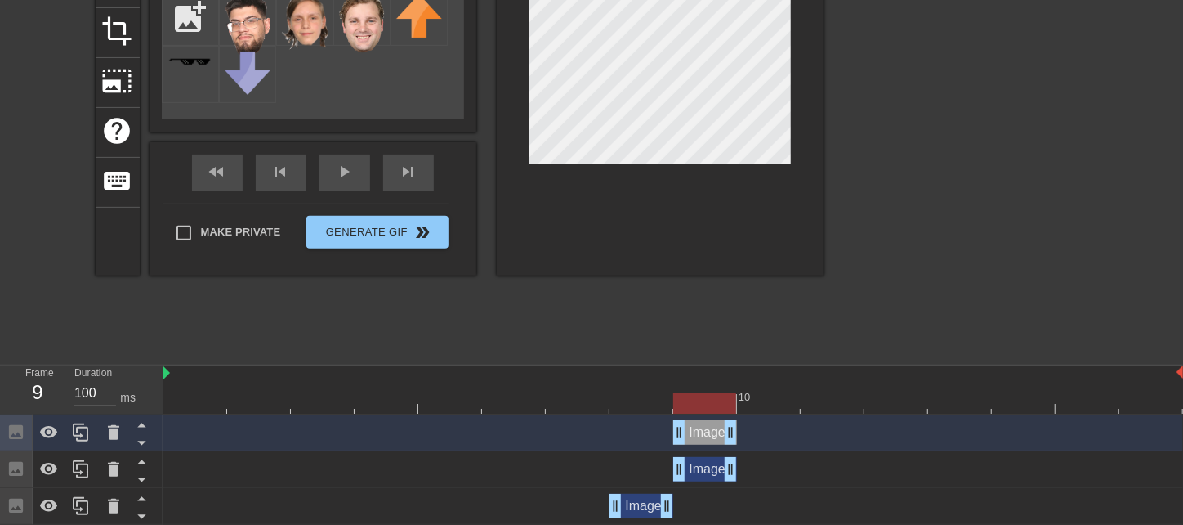
drag, startPoint x: 640, startPoint y: 435, endPoint x: 693, endPoint y: 429, distance: 53.4
click at [693, 429] on div "Image drag_handle drag_handle" at bounding box center [705, 432] width 64 height 25
click at [700, 464] on div "Image drag_handle drag_handle" at bounding box center [705, 469] width 64 height 25
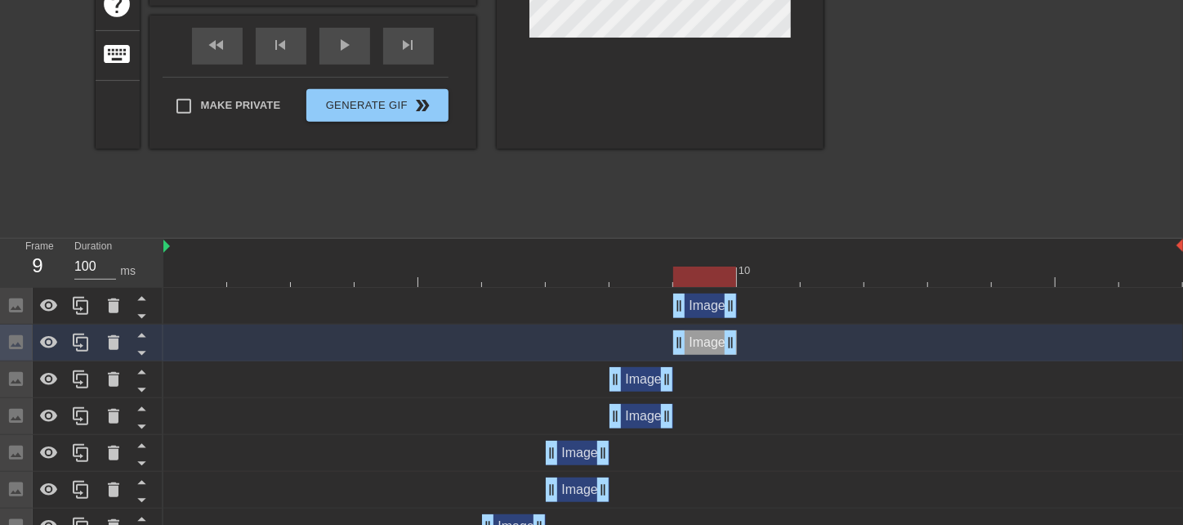
scroll to position [364, 0]
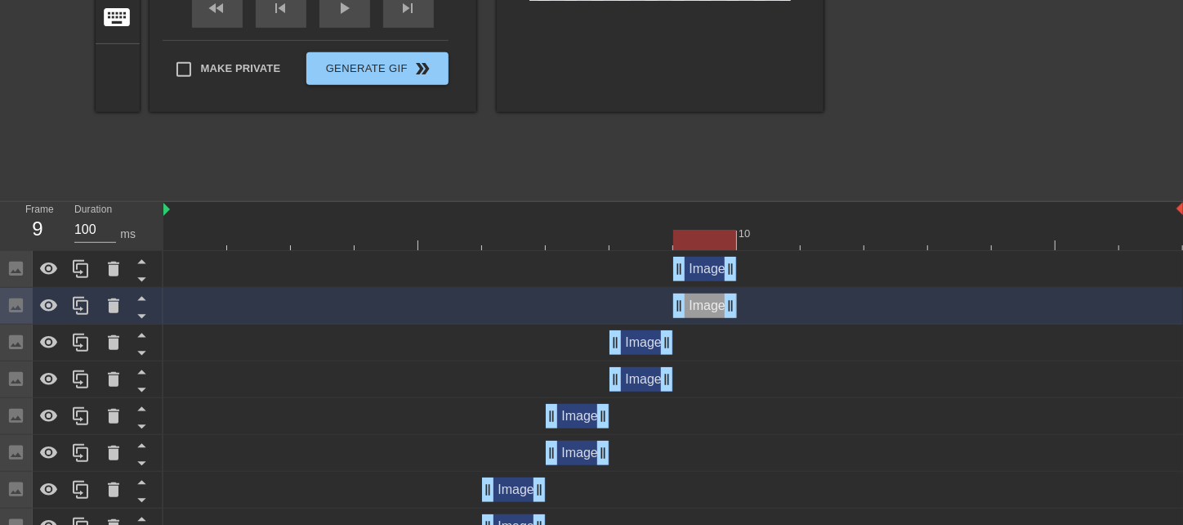
click at [635, 386] on div "Image drag_handle drag_handle" at bounding box center [642, 379] width 64 height 25
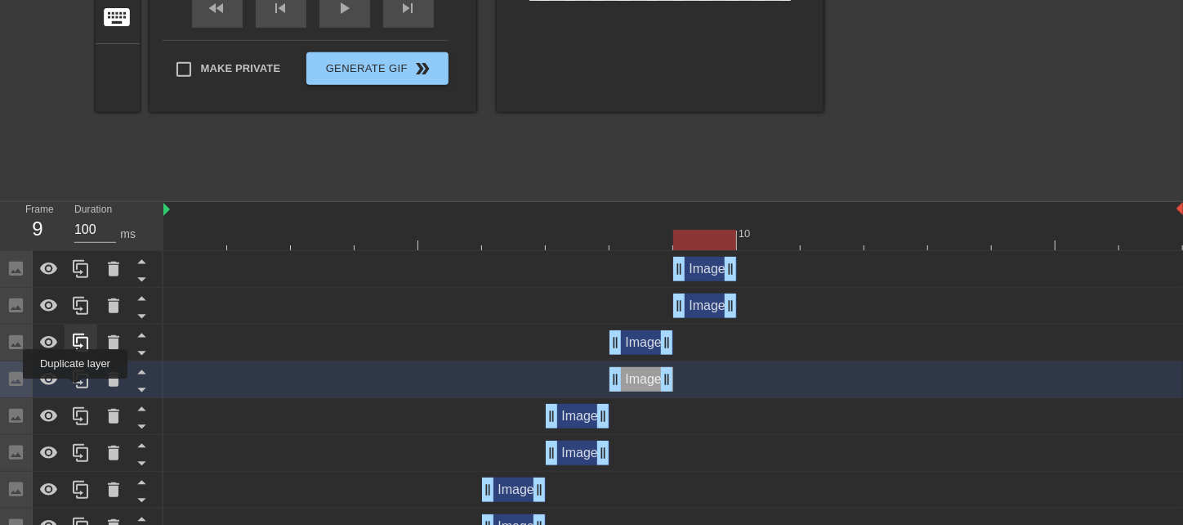
click at [78, 387] on icon at bounding box center [81, 379] width 16 height 18
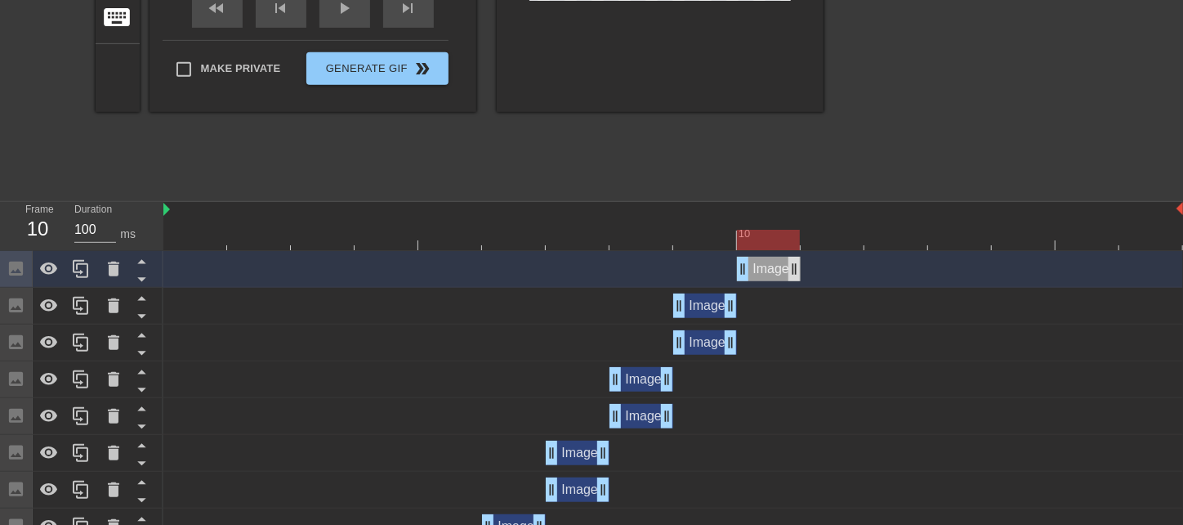
drag, startPoint x: 650, startPoint y: 272, endPoint x: 791, endPoint y: 264, distance: 141.6
click at [791, 264] on div "Image drag_handle drag_handle" at bounding box center [769, 269] width 64 height 25
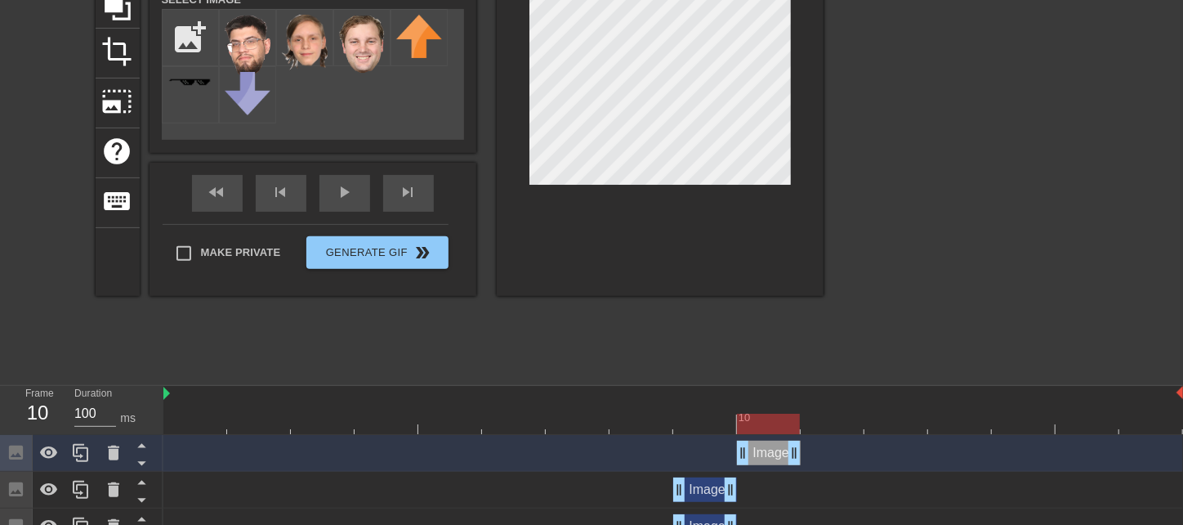
scroll to position [200, 0]
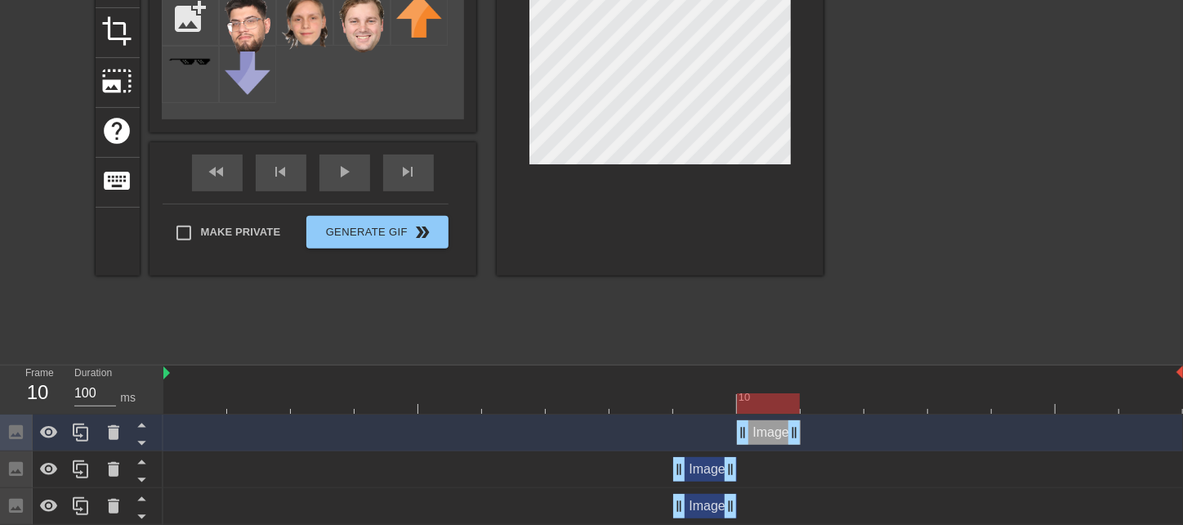
click at [700, 481] on div "Image drag_handle drag_handle" at bounding box center [673, 469] width 1020 height 37
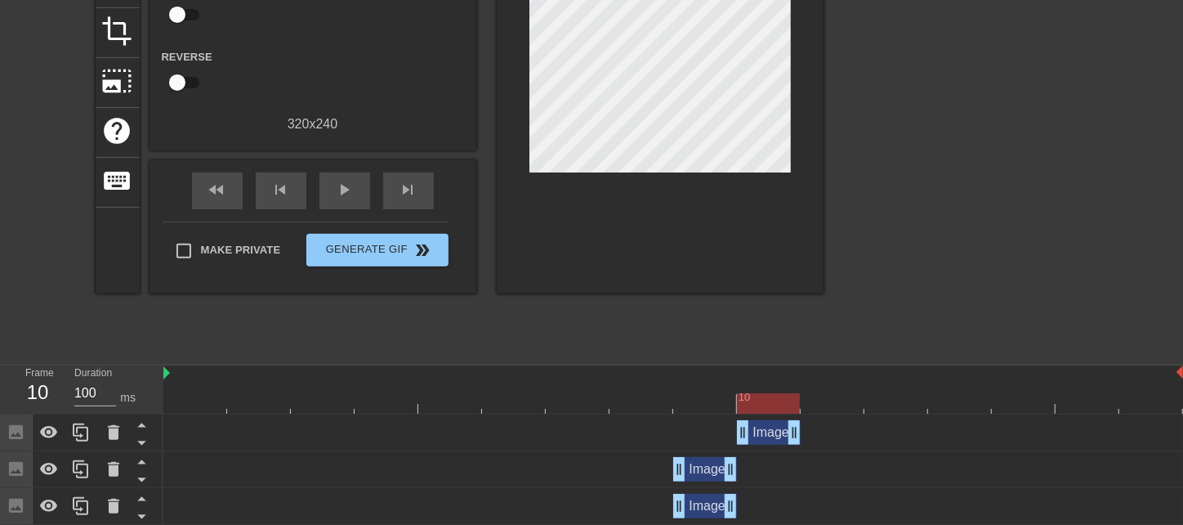
click at [700, 473] on div "Image drag_handle drag_handle" at bounding box center [705, 469] width 64 height 25
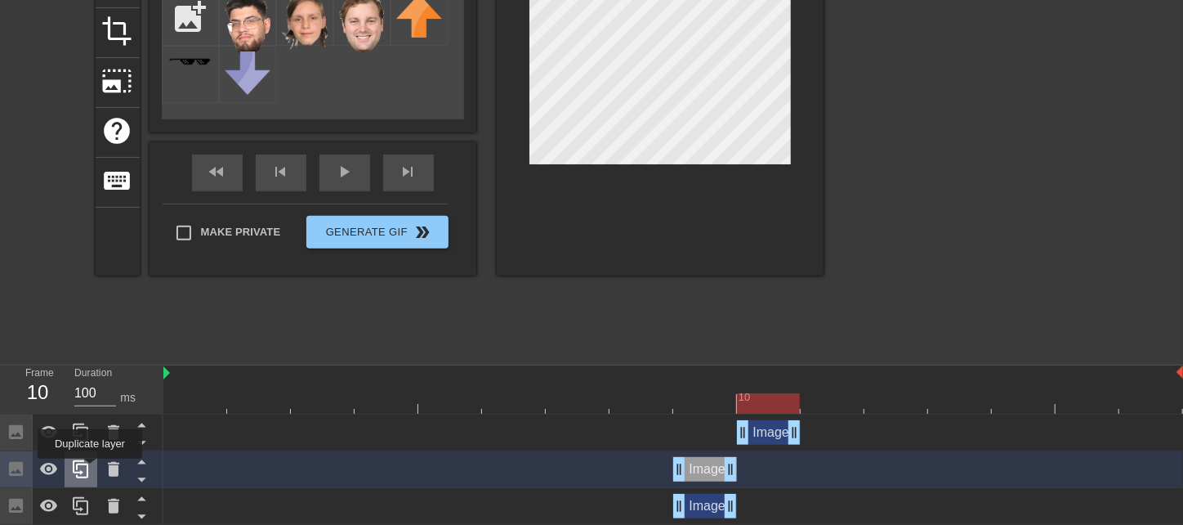
click at [90, 470] on icon at bounding box center [81, 469] width 20 height 20
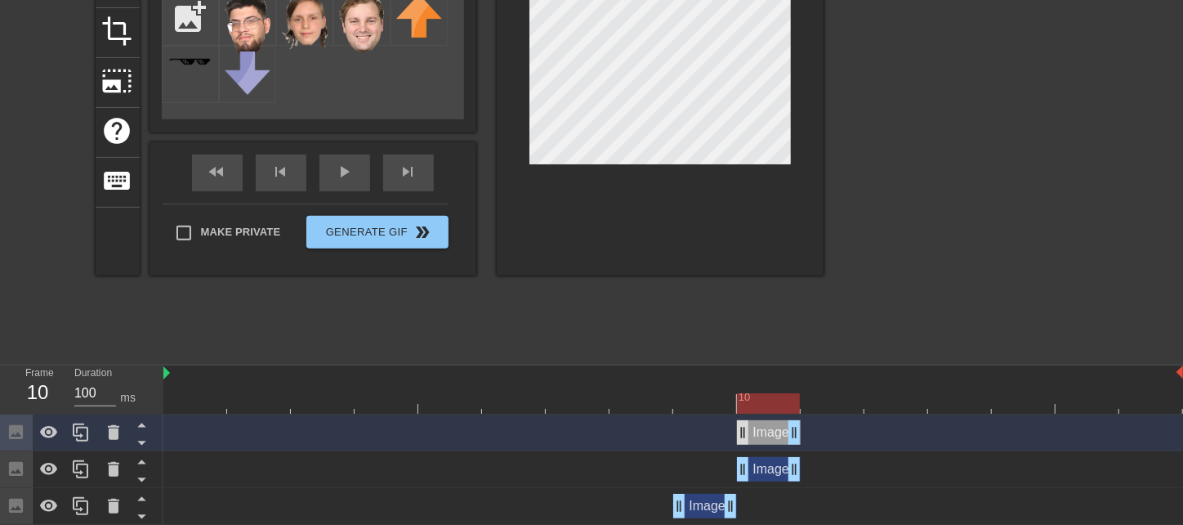
drag, startPoint x: 706, startPoint y: 432, endPoint x: 742, endPoint y: 427, distance: 36.3
click at [742, 427] on div "Image drag_handle drag_handle" at bounding box center [769, 432] width 64 height 25
click at [776, 469] on div "Image drag_handle drag_handle" at bounding box center [769, 469] width 64 height 25
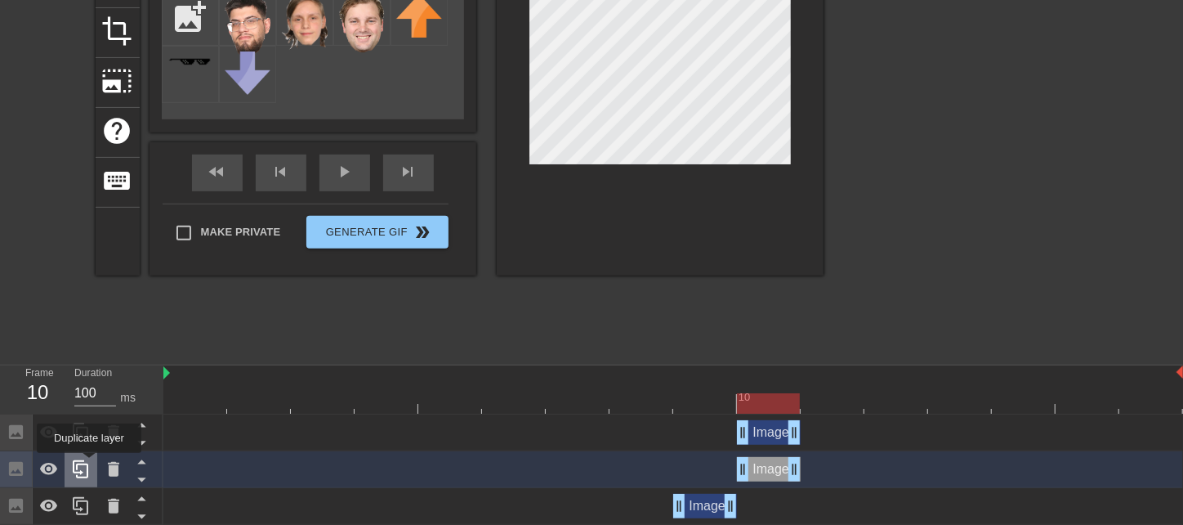
click at [89, 464] on icon at bounding box center [81, 469] width 20 height 20
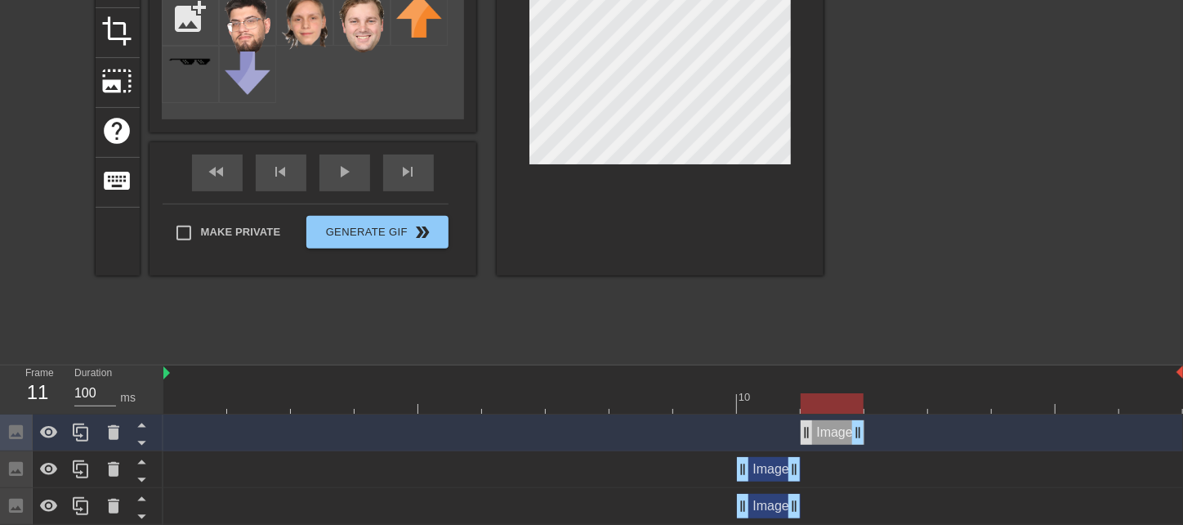
drag, startPoint x: 760, startPoint y: 432, endPoint x: 810, endPoint y: 428, distance: 50.0
click at [810, 428] on div "Image drag_handle drag_handle" at bounding box center [833, 432] width 64 height 25
click at [761, 474] on div "Image drag_handle drag_handle" at bounding box center [769, 469] width 64 height 25
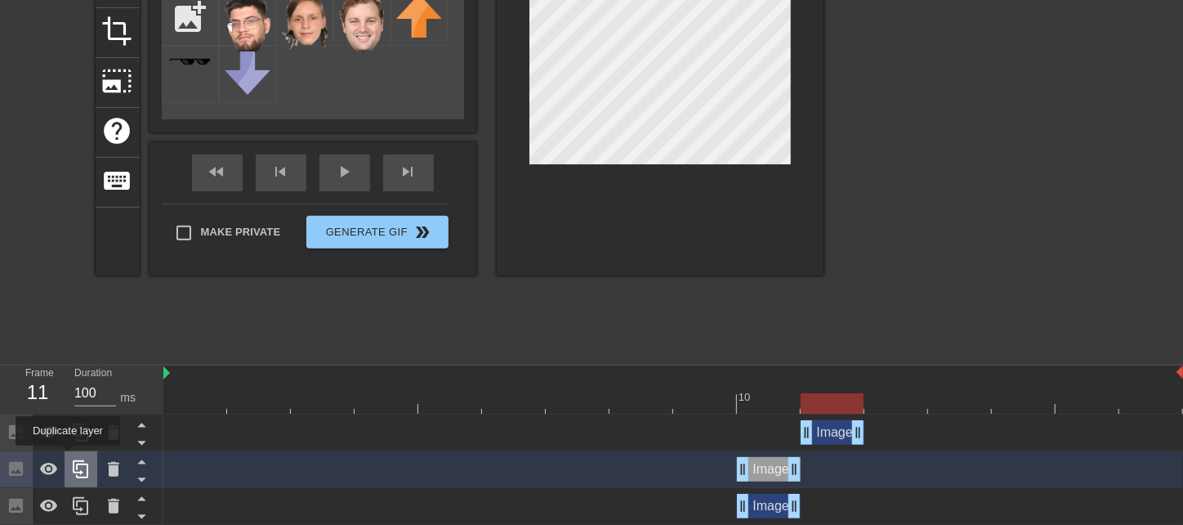
click at [75, 466] on icon at bounding box center [81, 469] width 20 height 20
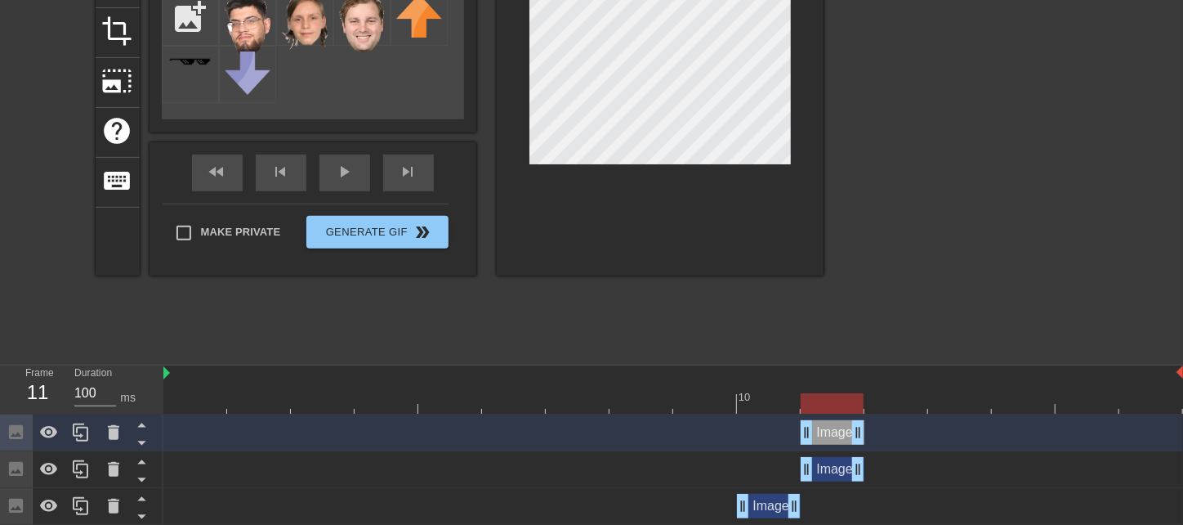
drag, startPoint x: 753, startPoint y: 432, endPoint x: 822, endPoint y: 426, distance: 69.7
click at [822, 426] on div "Image drag_handle drag_handle" at bounding box center [833, 432] width 64 height 25
click at [78, 467] on icon at bounding box center [81, 469] width 20 height 20
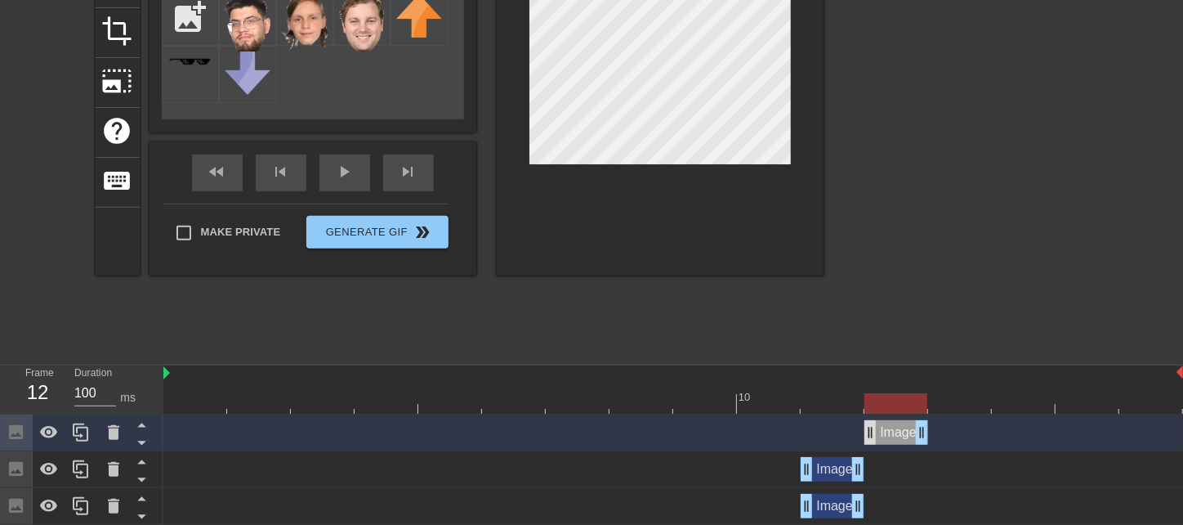
drag, startPoint x: 837, startPoint y: 433, endPoint x: 876, endPoint y: 428, distance: 39.5
click at [876, 428] on div "Image drag_handle drag_handle" at bounding box center [897, 432] width 64 height 25
click at [834, 466] on div "Image drag_handle drag_handle" at bounding box center [833, 469] width 64 height 25
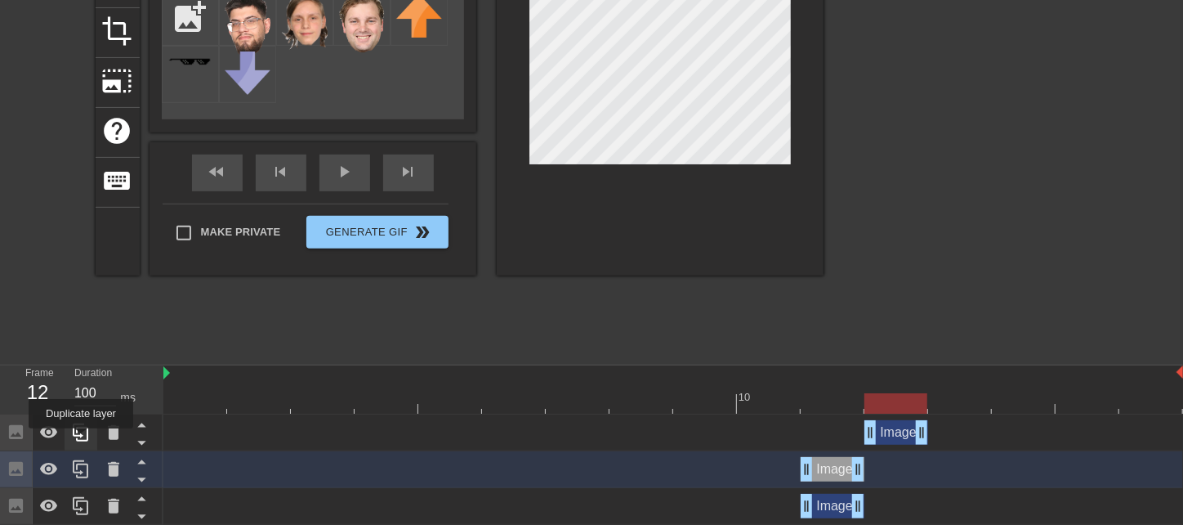
click at [81, 440] on icon at bounding box center [81, 433] width 20 height 20
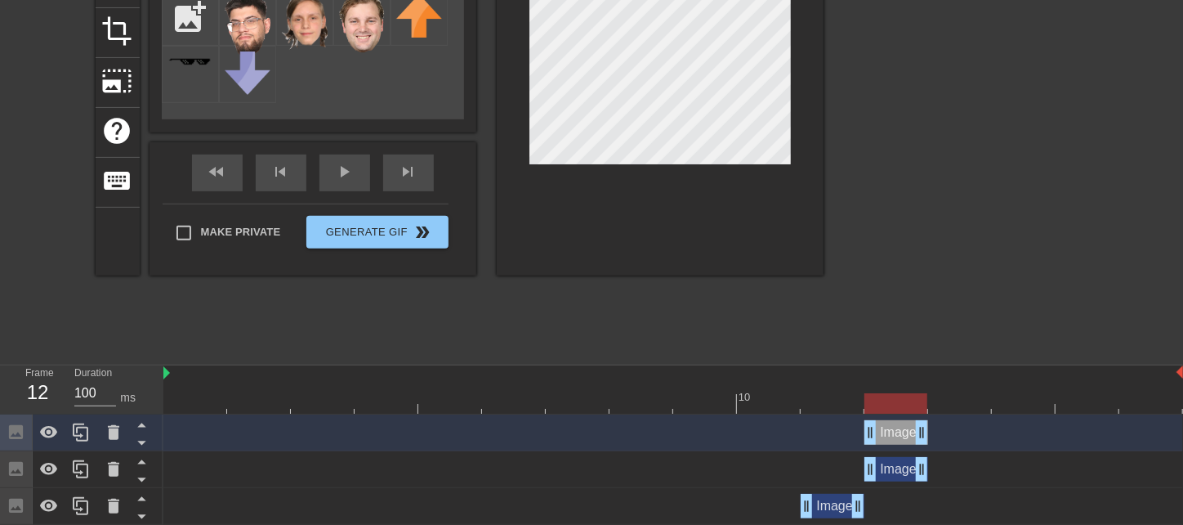
drag, startPoint x: 888, startPoint y: 434, endPoint x: 896, endPoint y: 436, distance: 8.5
click at [896, 436] on div "Image drag_handle drag_handle" at bounding box center [897, 432] width 64 height 25
click at [835, 507] on div "Image drag_handle drag_handle" at bounding box center [833, 506] width 64 height 25
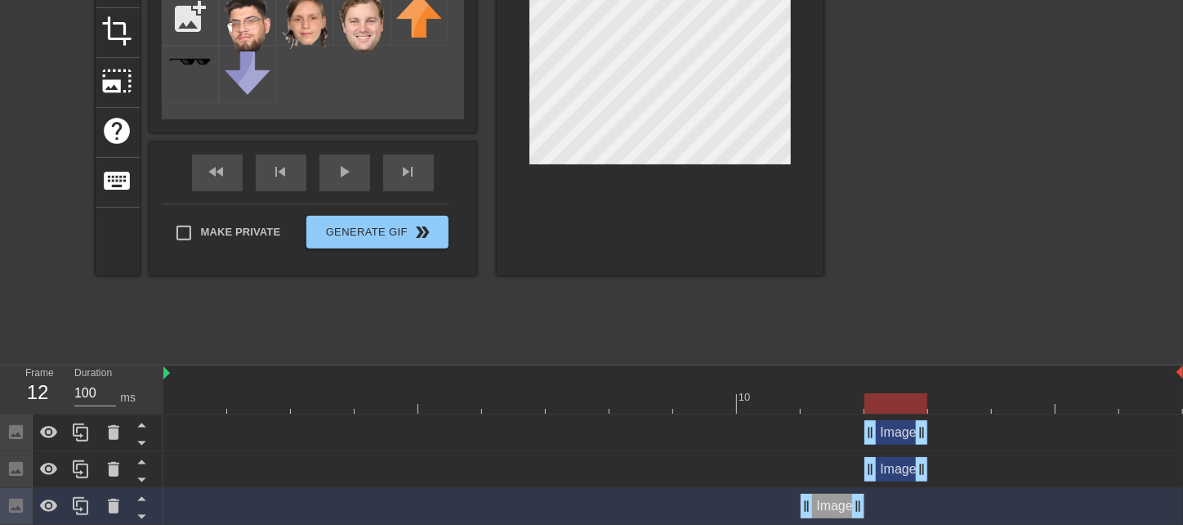
click at [888, 473] on div "Image drag_handle drag_handle" at bounding box center [897, 469] width 64 height 25
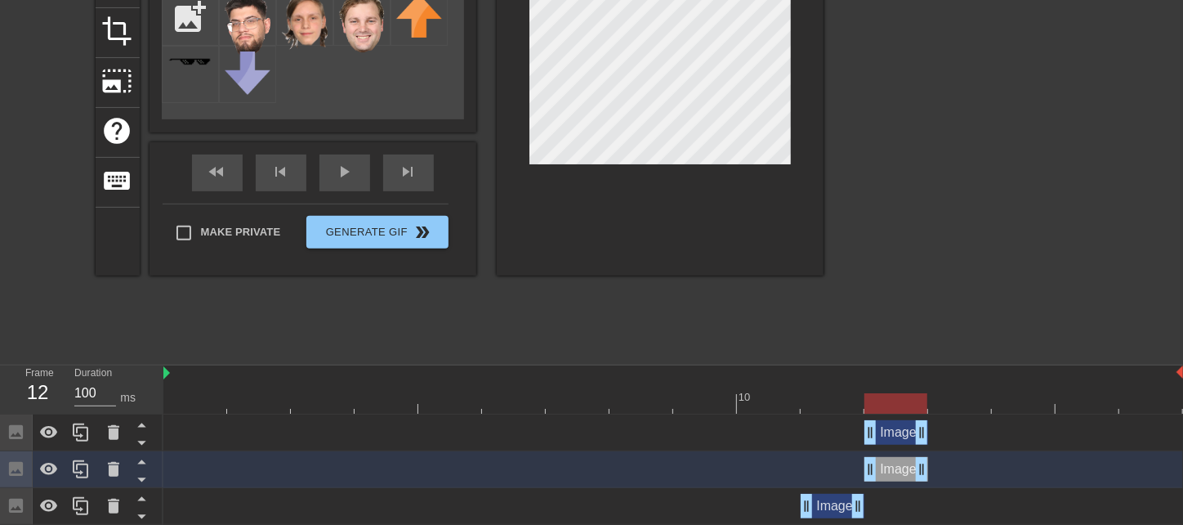
click at [834, 508] on div "Image drag_handle drag_handle" at bounding box center [833, 506] width 64 height 25
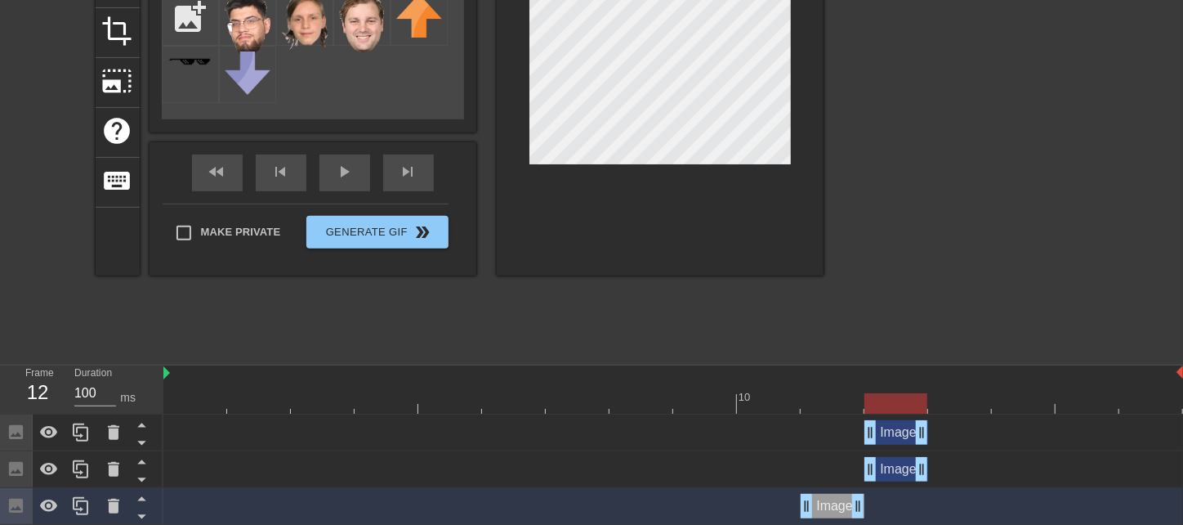
click at [894, 430] on div "Image drag_handle drag_handle" at bounding box center [897, 432] width 64 height 25
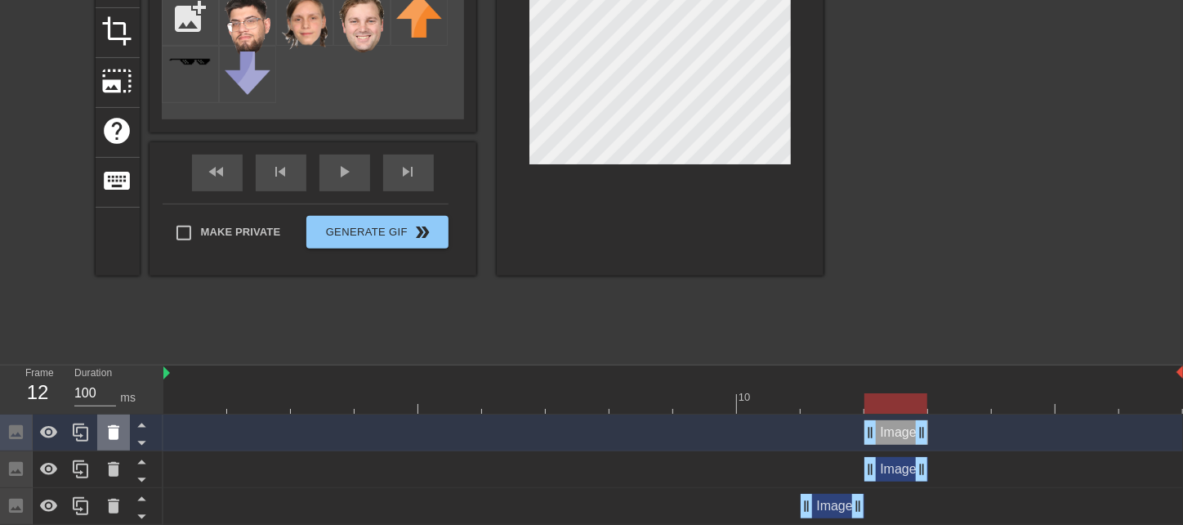
click at [115, 436] on icon at bounding box center [113, 432] width 11 height 15
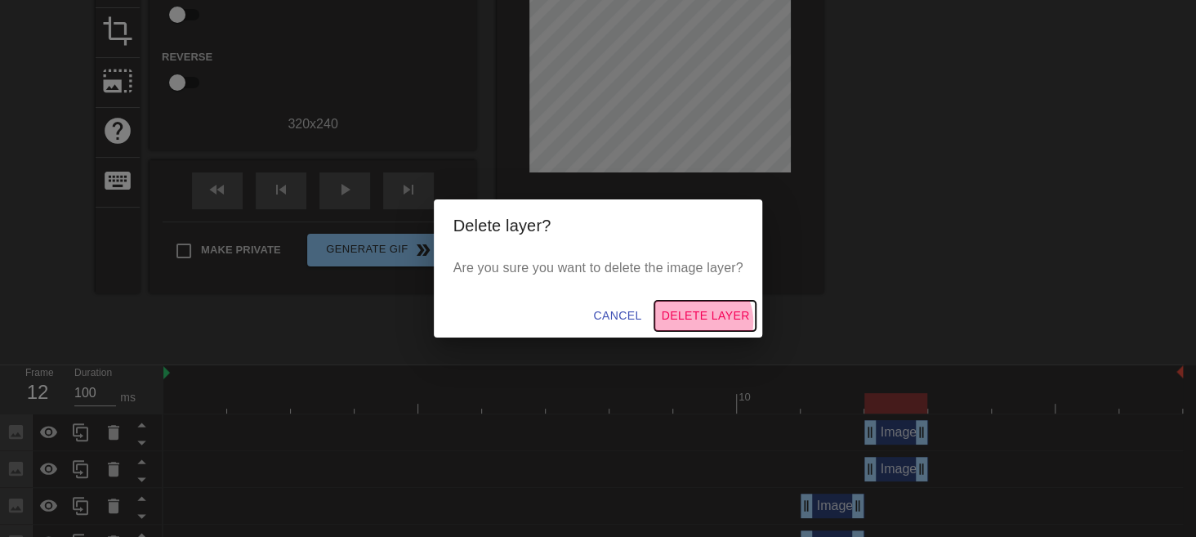
click at [699, 322] on span "Delete Layer" at bounding box center [705, 316] width 88 height 20
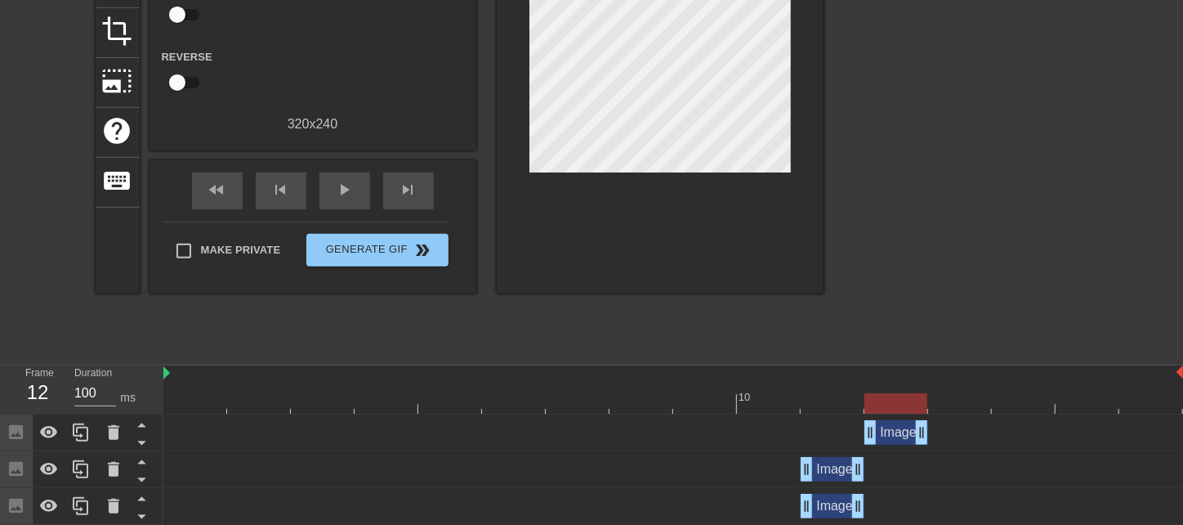
click at [821, 476] on div "Image drag_handle drag_handle" at bounding box center [833, 469] width 64 height 25
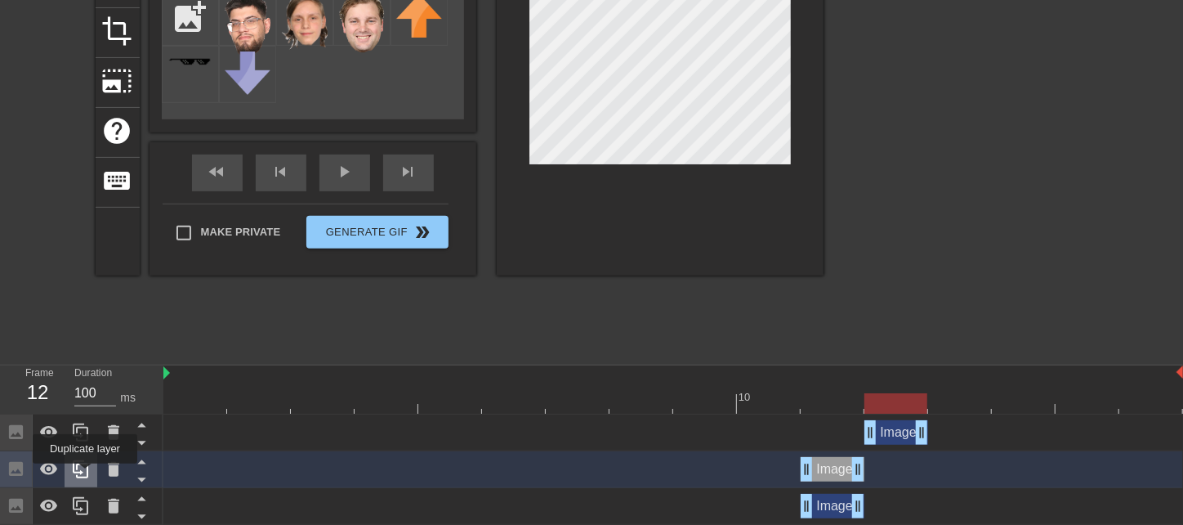
click at [85, 475] on icon at bounding box center [81, 469] width 20 height 20
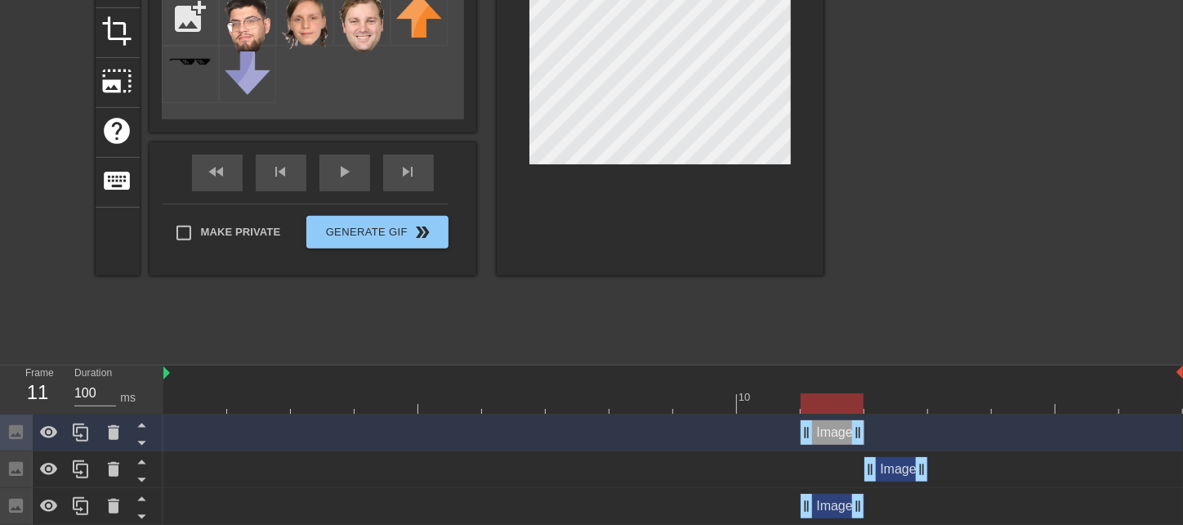
drag, startPoint x: 813, startPoint y: 436, endPoint x: 847, endPoint y: 432, distance: 33.9
drag, startPoint x: 834, startPoint y: 432, endPoint x: 879, endPoint y: 428, distance: 44.3
click at [879, 428] on div "Image drag_handle drag_handle" at bounding box center [897, 432] width 64 height 25
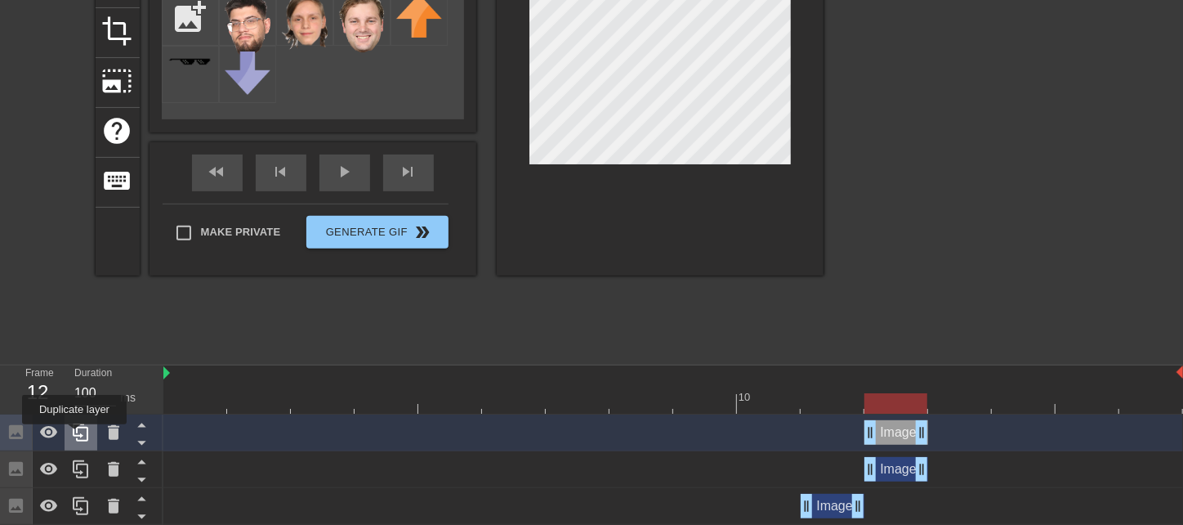
click at [74, 436] on icon at bounding box center [81, 432] width 16 height 18
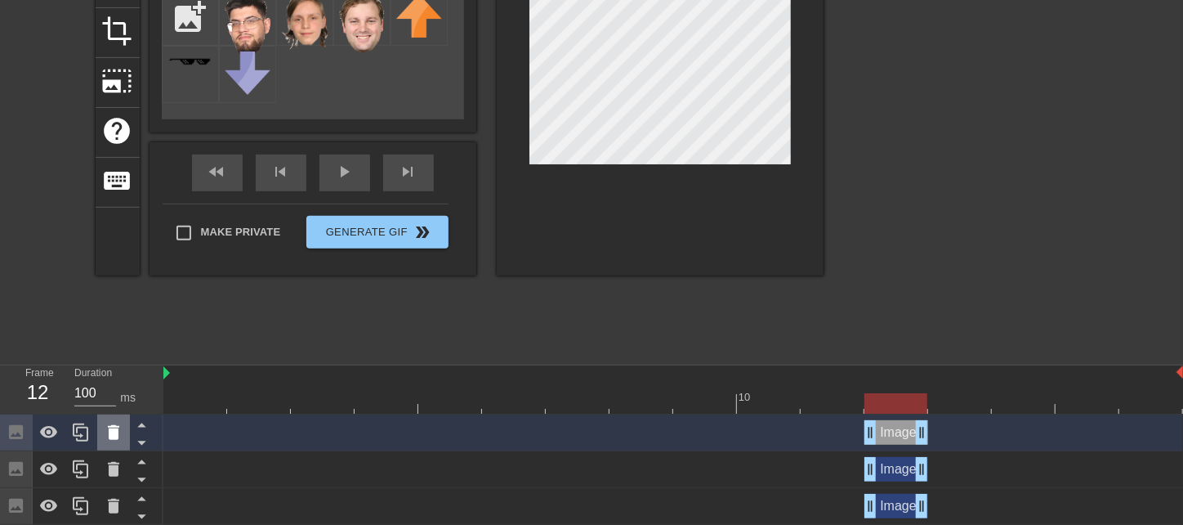
click at [117, 430] on icon at bounding box center [113, 432] width 11 height 15
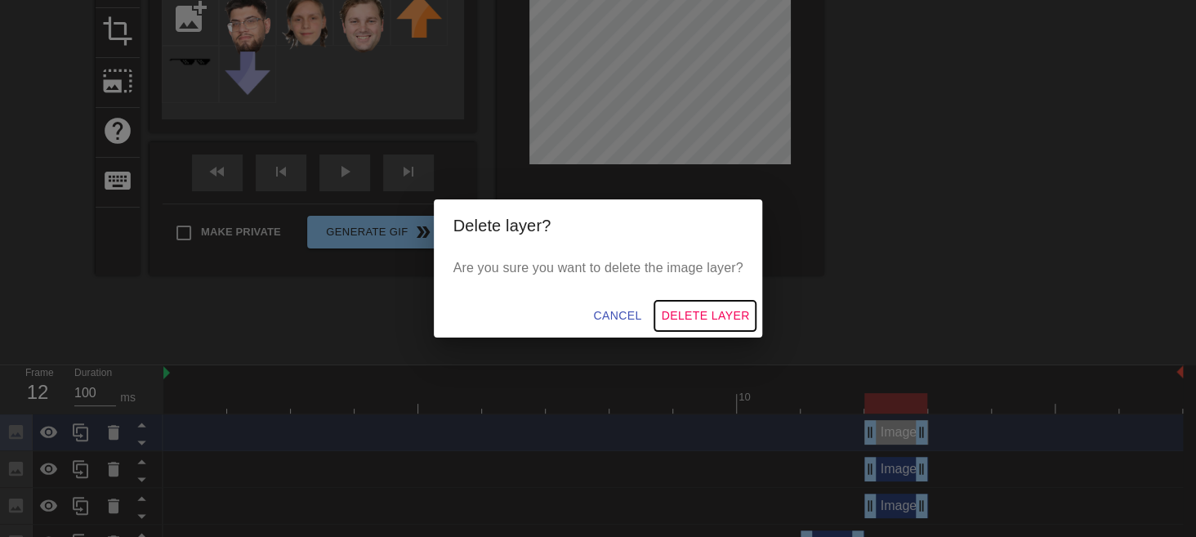
click at [713, 316] on span "Delete Layer" at bounding box center [705, 316] width 88 height 20
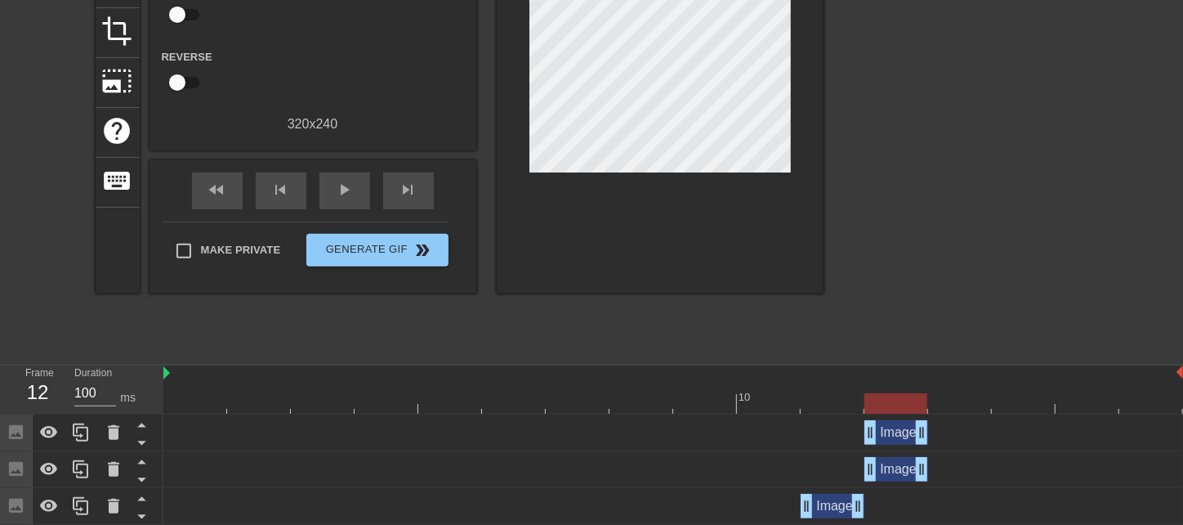
click at [888, 470] on div "Image drag_handle drag_handle" at bounding box center [897, 469] width 64 height 25
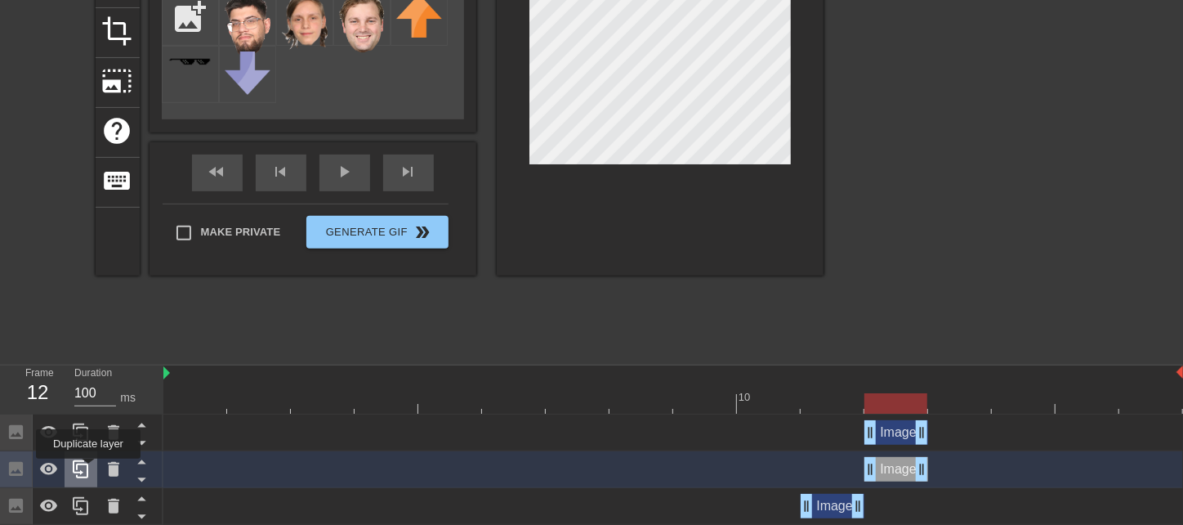
click at [88, 470] on icon at bounding box center [81, 469] width 20 height 20
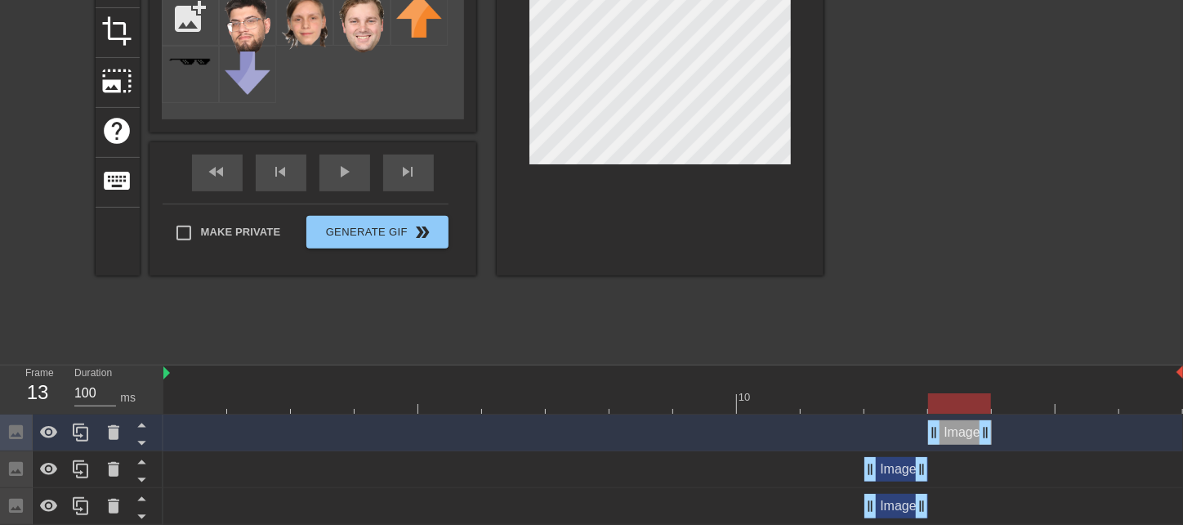
drag, startPoint x: 888, startPoint y: 432, endPoint x: 946, endPoint y: 430, distance: 57.2
click at [946, 430] on div "Image drag_handle drag_handle" at bounding box center [960, 432] width 64 height 25
click at [897, 471] on div "Image drag_handle drag_handle" at bounding box center [897, 469] width 64 height 25
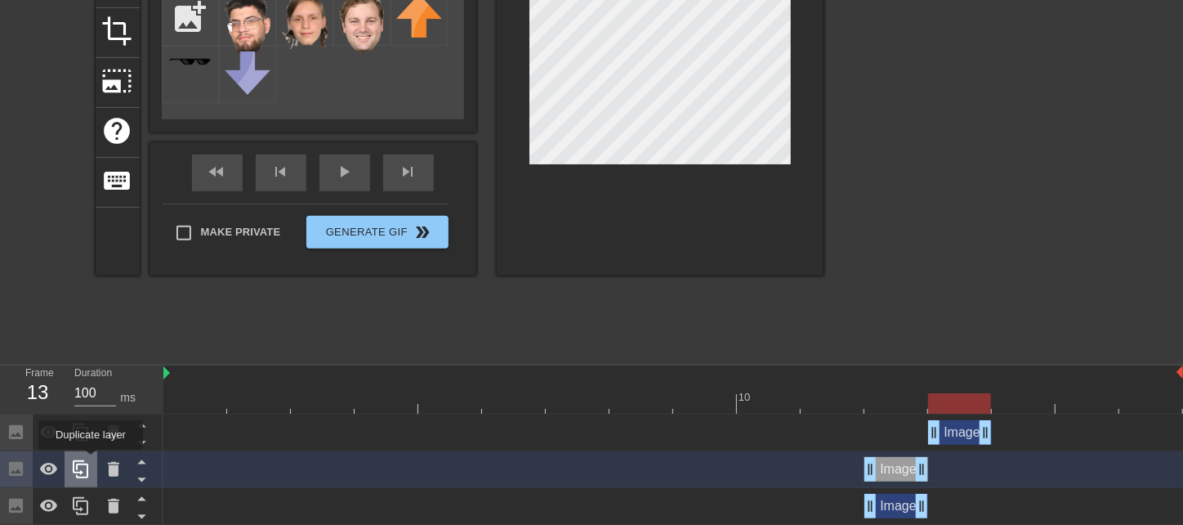
click at [89, 461] on icon at bounding box center [81, 469] width 20 height 20
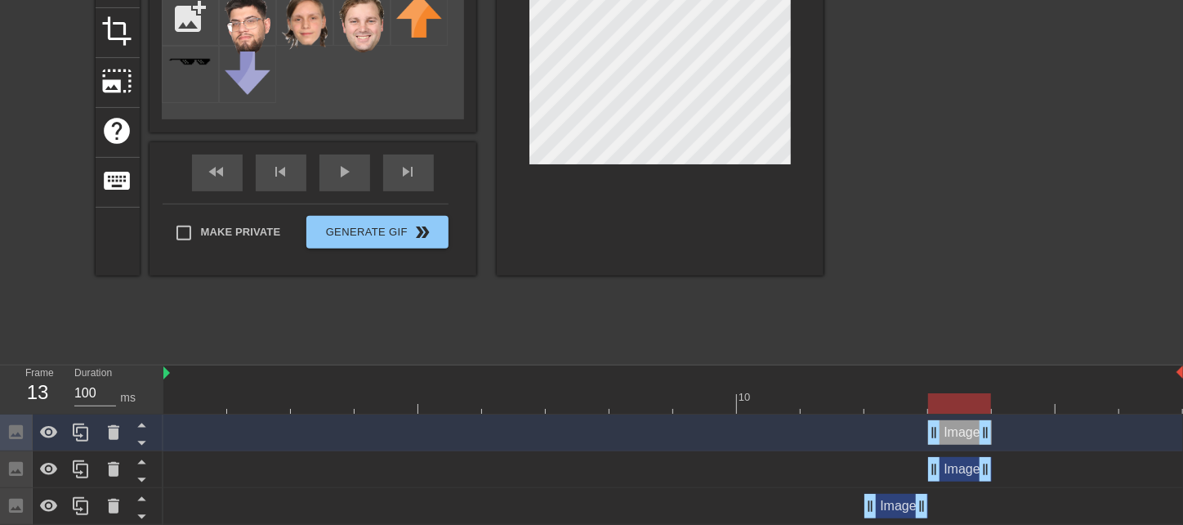
drag, startPoint x: 900, startPoint y: 437, endPoint x: 950, endPoint y: 437, distance: 50.7
click at [950, 437] on div "Image drag_handle drag_handle" at bounding box center [960, 432] width 64 height 25
click at [87, 473] on icon at bounding box center [81, 469] width 16 height 18
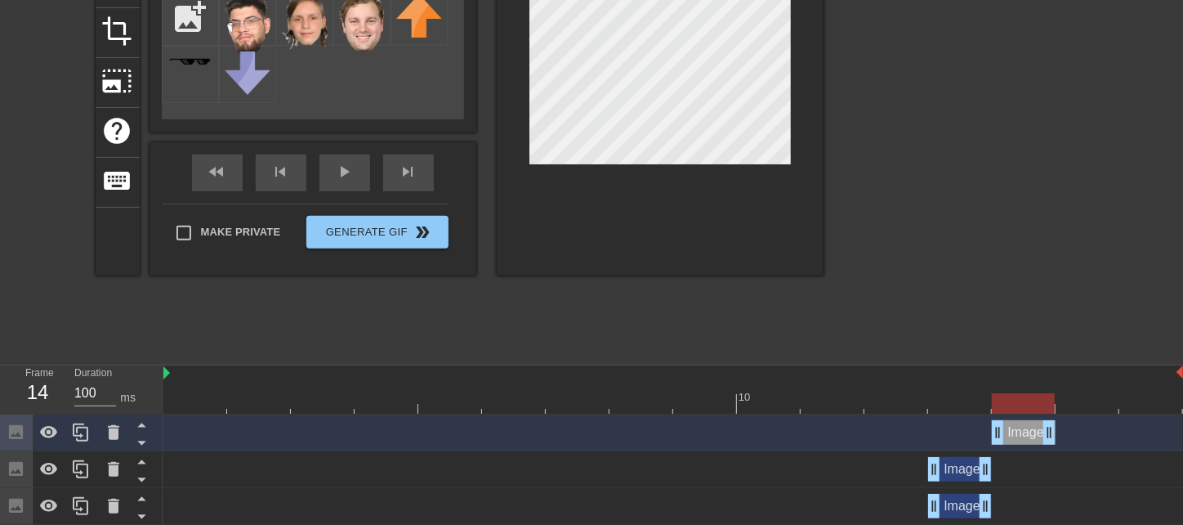
drag, startPoint x: 950, startPoint y: 436, endPoint x: 1007, endPoint y: 430, distance: 57.5
click at [1007, 430] on div "Image drag_handle drag_handle" at bounding box center [1024, 432] width 64 height 25
click at [78, 438] on icon at bounding box center [81, 433] width 20 height 20
click at [105, 432] on icon at bounding box center [114, 433] width 20 height 20
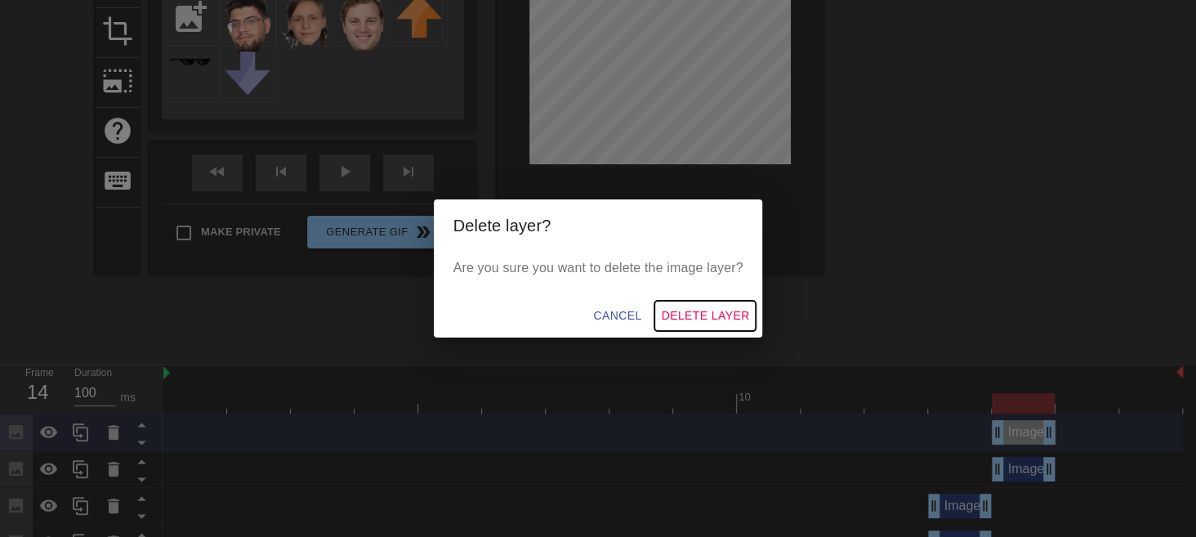
click at [698, 314] on span "Delete Layer" at bounding box center [705, 316] width 88 height 20
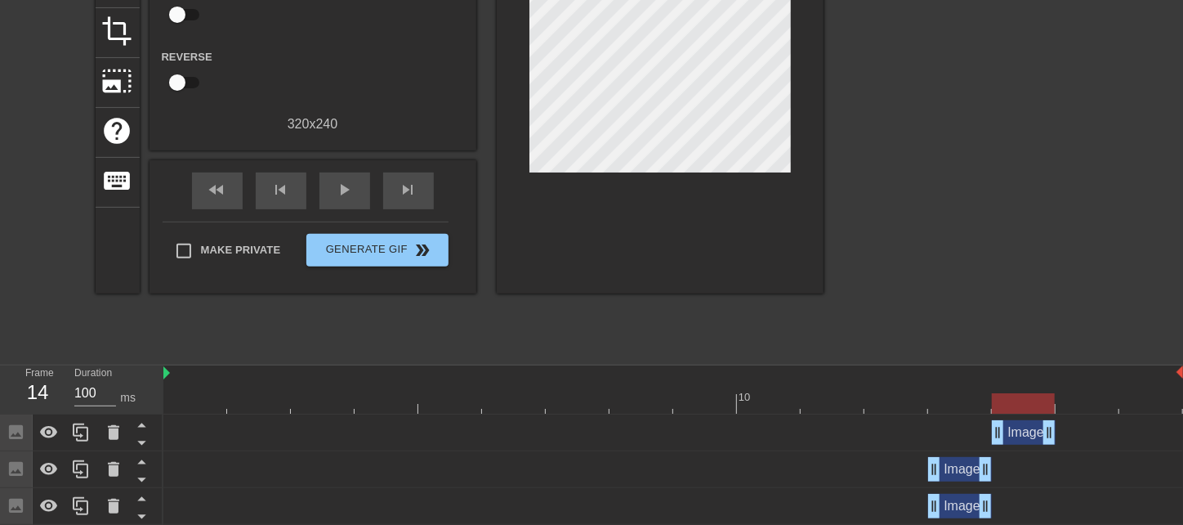
click at [953, 475] on div "Image drag_handle drag_handle" at bounding box center [960, 469] width 64 height 25
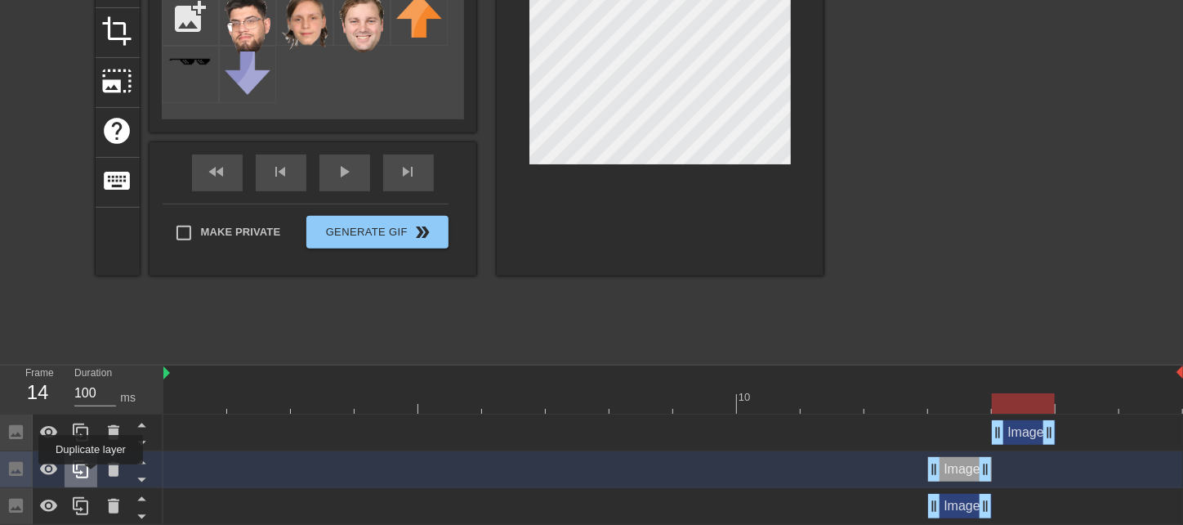
click at [91, 476] on div at bounding box center [81, 469] width 33 height 36
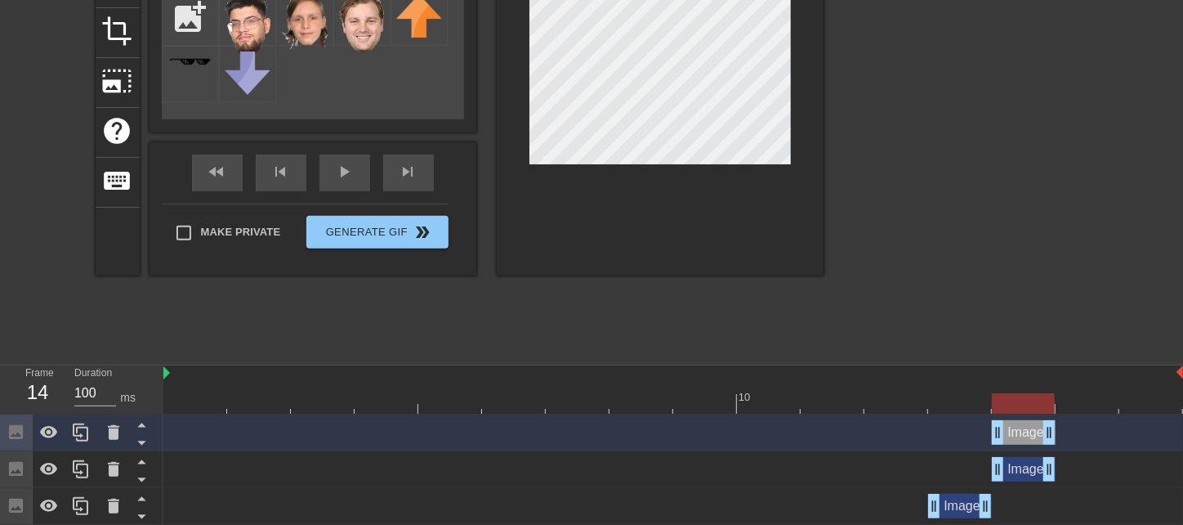
drag, startPoint x: 962, startPoint y: 442, endPoint x: 1018, endPoint y: 440, distance: 56.4
click at [1018, 440] on div "Image drag_handle drag_handle" at bounding box center [1024, 432] width 64 height 25
click at [969, 405] on div at bounding box center [673, 403] width 1020 height 20
click at [1010, 403] on div at bounding box center [673, 403] width 1020 height 20
click at [1018, 463] on div "Image drag_handle drag_handle" at bounding box center [1024, 469] width 64 height 25
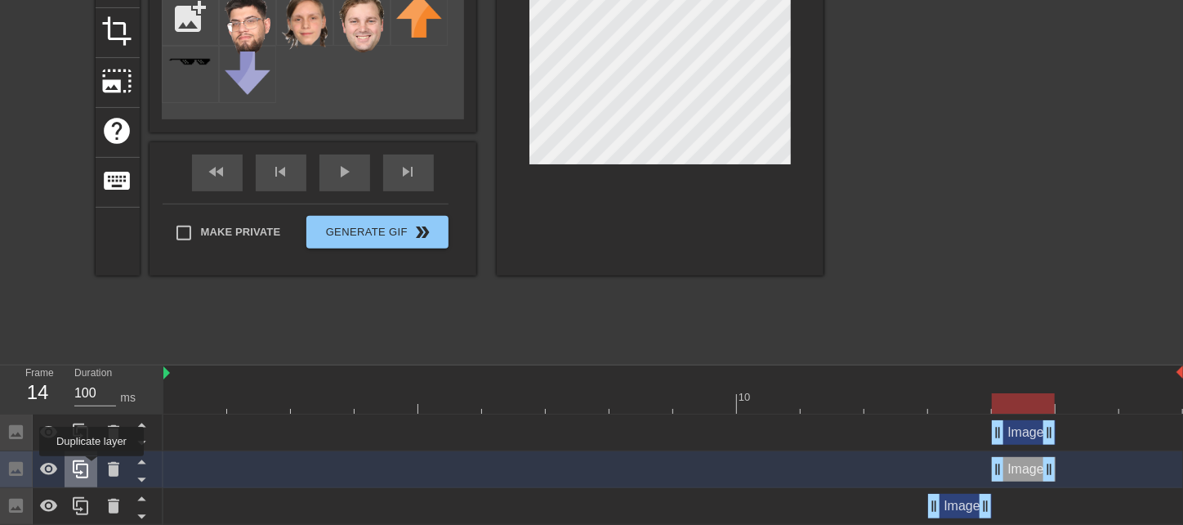
click at [92, 467] on div at bounding box center [81, 469] width 33 height 36
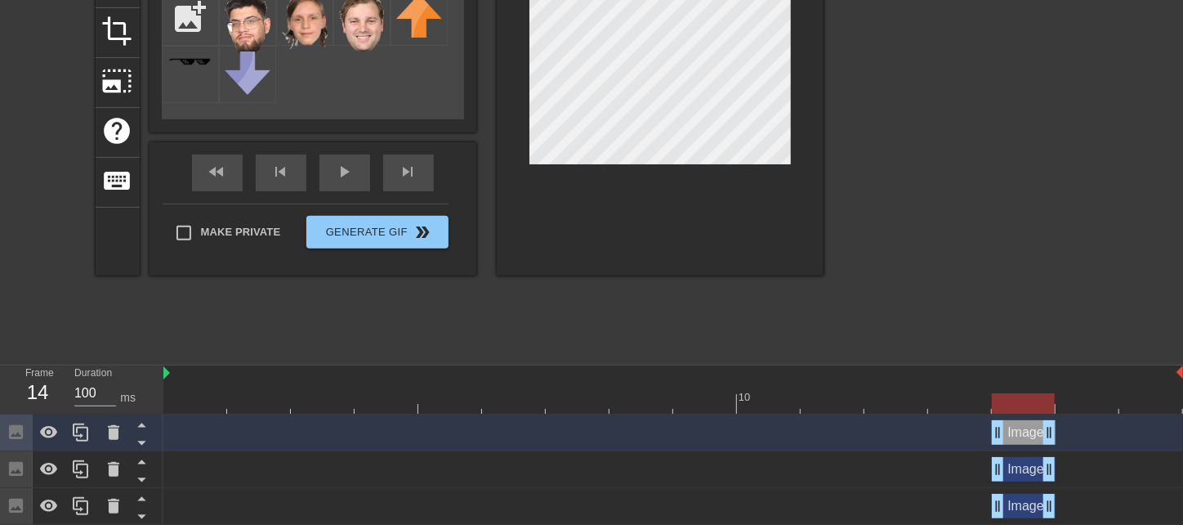
drag, startPoint x: 1037, startPoint y: 432, endPoint x: 1067, endPoint y: 428, distance: 29.6
click at [1067, 428] on div "Image drag_handle drag_handle" at bounding box center [673, 432] width 1020 height 25
drag, startPoint x: 1025, startPoint y: 432, endPoint x: 1075, endPoint y: 430, distance: 49.9
click at [1075, 430] on div "Image drag_handle drag_handle" at bounding box center [1088, 432] width 64 height 25
click at [1012, 476] on div "Image drag_handle drag_handle" at bounding box center [1024, 469] width 64 height 25
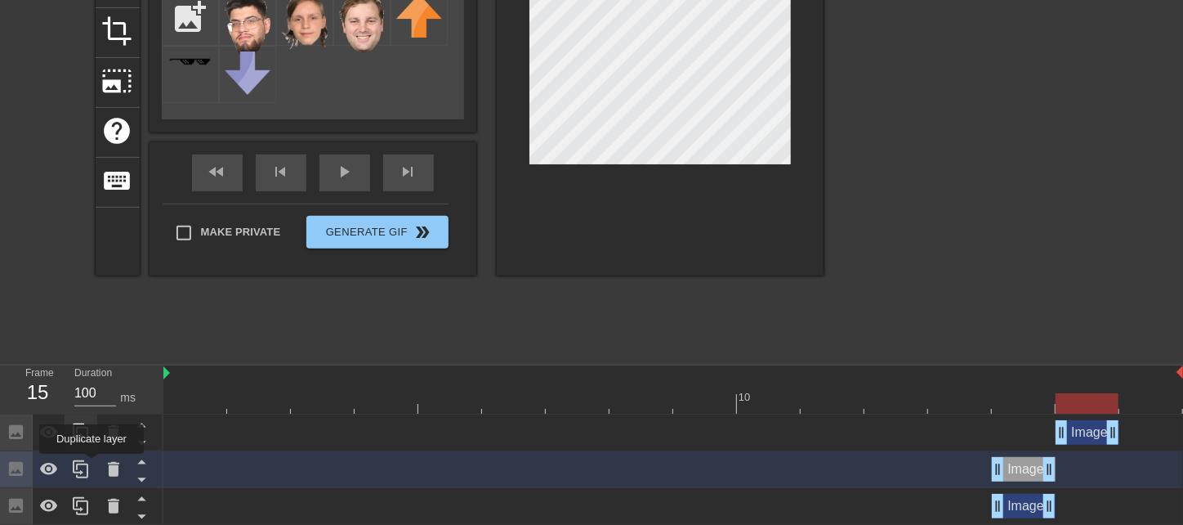
click at [94, 465] on div at bounding box center [81, 469] width 33 height 36
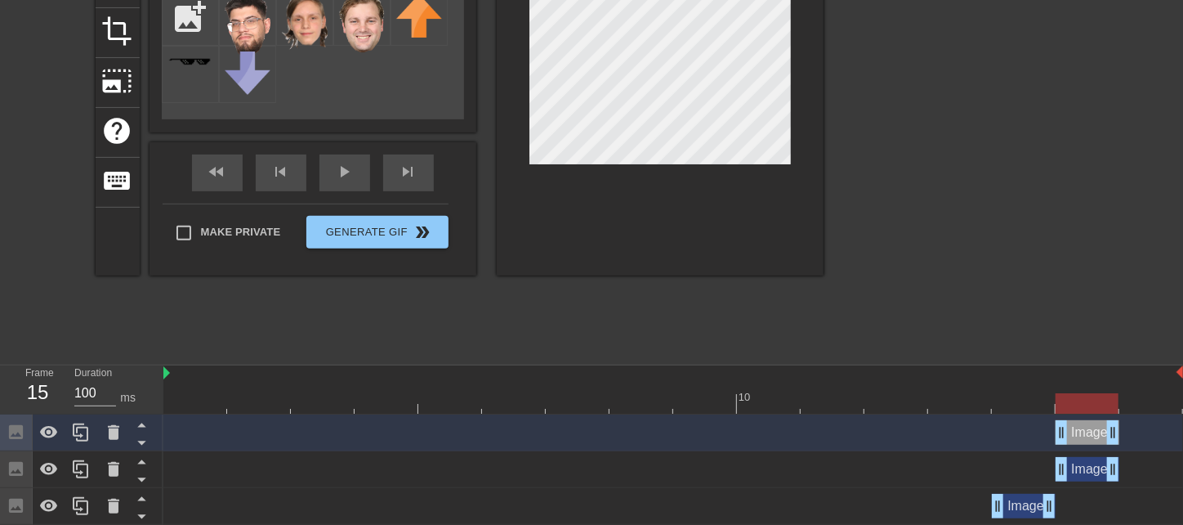
drag, startPoint x: 1023, startPoint y: 439, endPoint x: 1074, endPoint y: 434, distance: 50.9
click at [1075, 436] on div "Image drag_handle drag_handle" at bounding box center [1088, 432] width 64 height 25
click at [91, 470] on div at bounding box center [81, 469] width 33 height 36
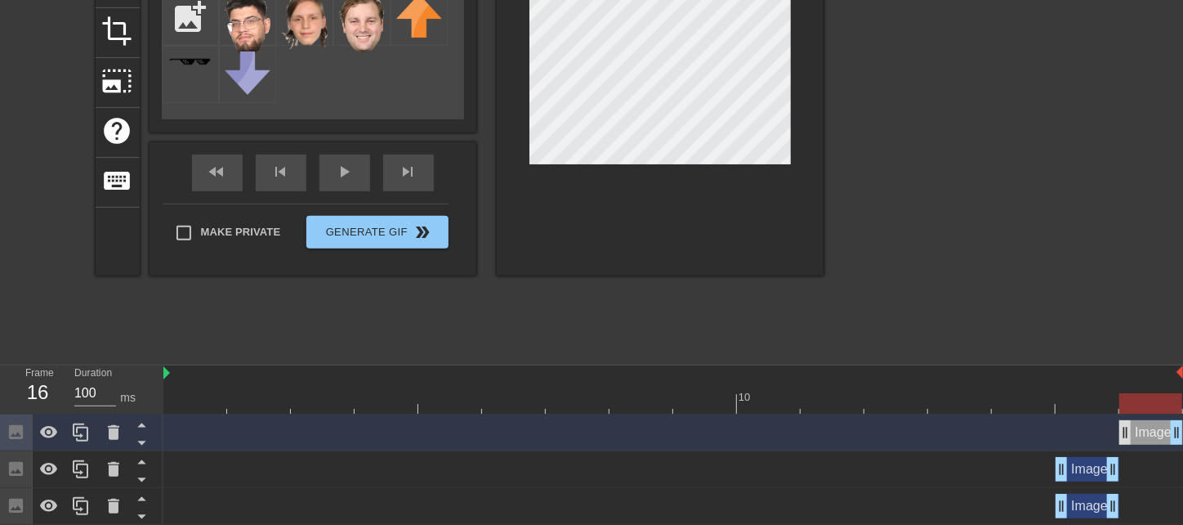
drag, startPoint x: 1090, startPoint y: 434, endPoint x: 1122, endPoint y: 430, distance: 32.1
click at [1122, 430] on div "Image drag_handle drag_handle" at bounding box center [1152, 432] width 64 height 25
click at [1080, 473] on div "Image drag_handle drag_handle" at bounding box center [1088, 469] width 64 height 25
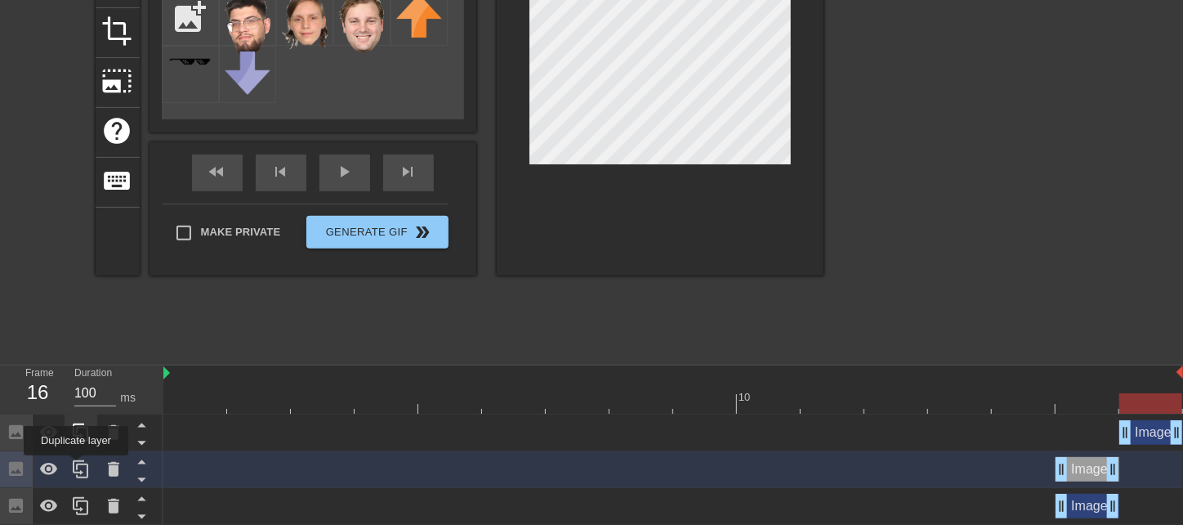
click at [78, 466] on icon at bounding box center [81, 469] width 20 height 20
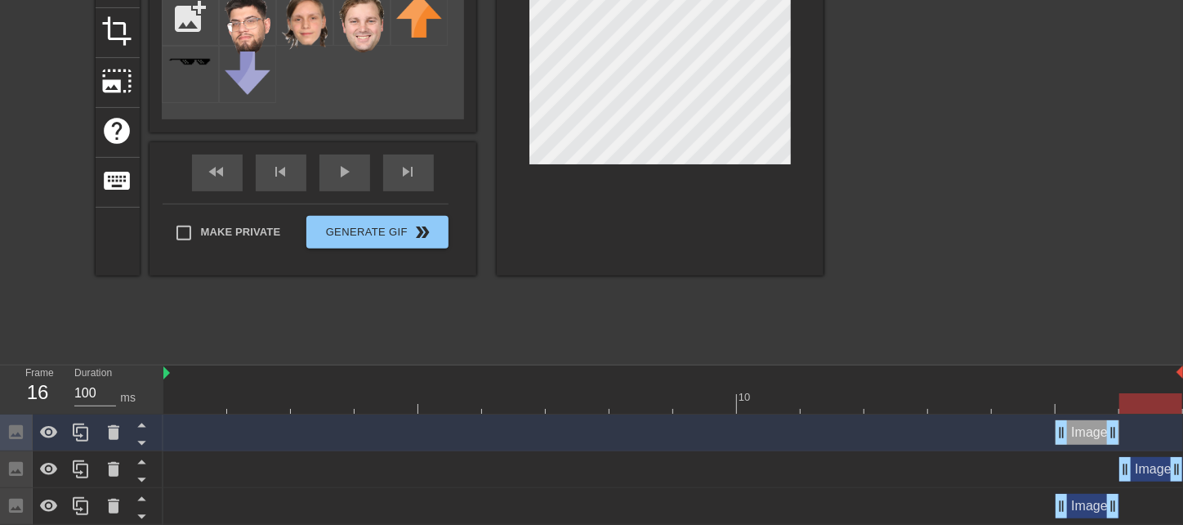
drag, startPoint x: 1082, startPoint y: 425, endPoint x: 1103, endPoint y: 427, distance: 21.3
click at [1105, 425] on div "Image drag_handle drag_handle" at bounding box center [1088, 432] width 64 height 25
drag, startPoint x: 1096, startPoint y: 433, endPoint x: 1141, endPoint y: 433, distance: 44.9
click at [1141, 433] on div "Image drag_handle drag_handle" at bounding box center [1152, 432] width 64 height 25
click at [854, 121] on div at bounding box center [965, 109] width 245 height 490
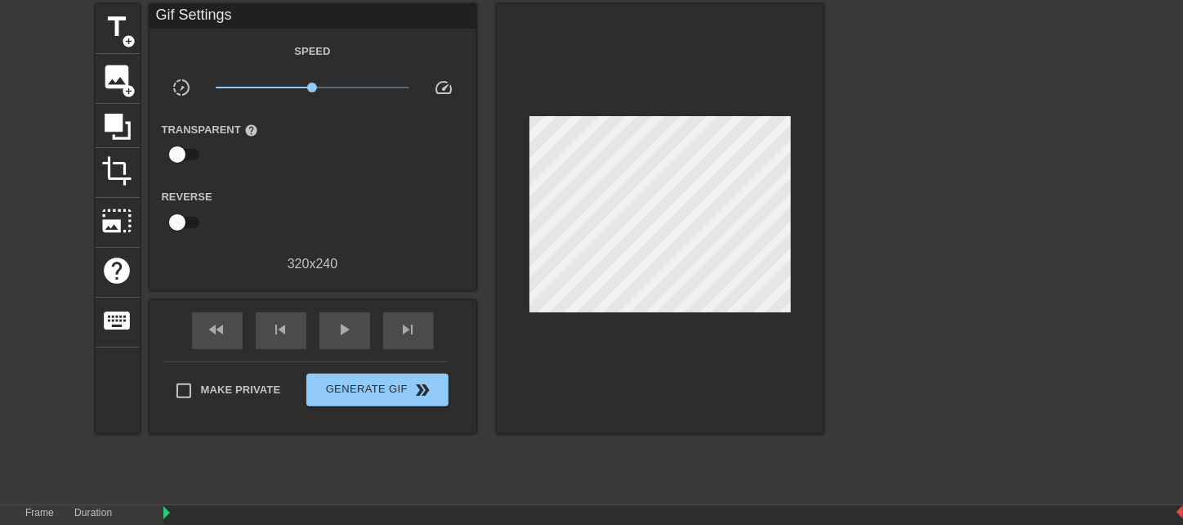
scroll to position [37, 0]
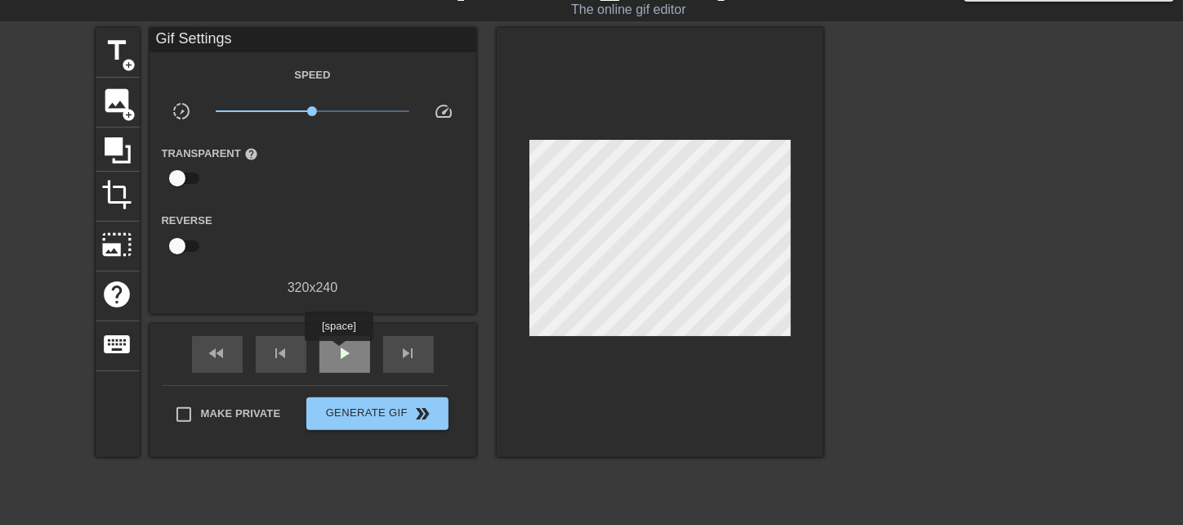
click at [338, 353] on span "play_arrow" at bounding box center [345, 353] width 20 height 20
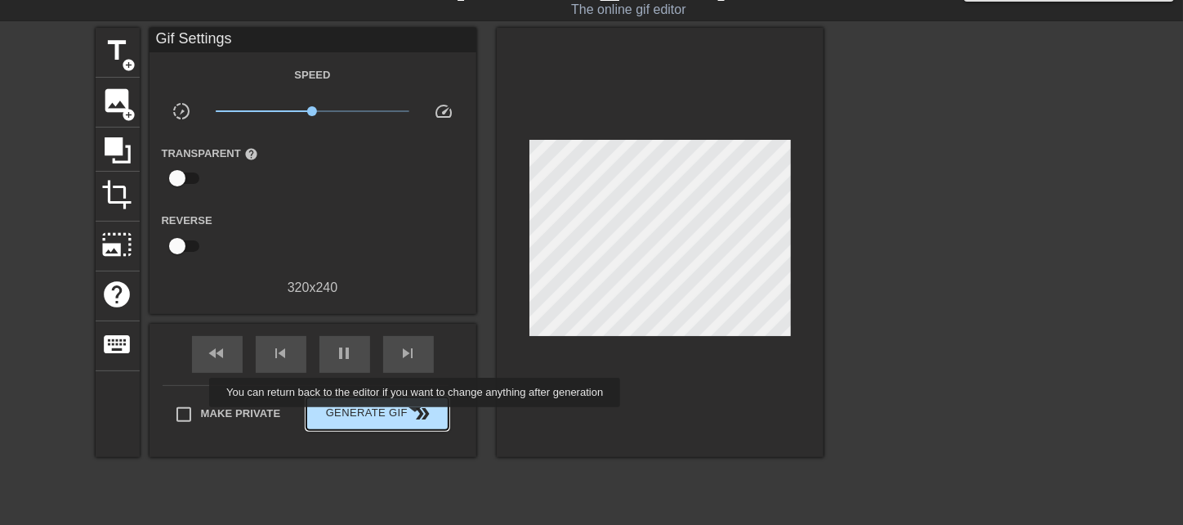
click at [417, 418] on span "double_arrow" at bounding box center [423, 414] width 20 height 20
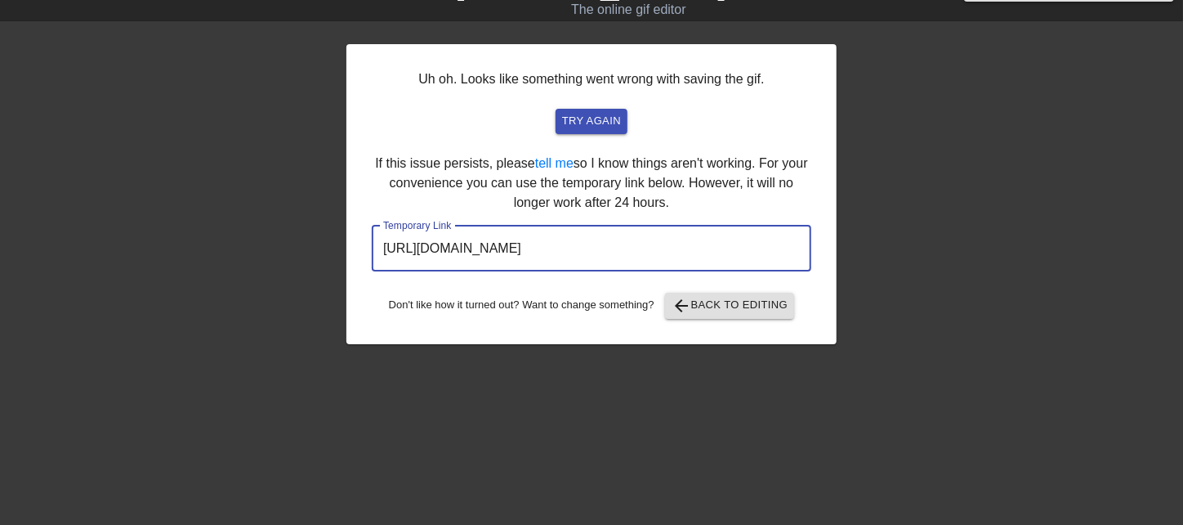
click at [590, 226] on input "[URL][DOMAIN_NAME]" at bounding box center [592, 249] width 440 height 46
click at [594, 237] on input "[URL][DOMAIN_NAME]" at bounding box center [592, 249] width 440 height 46
